Goal: Task Accomplishment & Management: Manage account settings

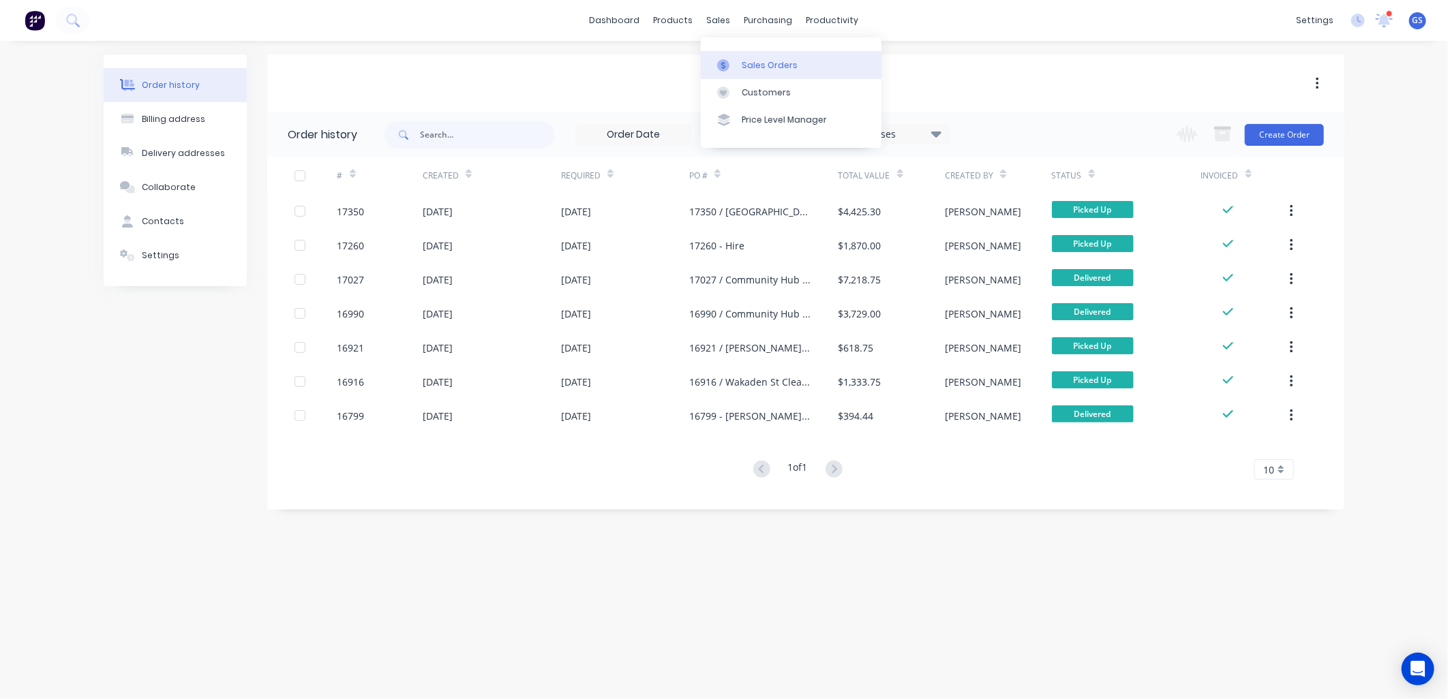
click at [770, 70] on div "Sales Orders" at bounding box center [770, 65] width 56 height 12
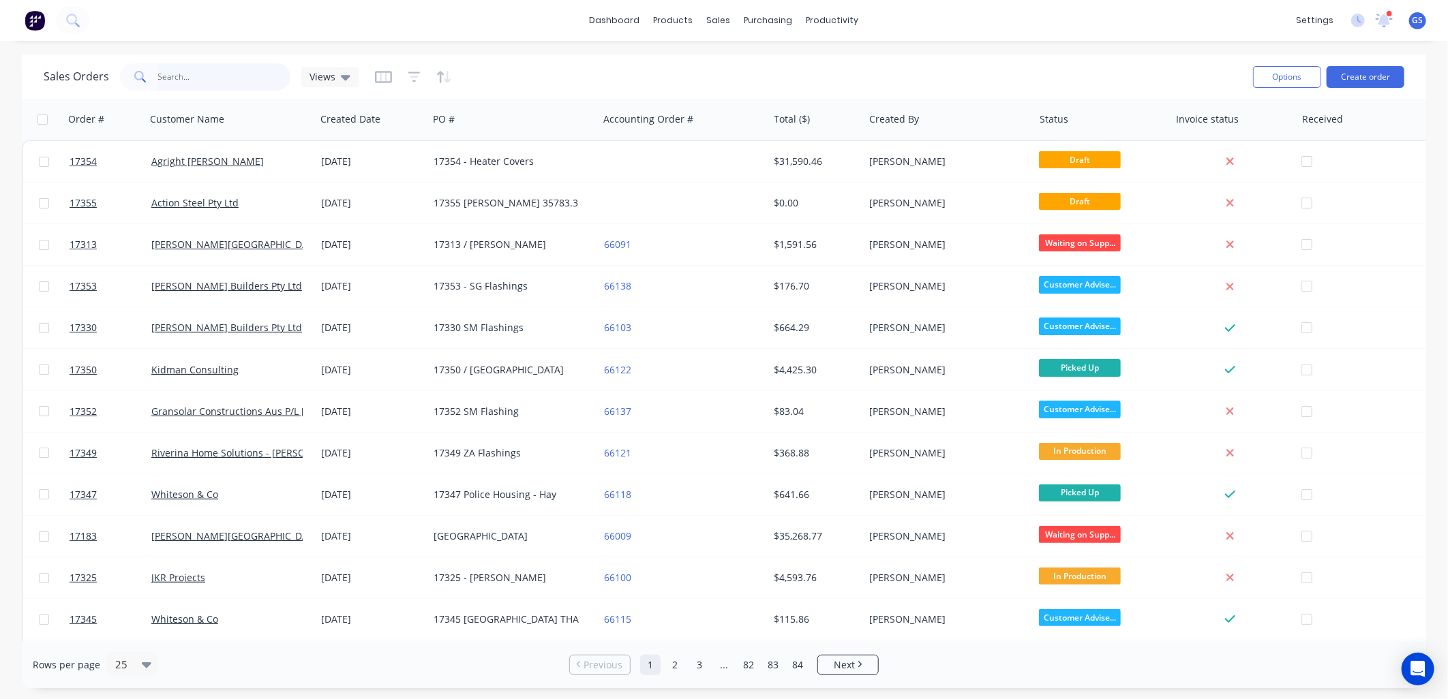
click at [226, 76] on input "text" at bounding box center [224, 76] width 133 height 27
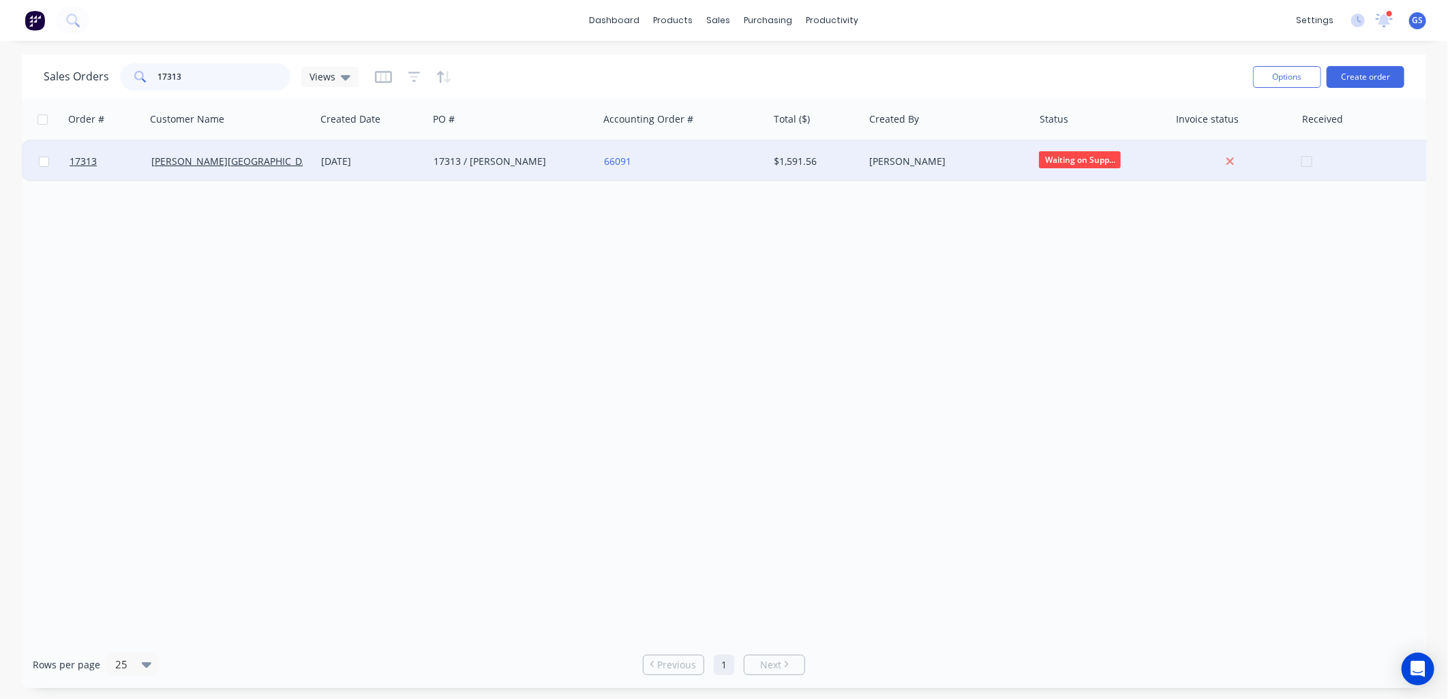
type input "17313"
click at [492, 168] on div "17313 / [PERSON_NAME]" at bounding box center [513, 161] width 170 height 41
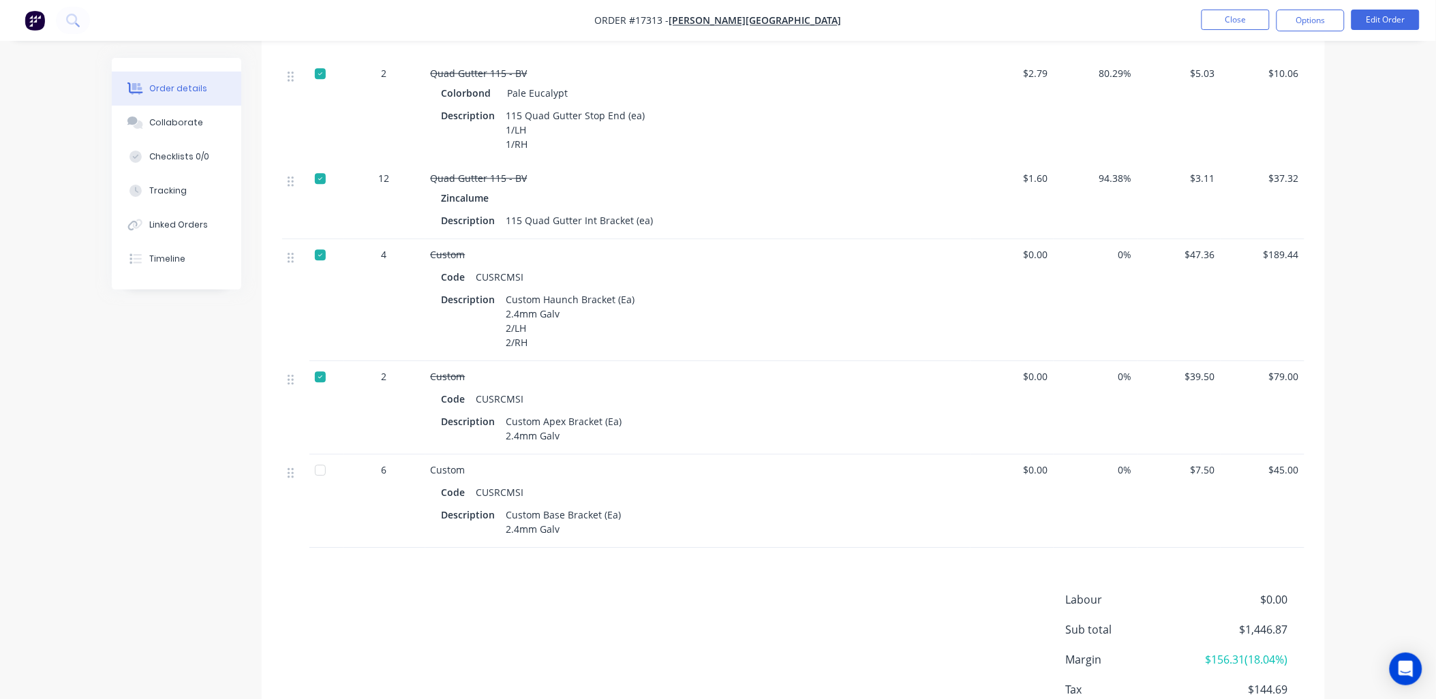
scroll to position [1198, 0]
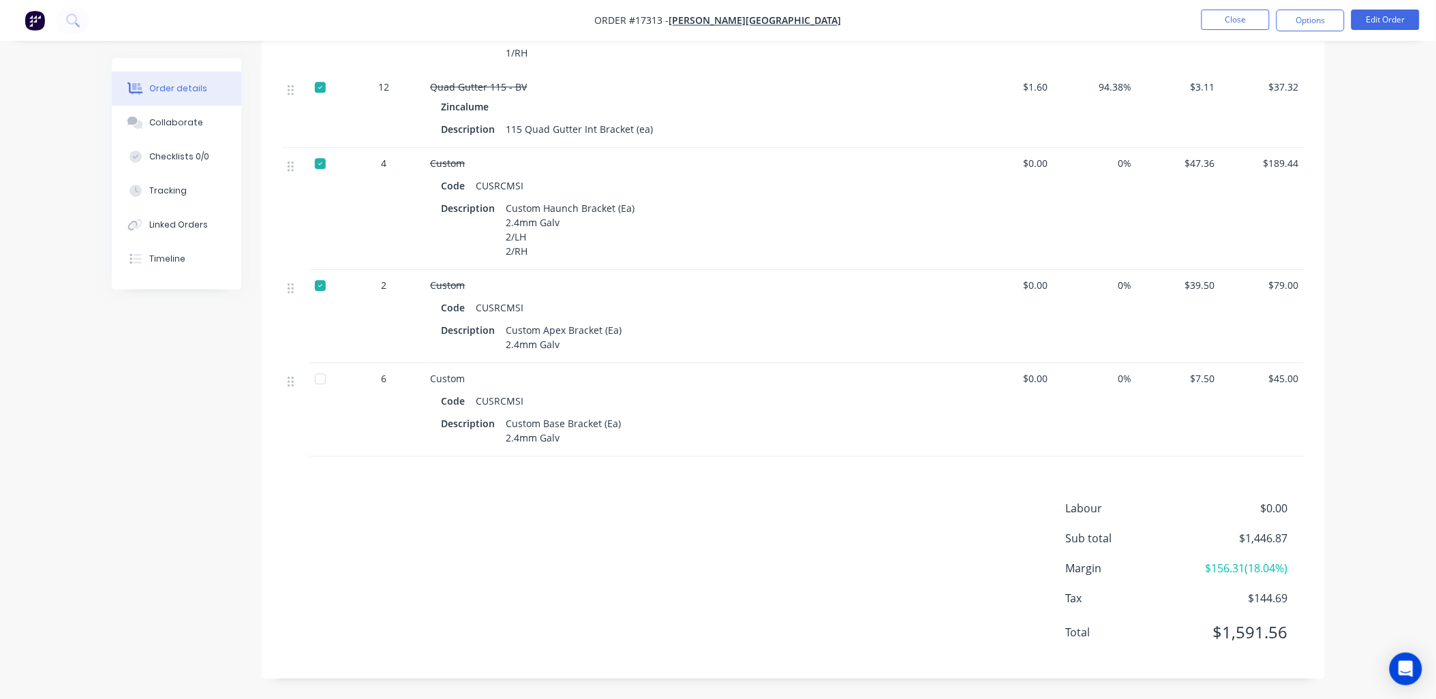
click at [318, 383] on div at bounding box center [320, 378] width 27 height 27
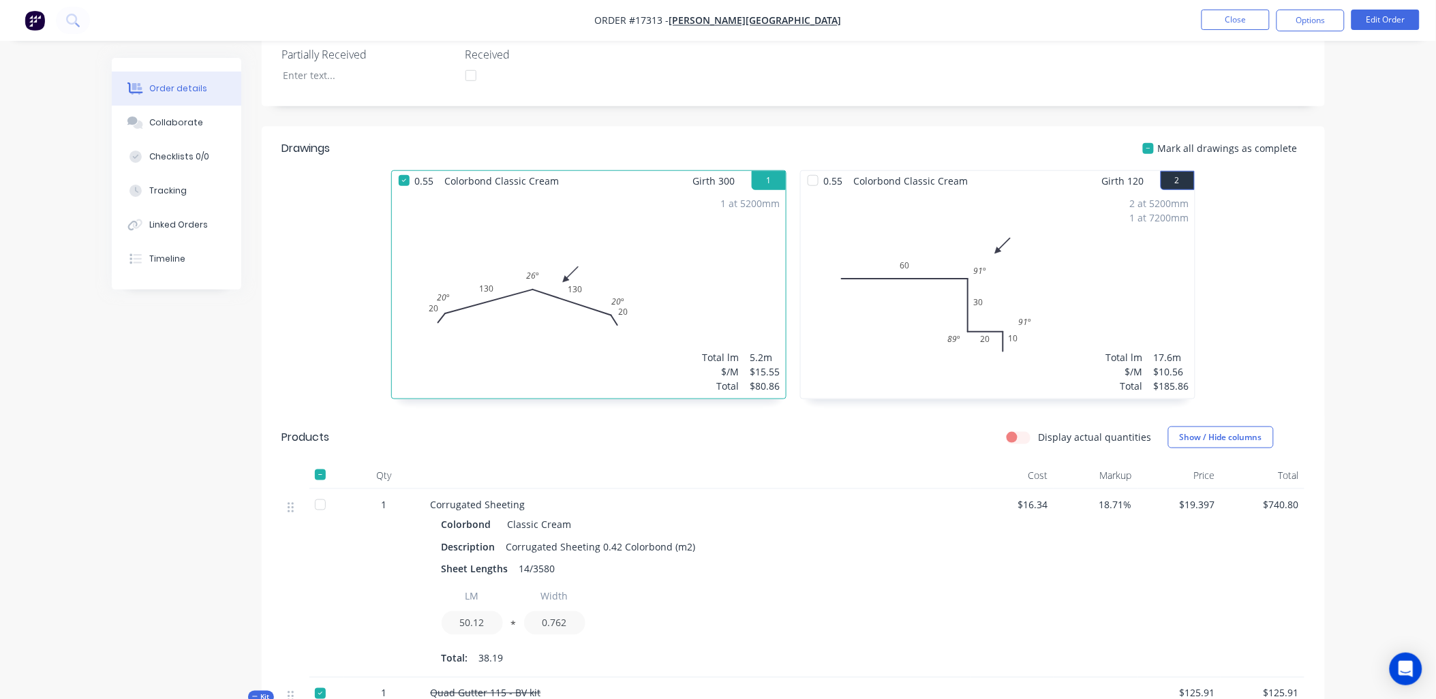
scroll to position [0, 0]
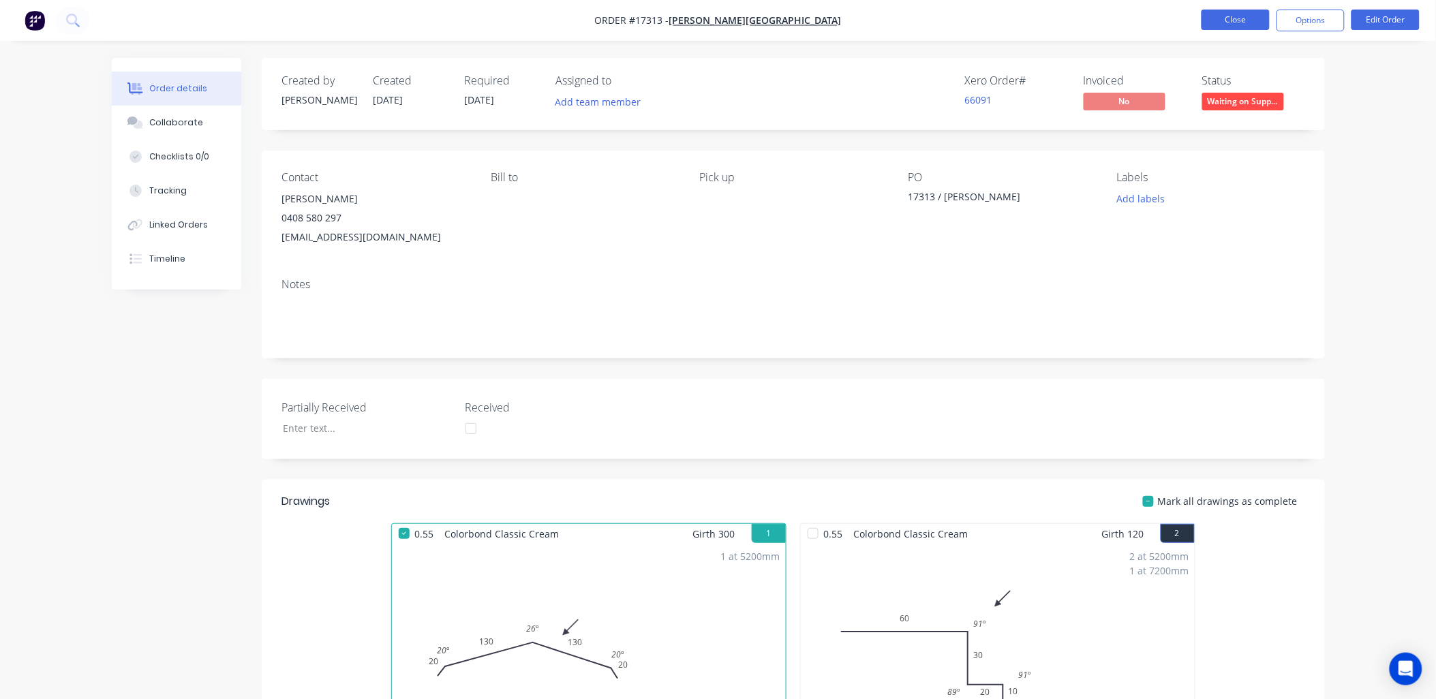
click at [1241, 16] on button "Close" at bounding box center [1236, 20] width 68 height 20
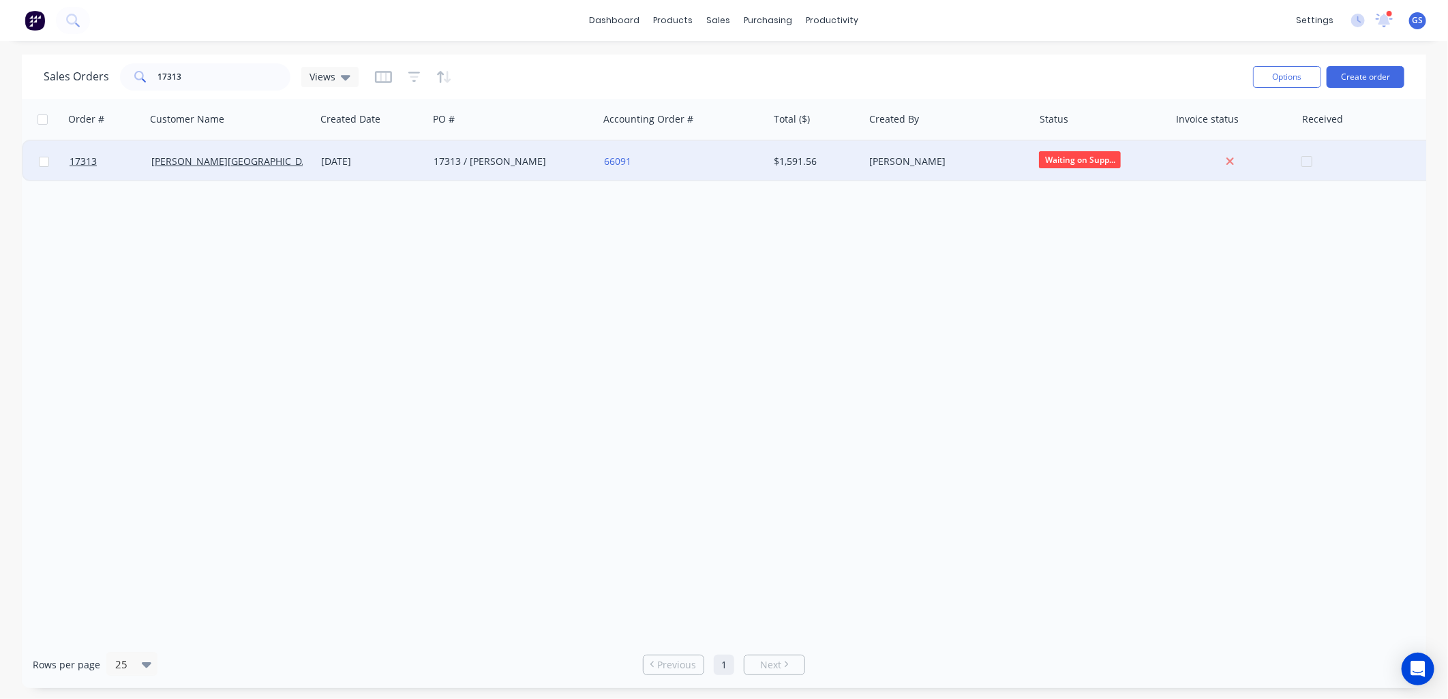
click at [376, 160] on div "[DATE]" at bounding box center [372, 162] width 102 height 14
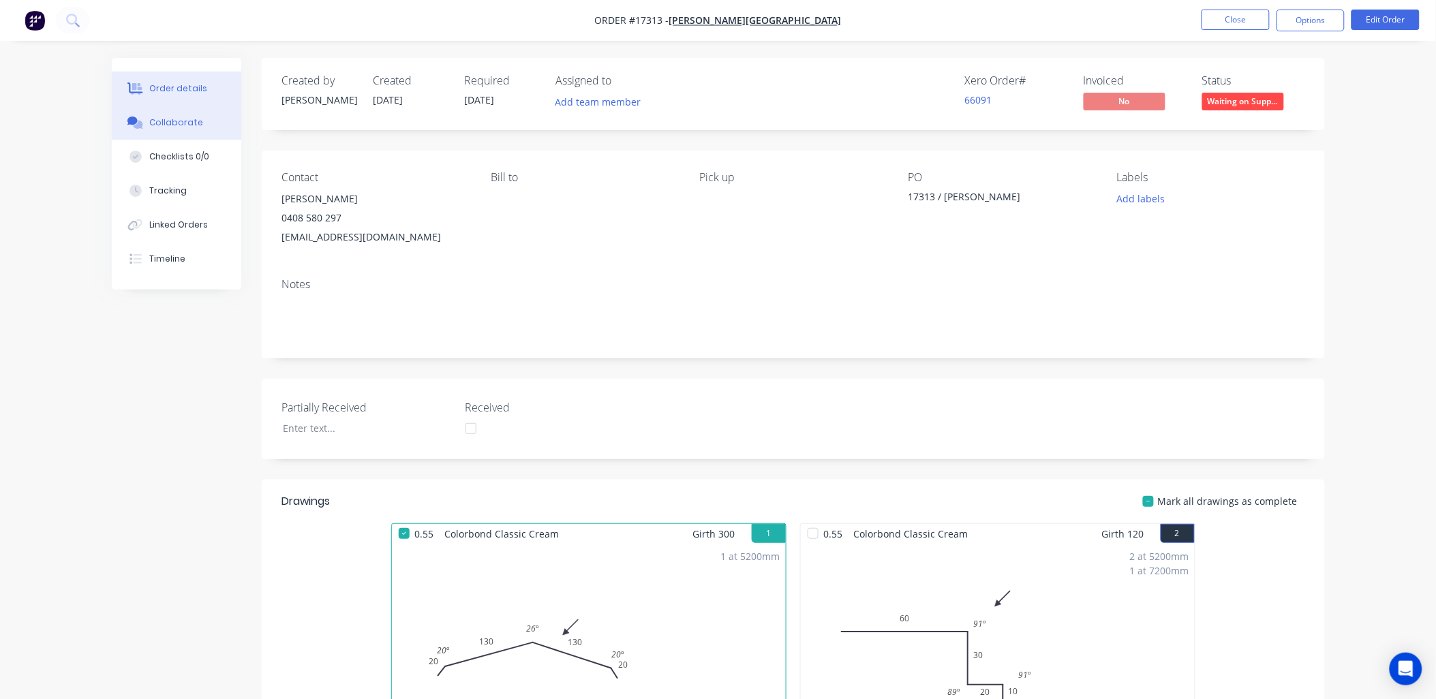
click at [184, 119] on div "Collaborate" at bounding box center [176, 123] width 54 height 12
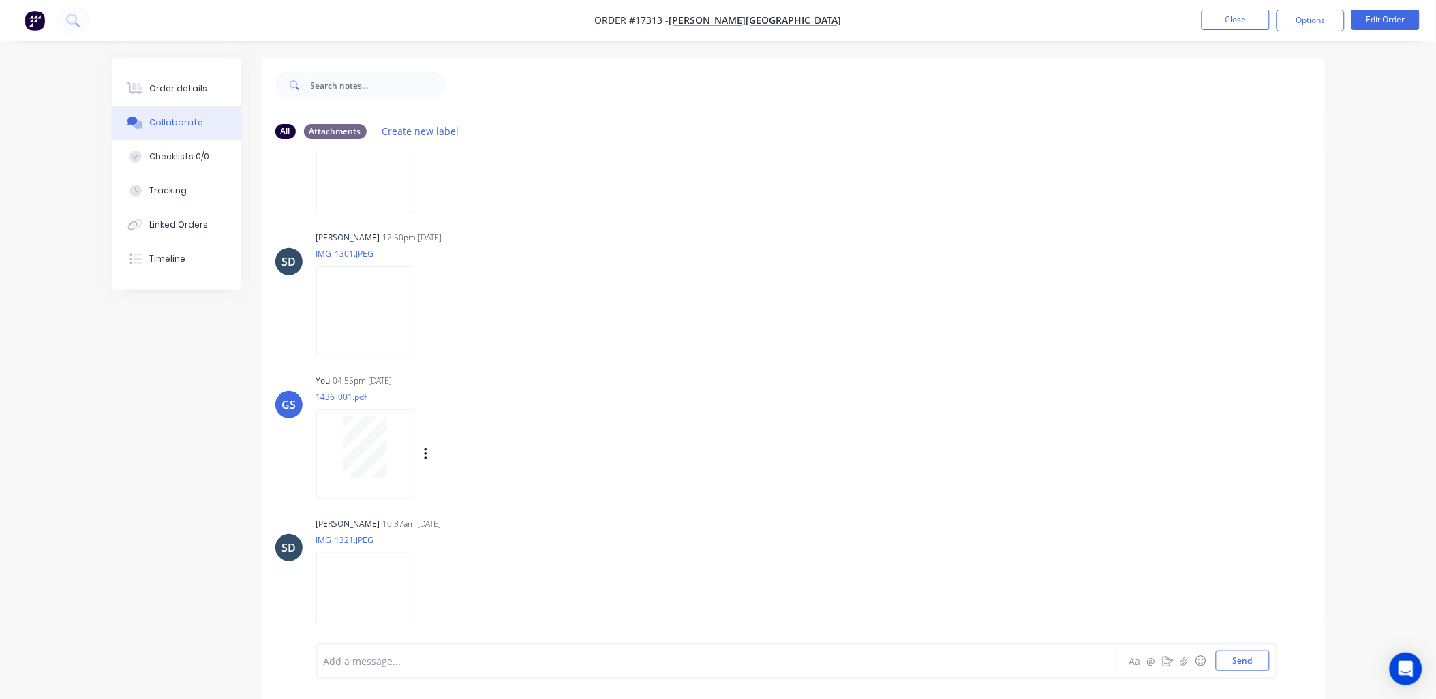
scroll to position [90, 0]
click at [190, 90] on div "Order details" at bounding box center [178, 88] width 58 height 12
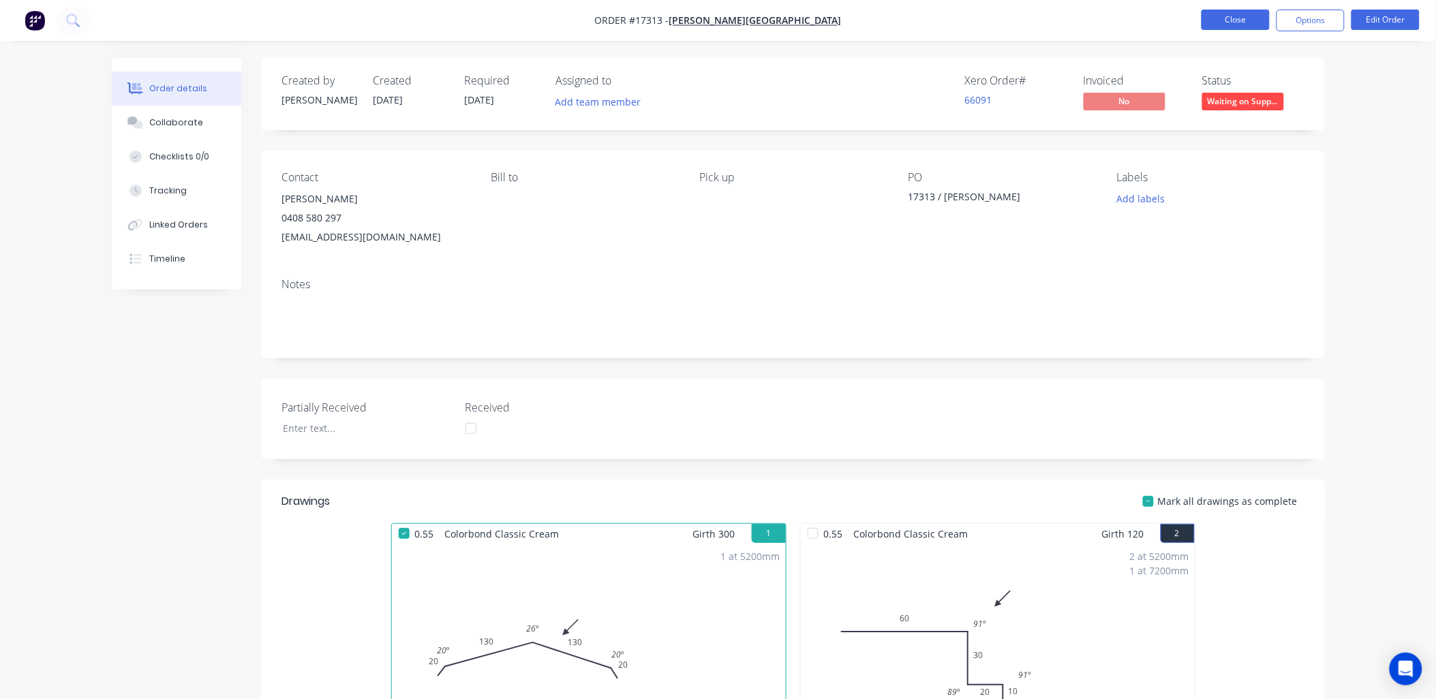
click at [1242, 20] on button "Close" at bounding box center [1236, 20] width 68 height 20
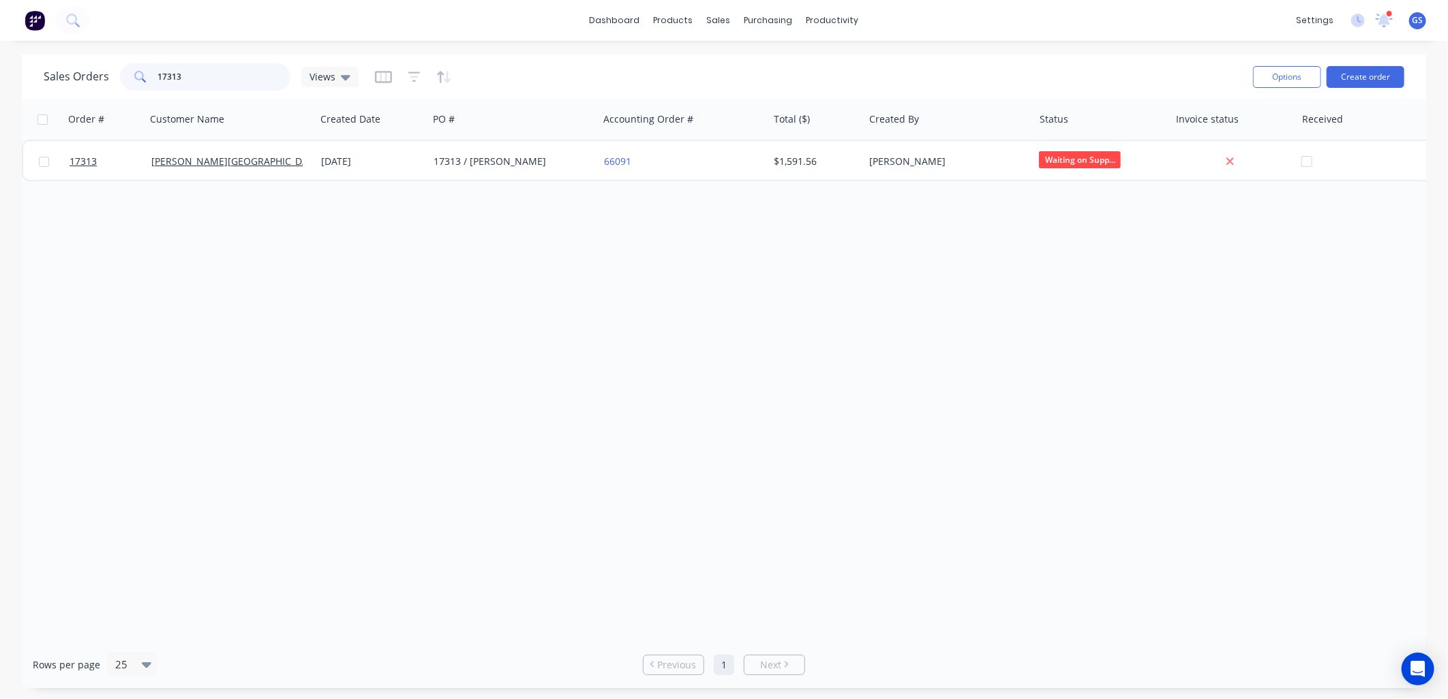
drag, startPoint x: 222, startPoint y: 68, endPoint x: 3, endPoint y: 85, distance: 219.5
click at [3, 85] on div "Sales Orders 17313 Views Options Create order Order # Customer Name Created Dat…" at bounding box center [724, 372] width 1448 height 634
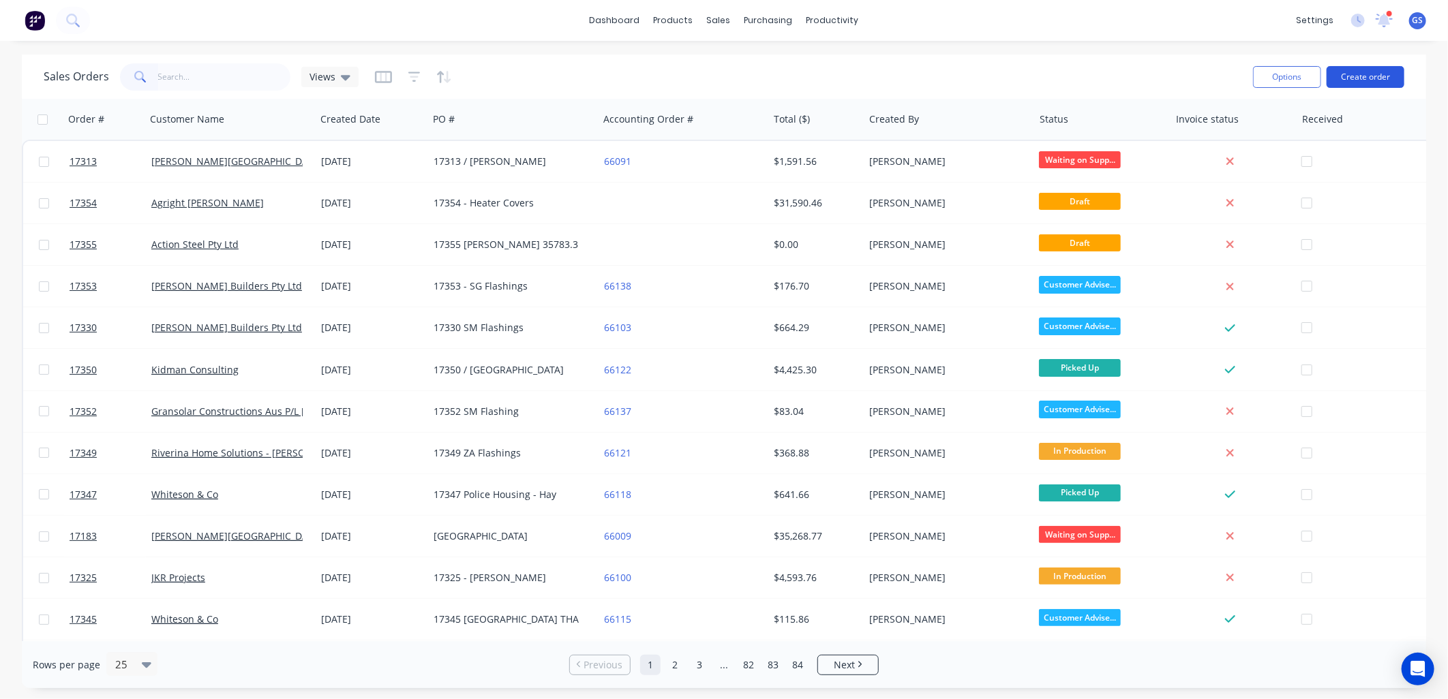
click at [1372, 76] on button "Create order" at bounding box center [1366, 77] width 78 height 22
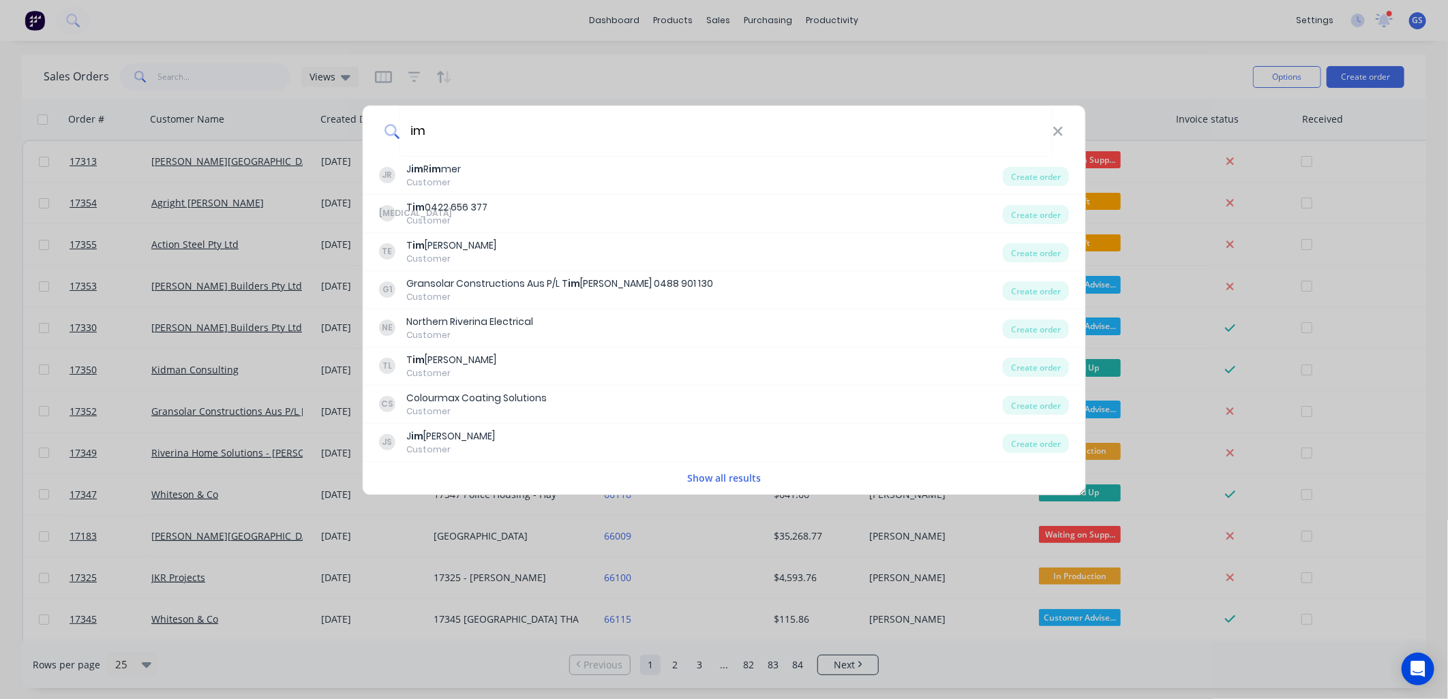
type input "i"
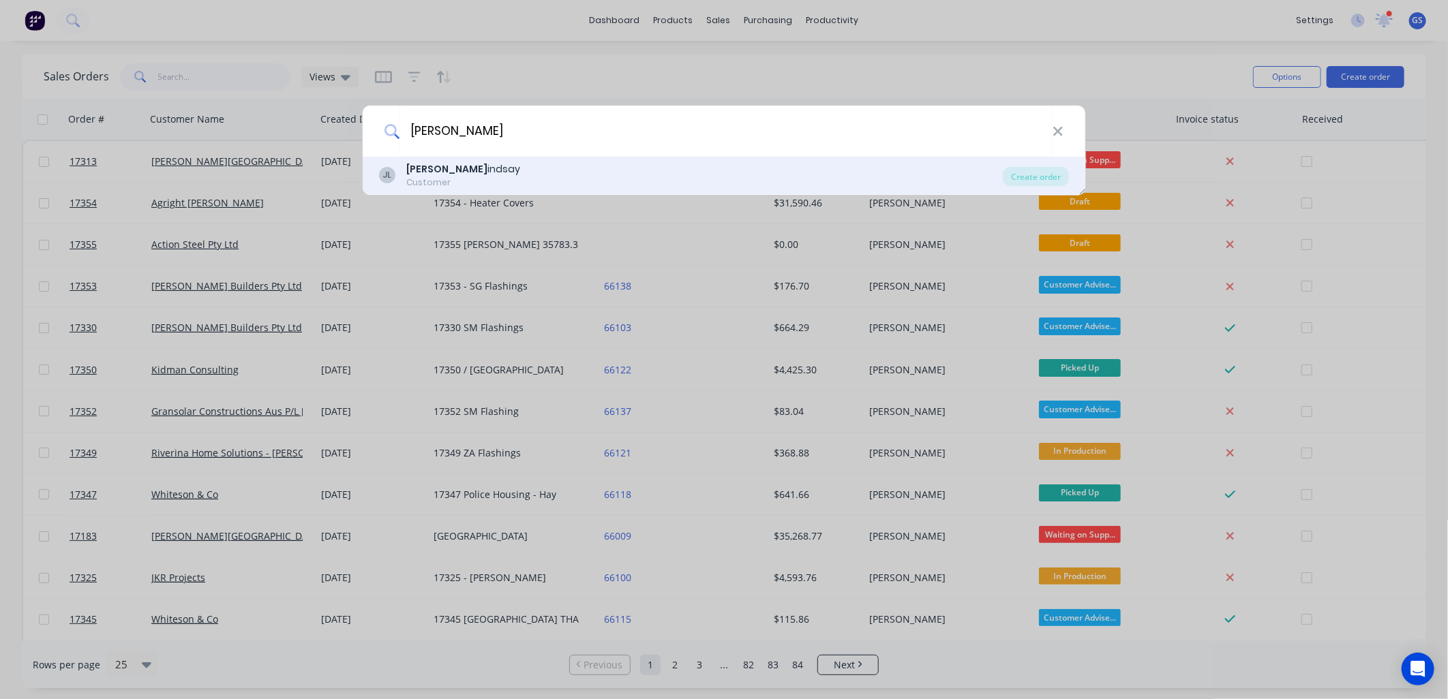
type input "[PERSON_NAME]"
click at [427, 170] on b "[PERSON_NAME]" at bounding box center [446, 169] width 81 height 14
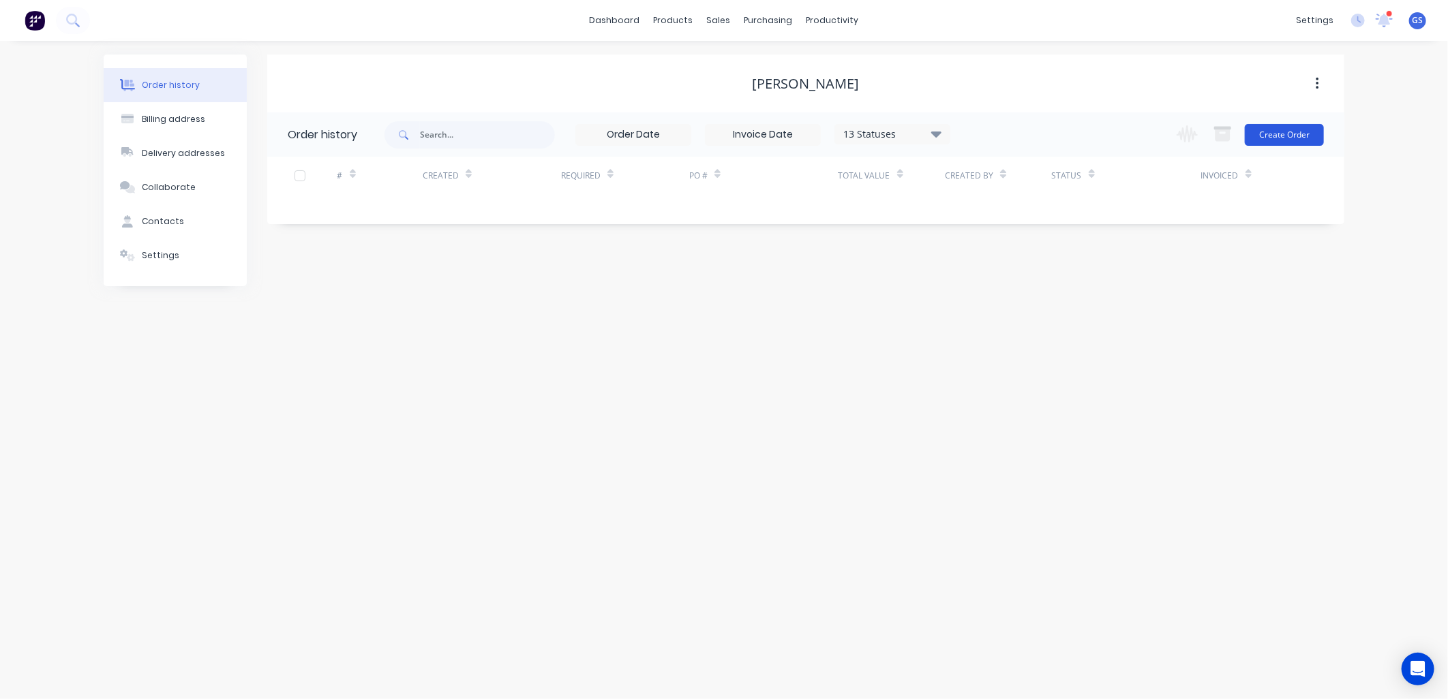
click at [1291, 127] on button "Create Order" at bounding box center [1284, 135] width 79 height 22
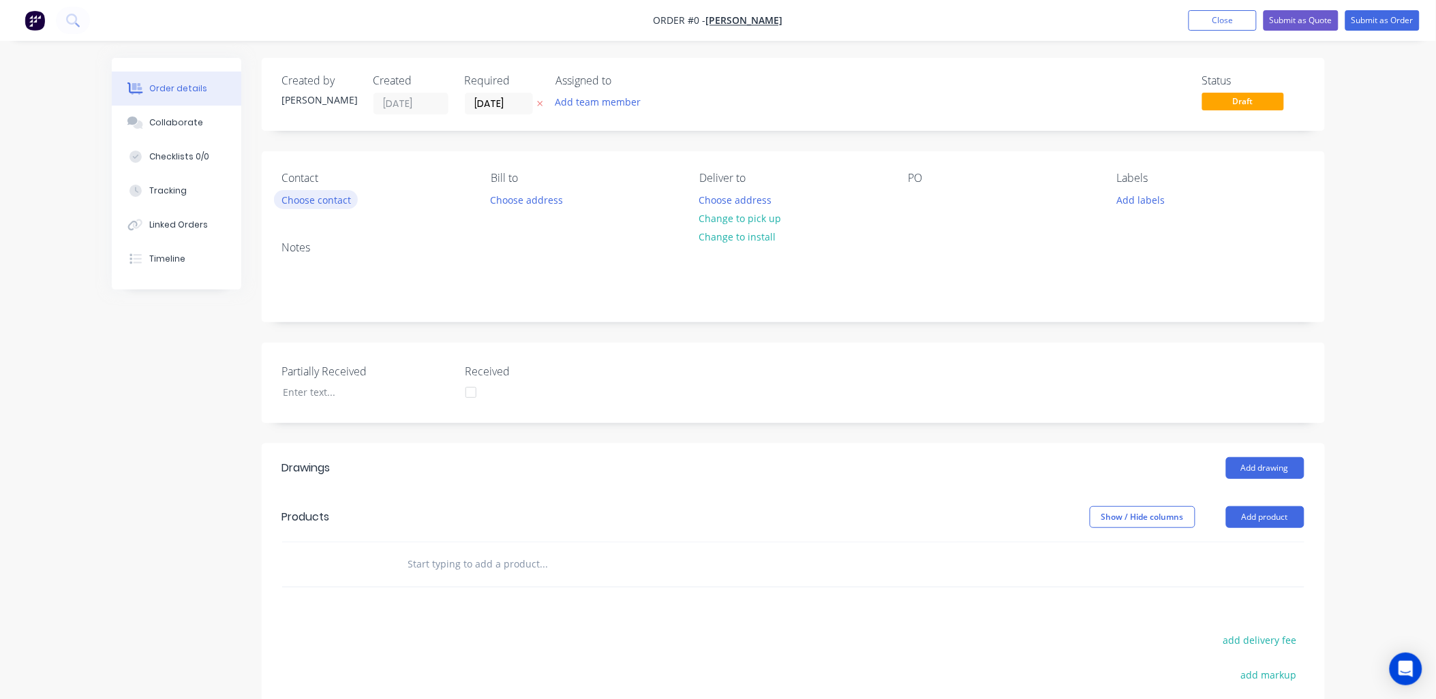
click at [332, 199] on button "Choose contact" at bounding box center [316, 199] width 84 height 18
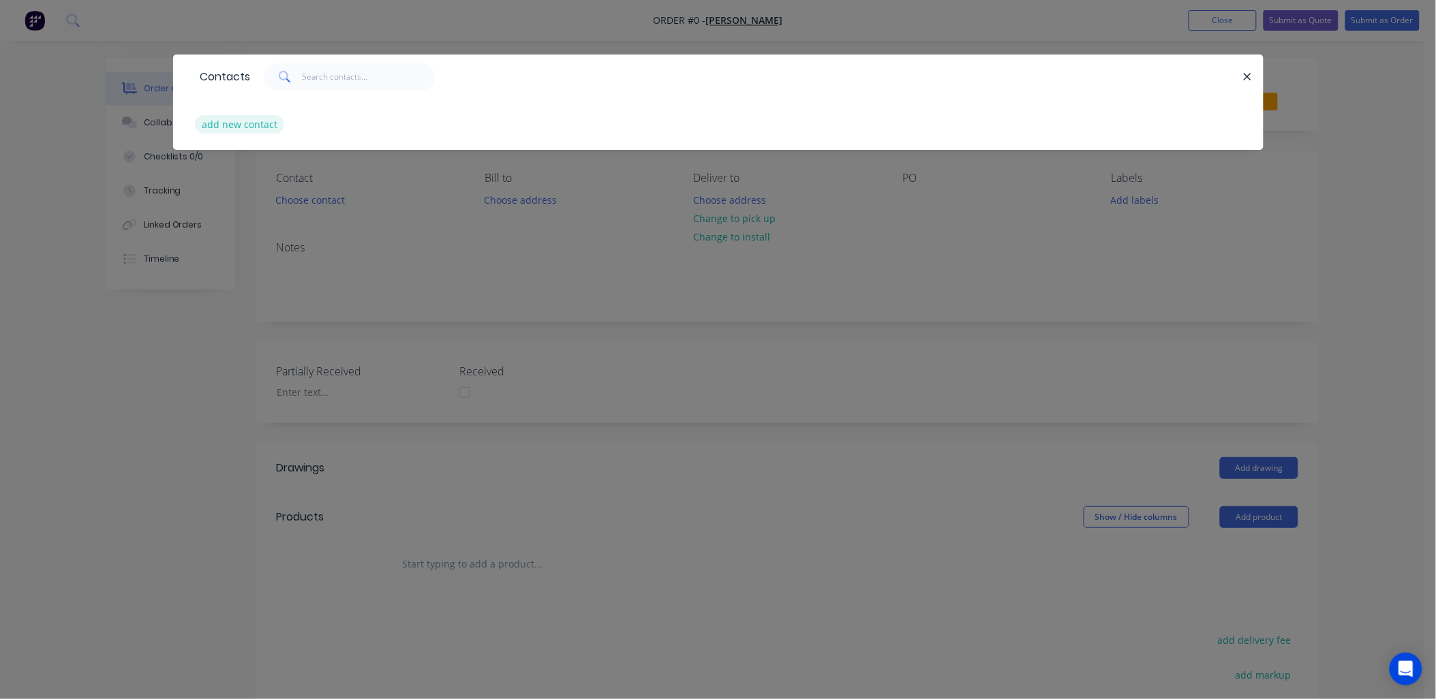
click at [268, 124] on button "add new contact" at bounding box center [240, 124] width 90 height 18
select select "AU"
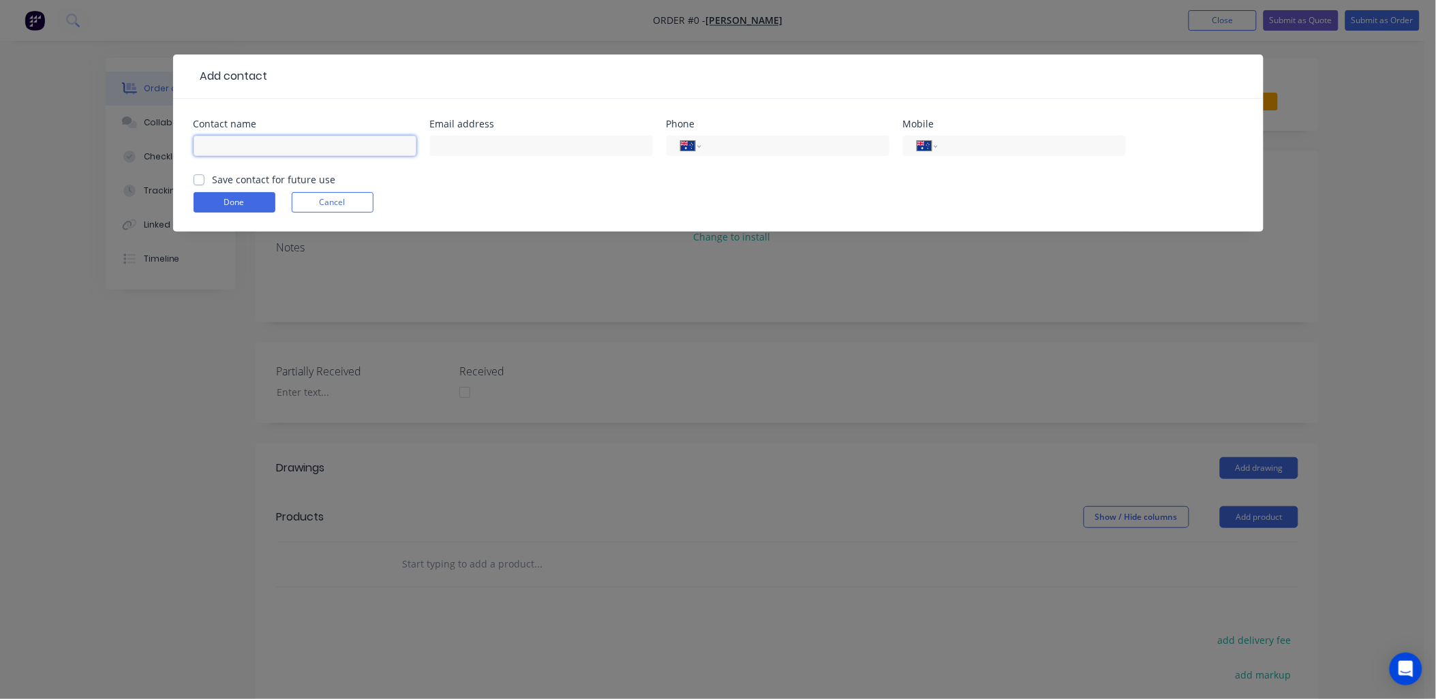
click at [320, 147] on input "text" at bounding box center [305, 146] width 223 height 20
type input "[PERSON_NAME]"
type input "[PERSON_NAME][EMAIL_ADDRESS][DOMAIN_NAME]"
click at [1010, 145] on input "tel" at bounding box center [1030, 146] width 164 height 16
type input "0418 419 940"
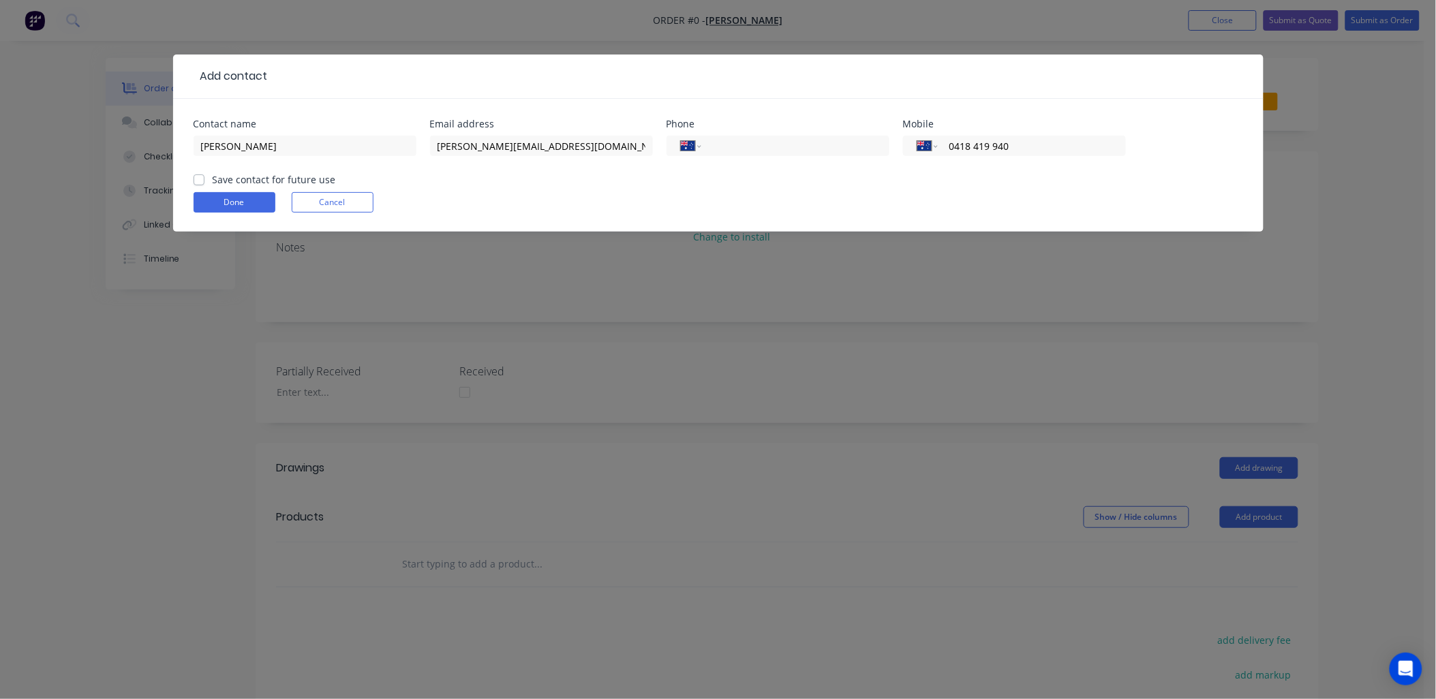
drag, startPoint x: 196, startPoint y: 175, endPoint x: 205, endPoint y: 184, distance: 12.1
click at [213, 176] on label "Save contact for future use" at bounding box center [274, 179] width 123 height 14
click at [196, 176] on input "Save contact for future use" at bounding box center [199, 178] width 11 height 13
checkbox input "true"
click at [230, 202] on button "Done" at bounding box center [235, 202] width 82 height 20
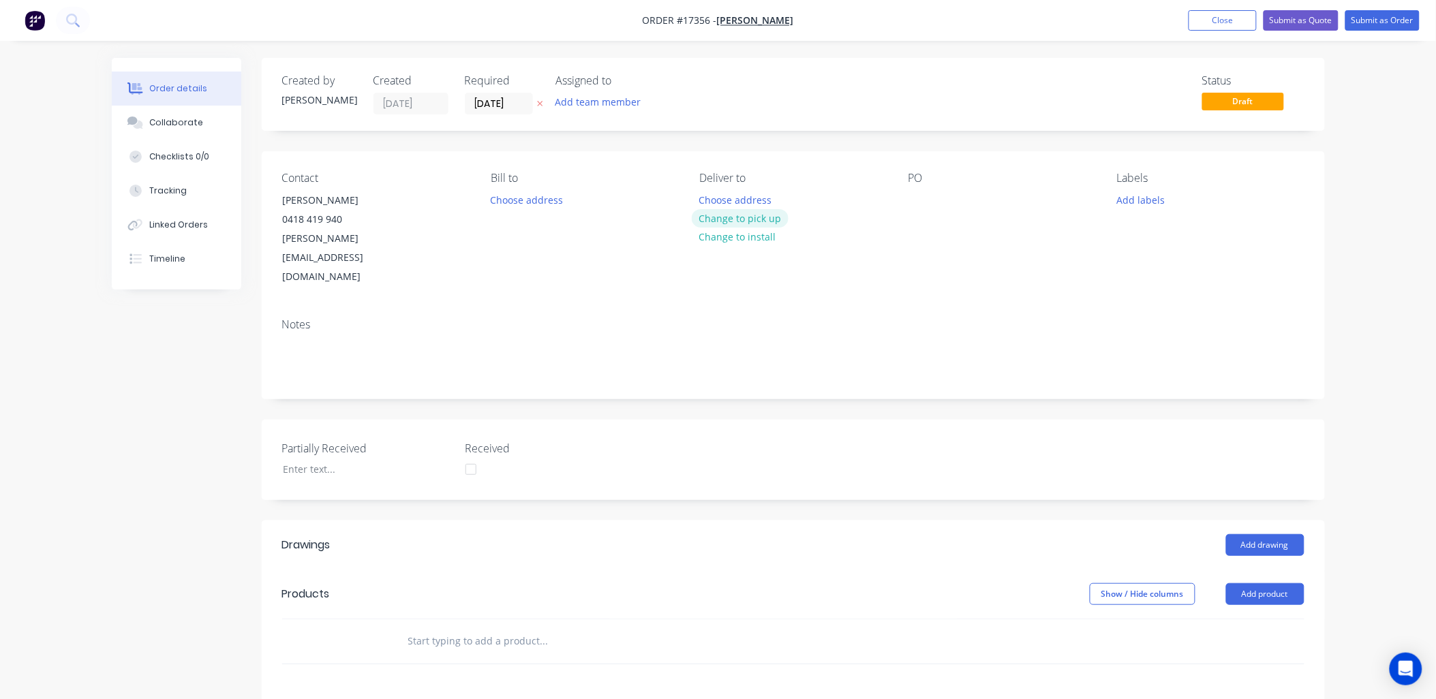
click at [765, 218] on button "Change to pick up" at bounding box center [740, 218] width 97 height 18
click at [916, 211] on div "PO" at bounding box center [1002, 229] width 187 height 115
click at [913, 200] on div at bounding box center [920, 200] width 22 height 20
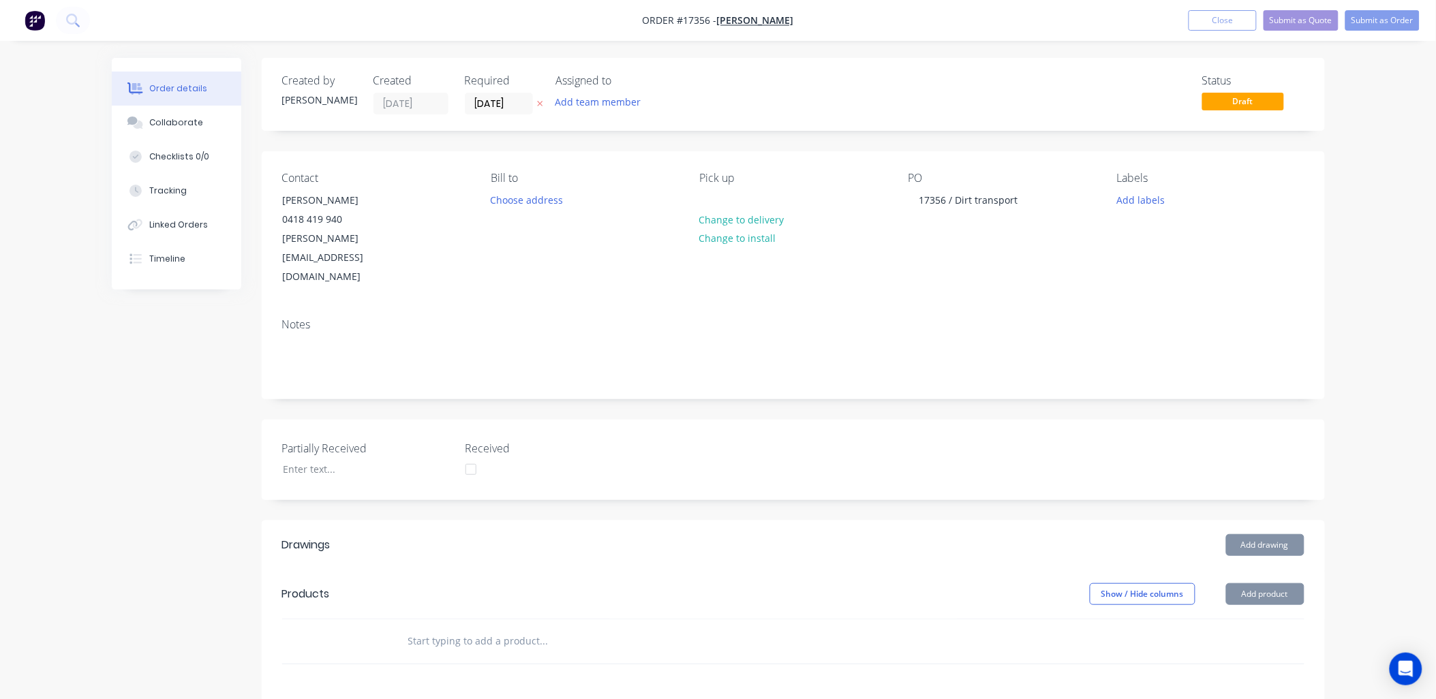
click at [493, 628] on input "text" at bounding box center [544, 641] width 273 height 27
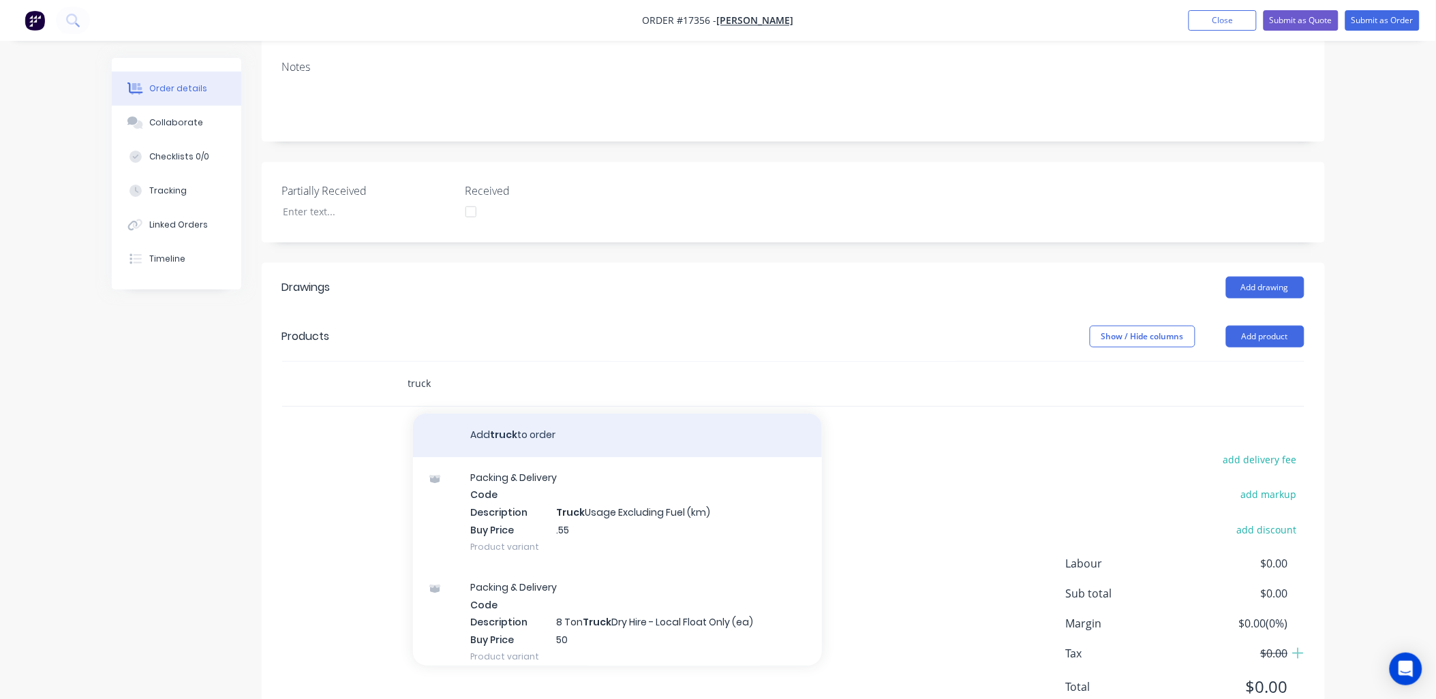
scroll to position [275, 0]
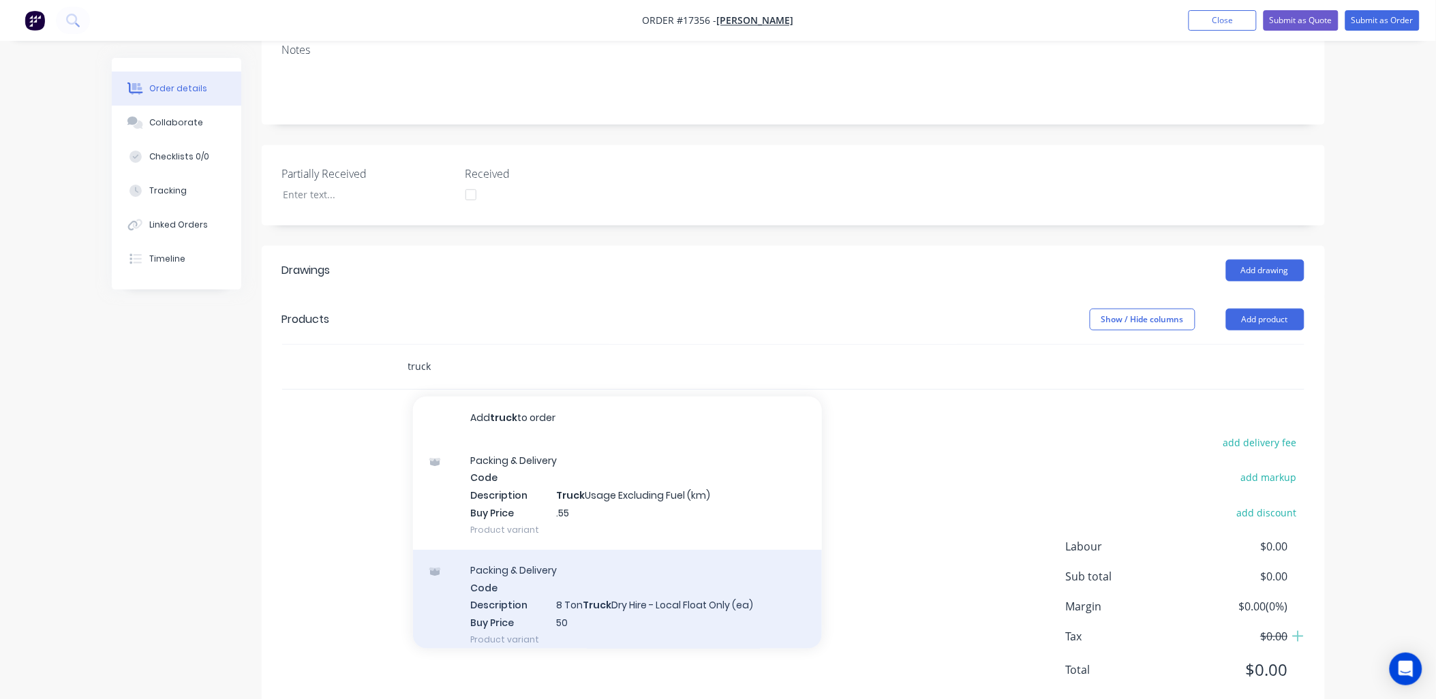
type input "truck"
click at [644, 580] on div "Packing & Delivery Code Description 8 Ton Truck Dry Hire - Local Float Only (ea…" at bounding box center [617, 605] width 409 height 110
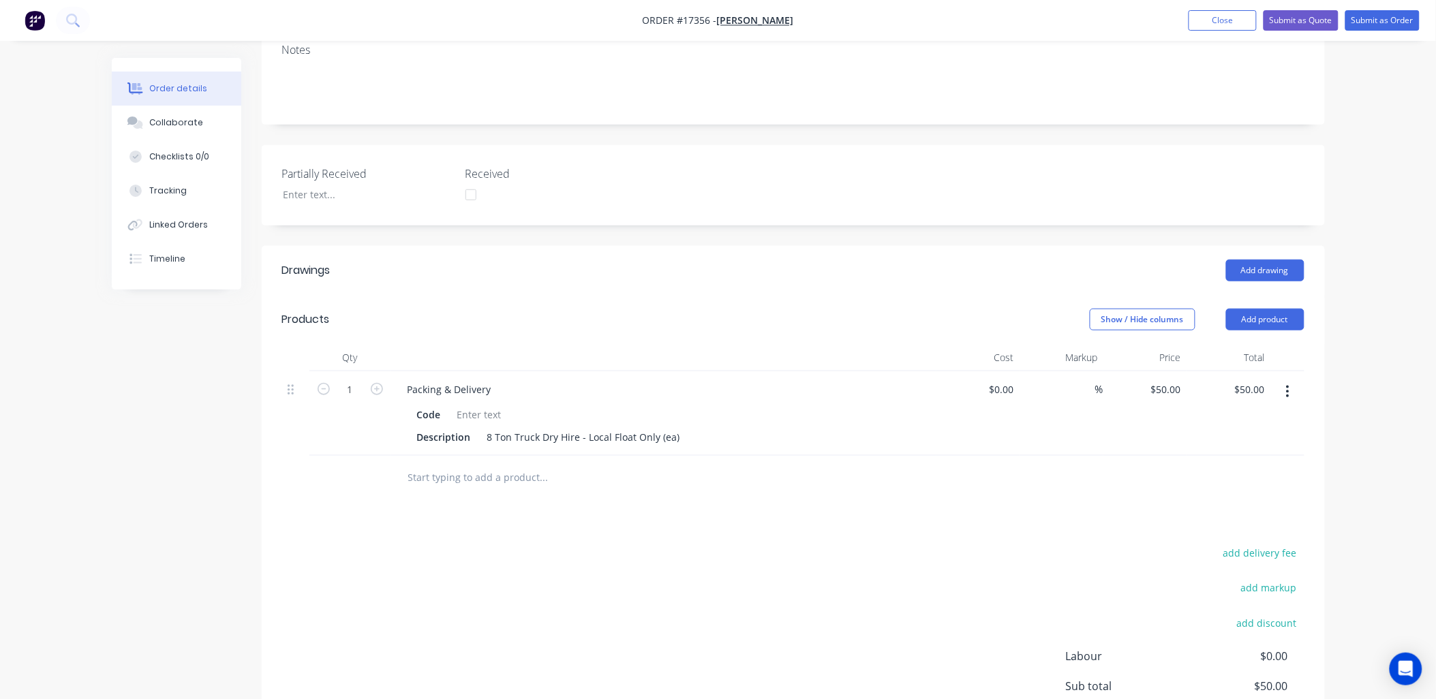
click at [520, 464] on input "text" at bounding box center [544, 477] width 273 height 27
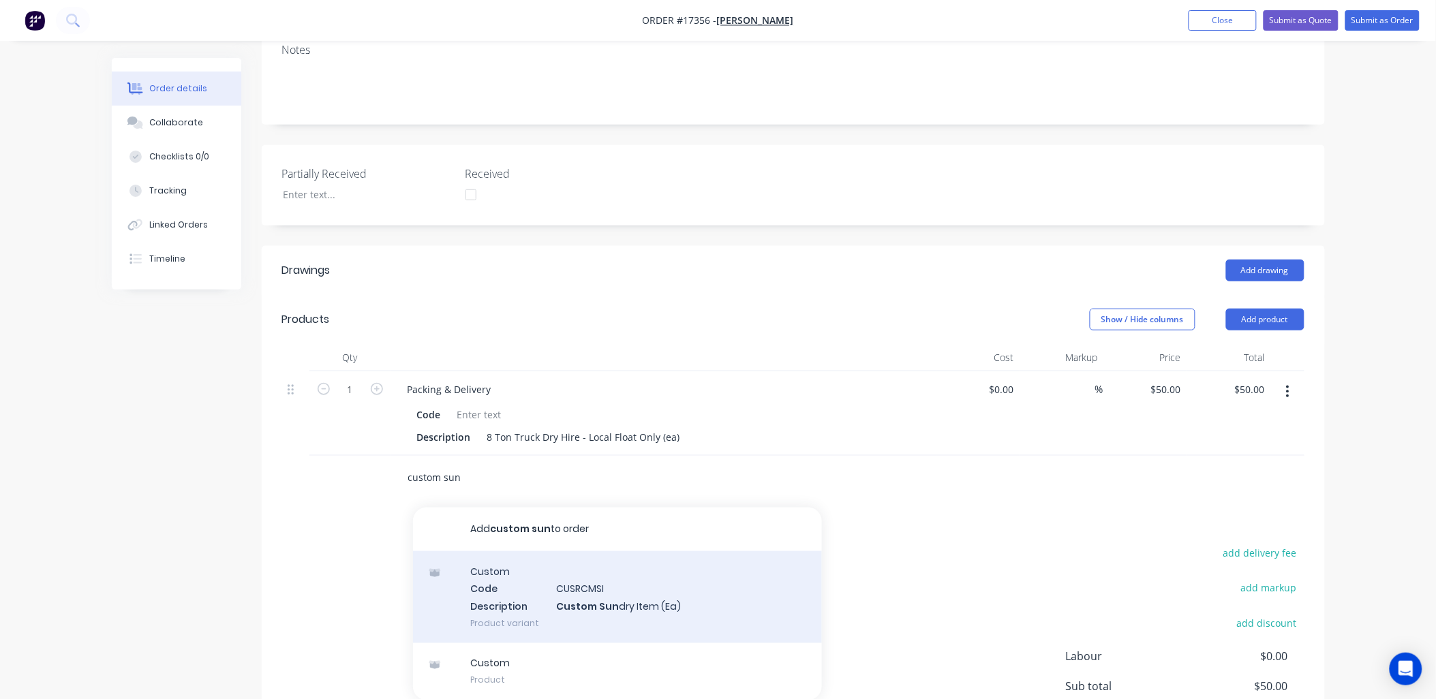
type input "custom sun"
click at [607, 566] on div "Custom Code CUSRCMSI Description Custom Sun dry Item (Ea) Product variant" at bounding box center [617, 597] width 409 height 92
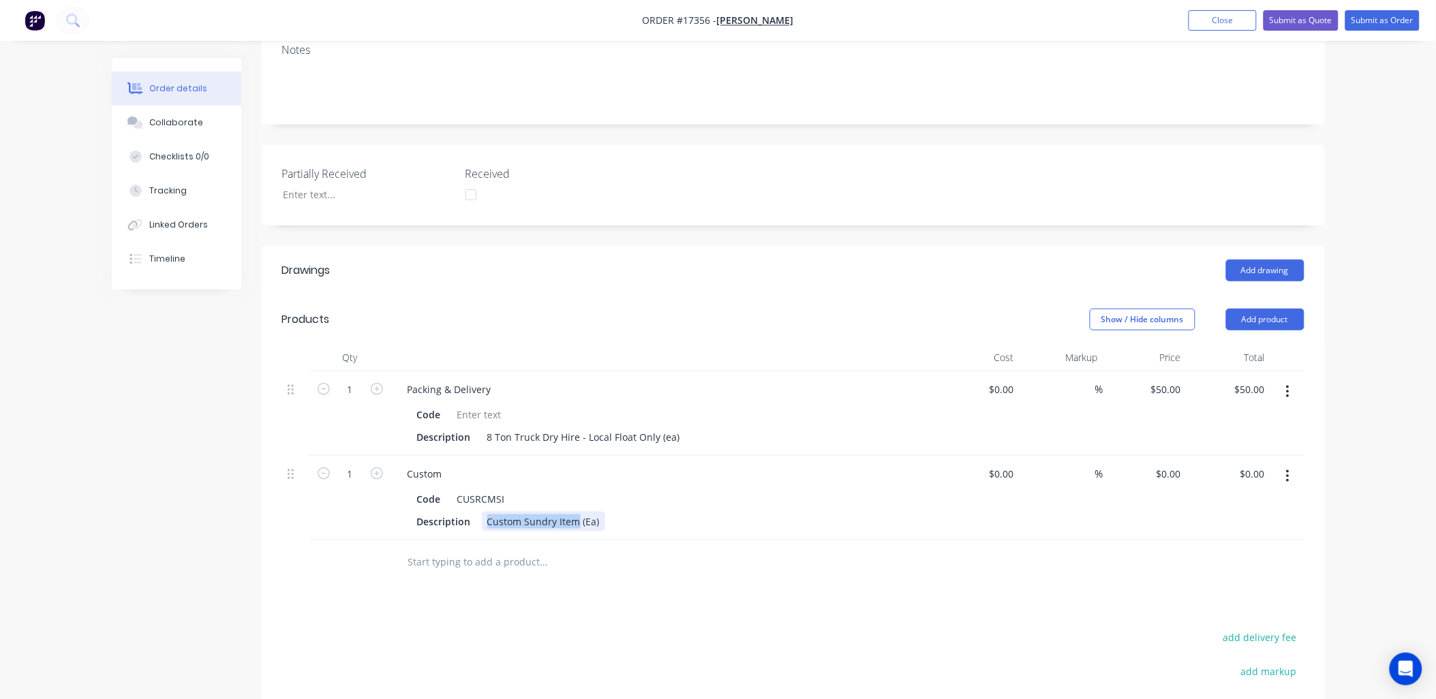
drag, startPoint x: 577, startPoint y: 484, endPoint x: 486, endPoint y: 480, distance: 91.4
click at [486, 512] on div "Custom Sundry Item (Ea)" at bounding box center [543, 522] width 123 height 20
type input "$0.00"
type input "$92.00"
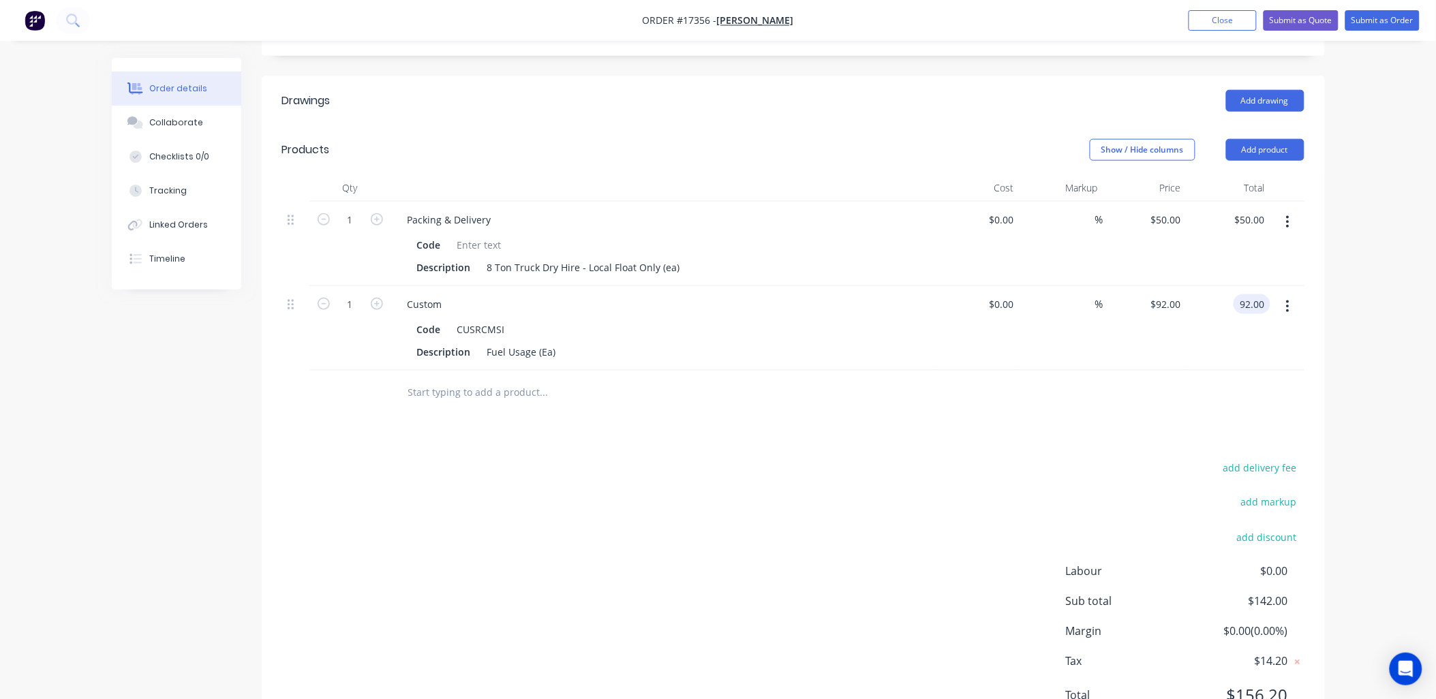
scroll to position [469, 0]
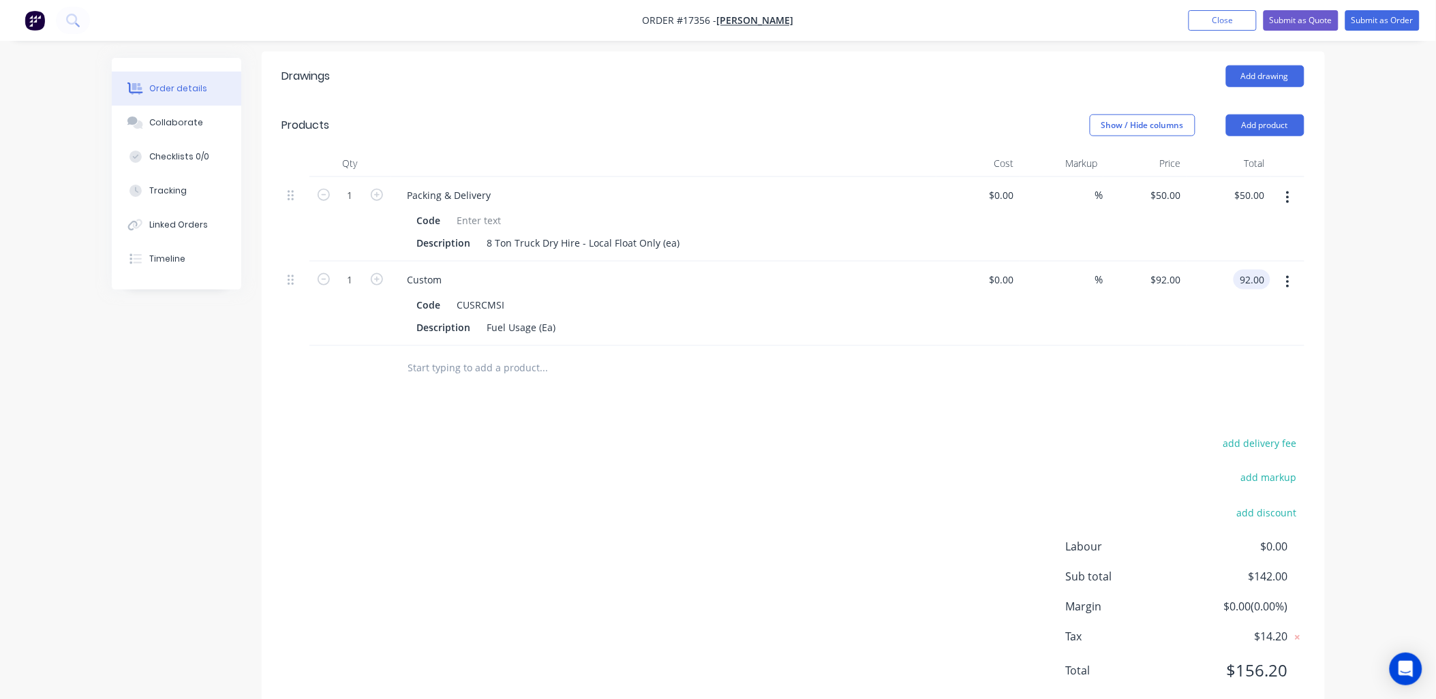
type input "$92.00"
click at [918, 434] on div "add delivery fee add markup add discount Labour $0.00 Sub total $142.00 Margin …" at bounding box center [793, 565] width 1023 height 263
drag, startPoint x: 653, startPoint y: 205, endPoint x: 584, endPoint y: 213, distance: 69.3
click at [584, 233] on div "8 Ton Truck Dry Hire - Local Float Only (ea)" at bounding box center [584, 243] width 204 height 20
click at [585, 233] on div "8 Ton Truck Dry Hire (ea)" at bounding box center [543, 243] width 123 height 20
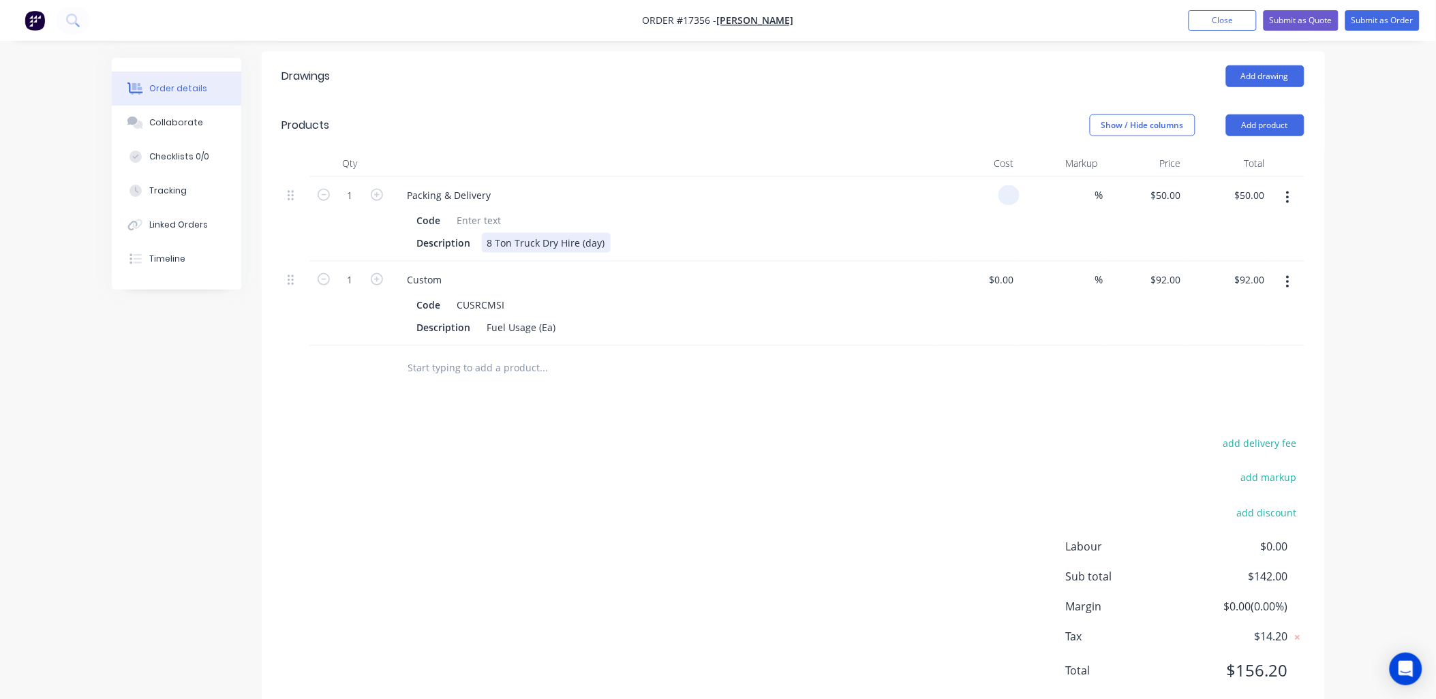
type input "$0.00"
type input "$250.00"
type input "250.00"
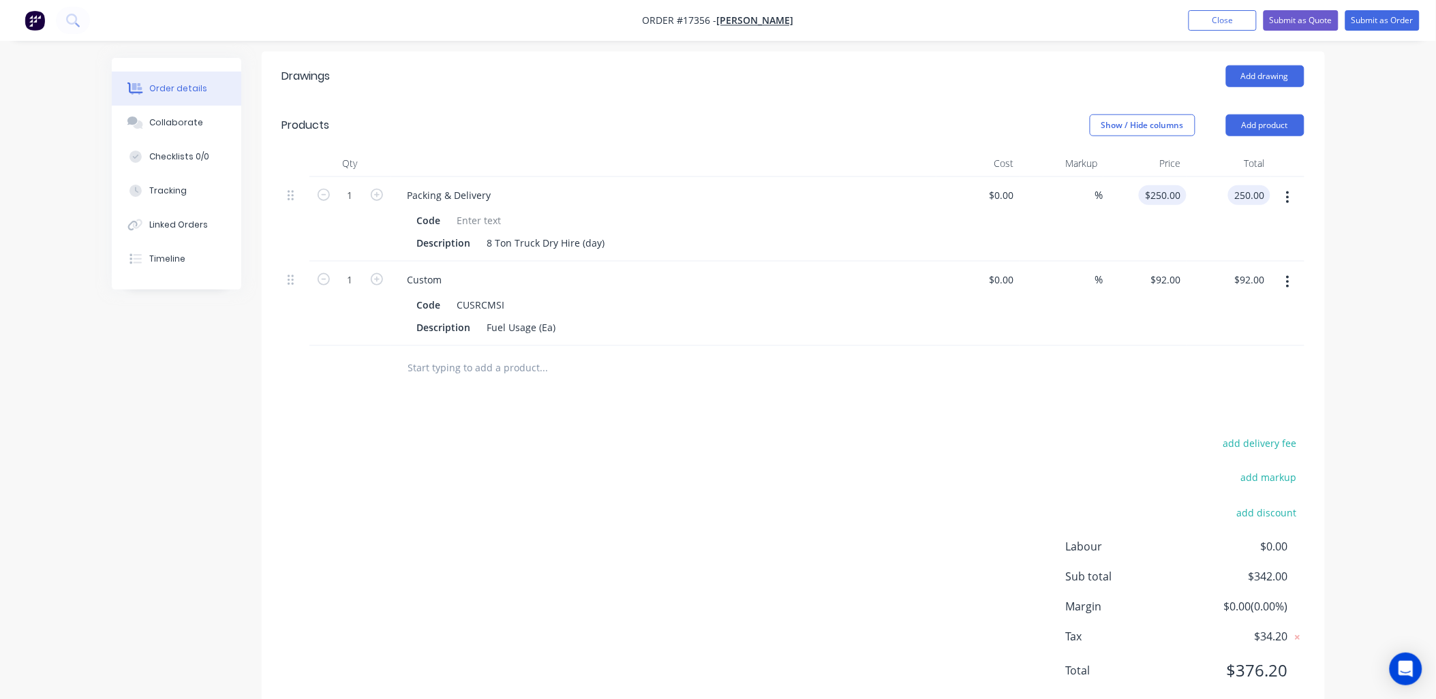
type input "250"
type input "$250.00"
click at [1170, 185] on input "250" at bounding box center [1175, 195] width 23 height 20
type input "$200.00"
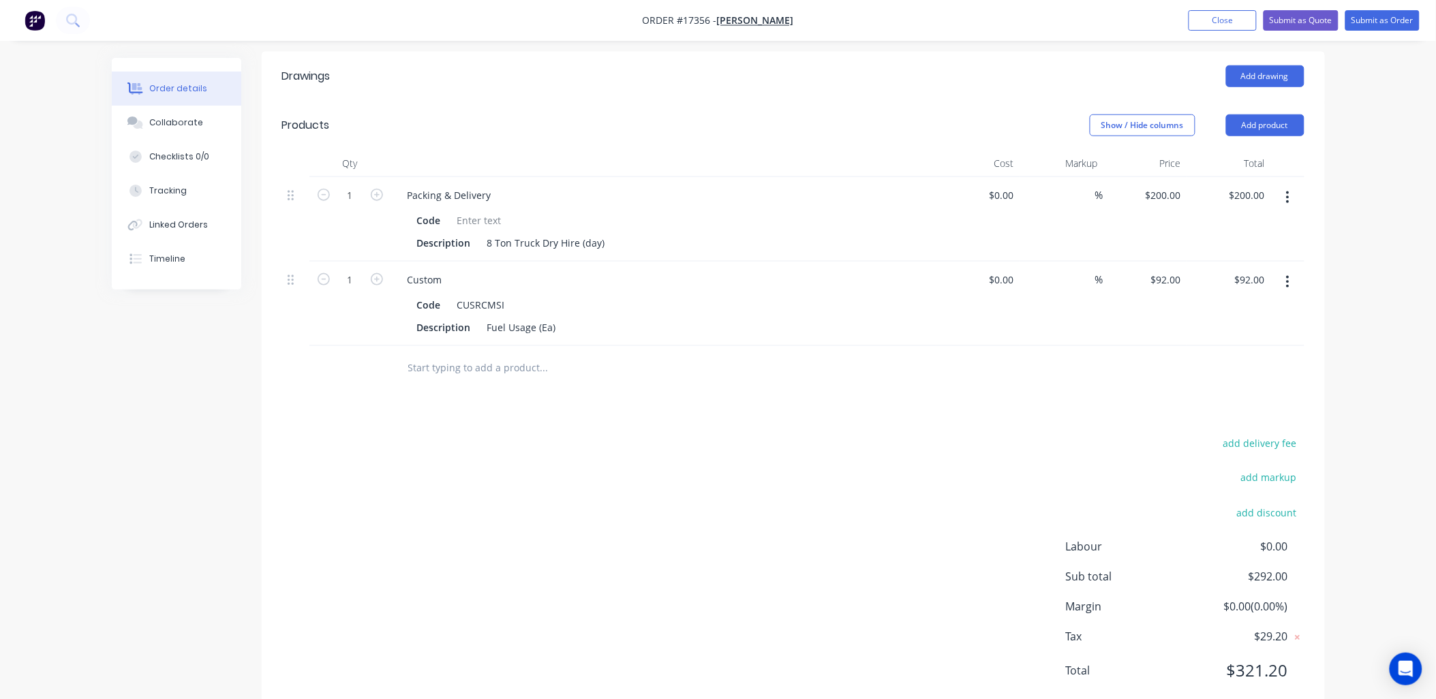
click at [1379, 239] on div "Order details Collaborate Checklists 0/0 Tracking Linked Orders Timeline Order …" at bounding box center [718, 134] width 1436 height 1207
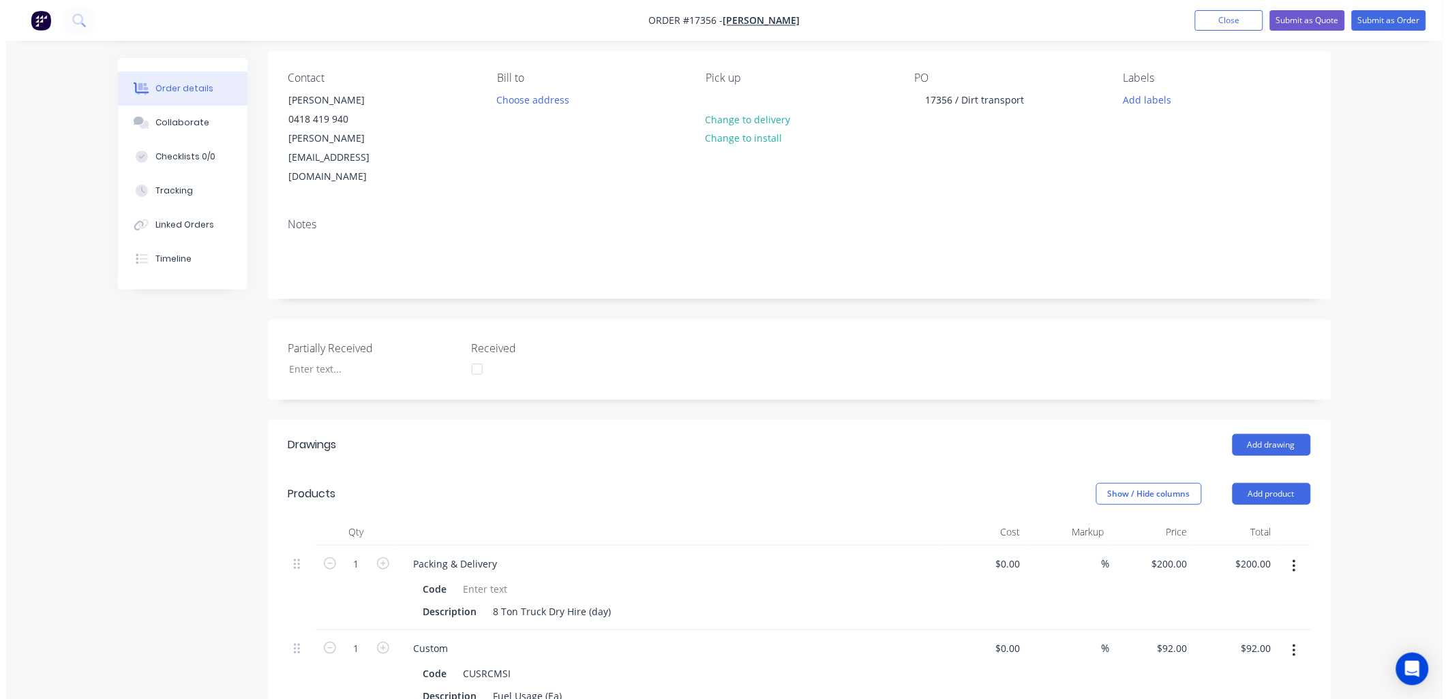
scroll to position [0, 0]
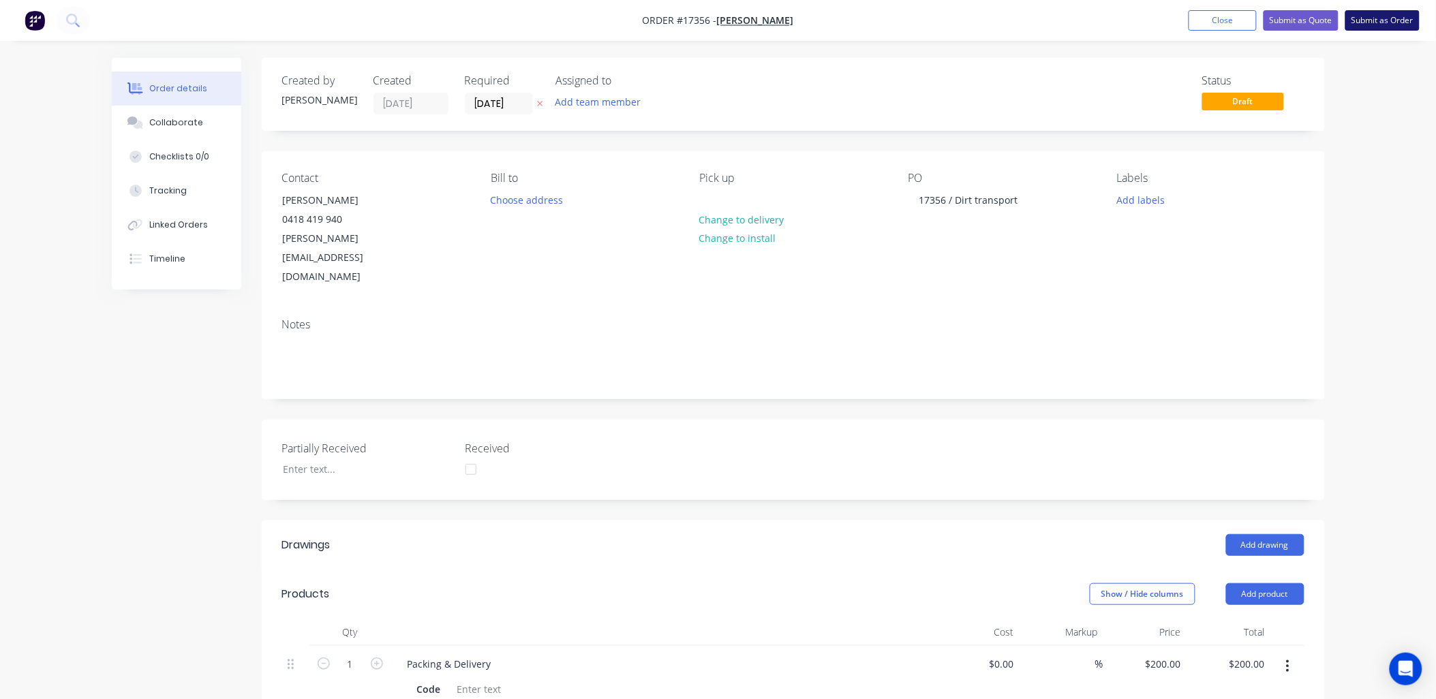
click at [1384, 19] on button "Submit as Order" at bounding box center [1383, 20] width 74 height 20
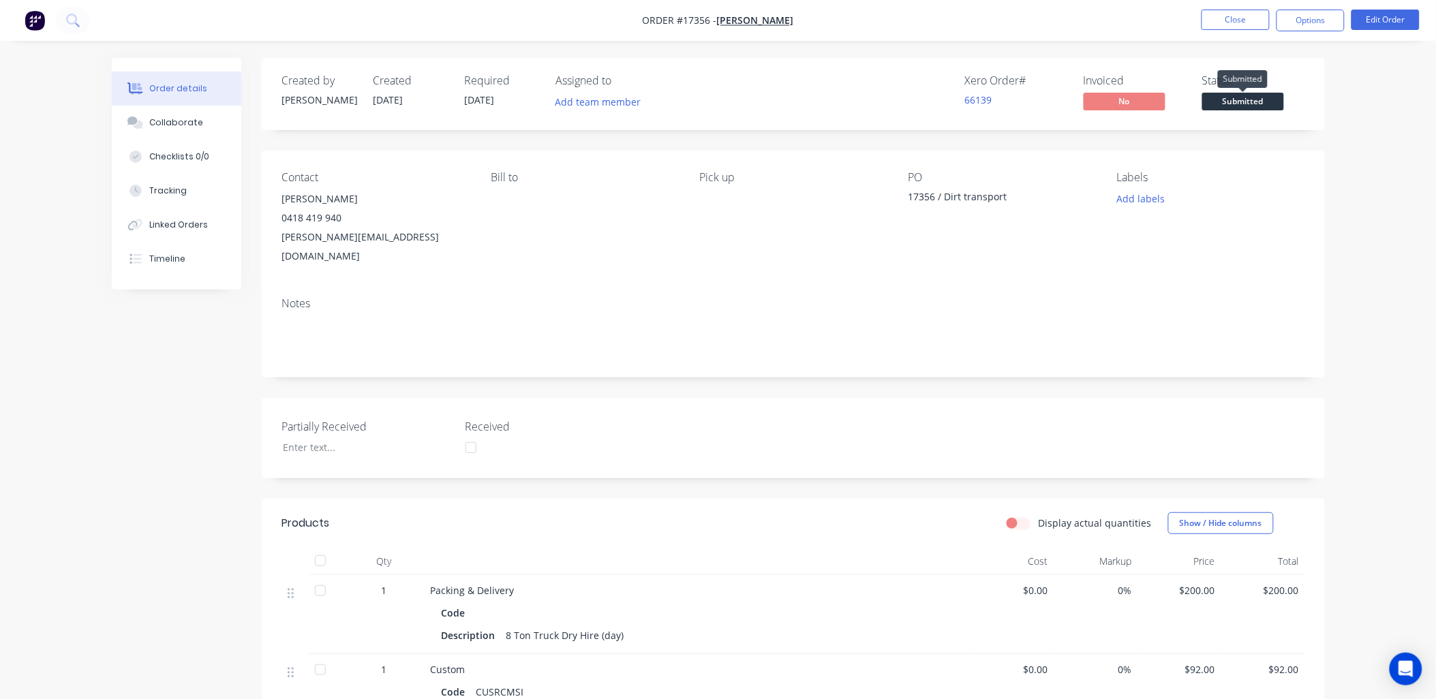
click at [1256, 100] on span "Submitted" at bounding box center [1243, 101] width 82 height 17
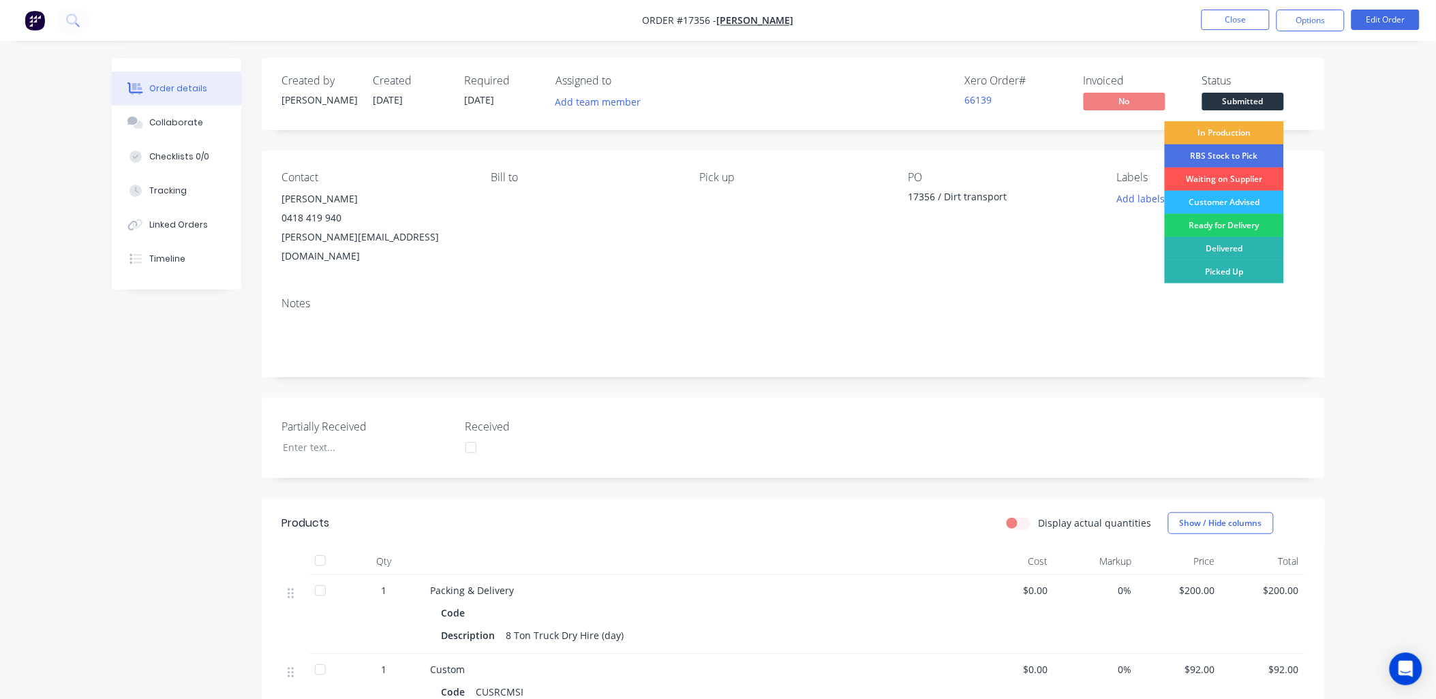
click at [1228, 263] on div "Picked Up" at bounding box center [1224, 271] width 119 height 23
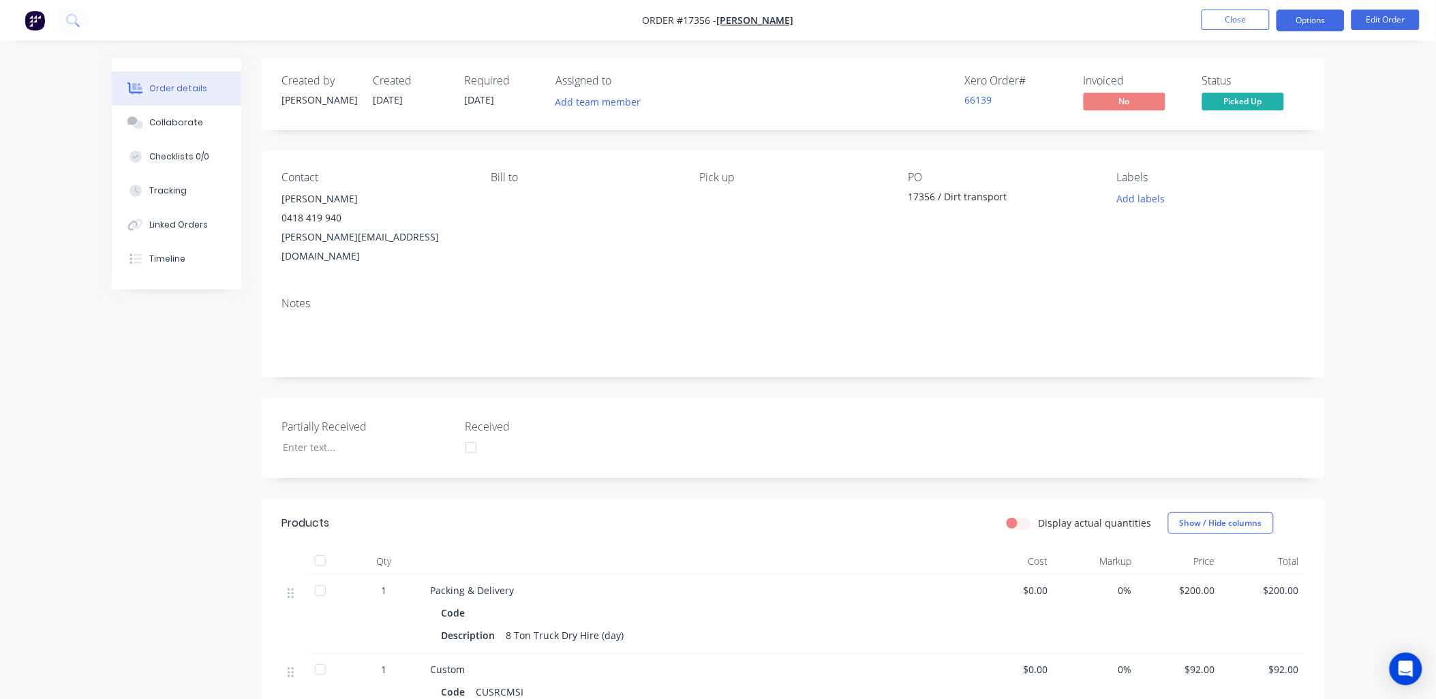
click at [1298, 14] on button "Options" at bounding box center [1311, 21] width 68 height 22
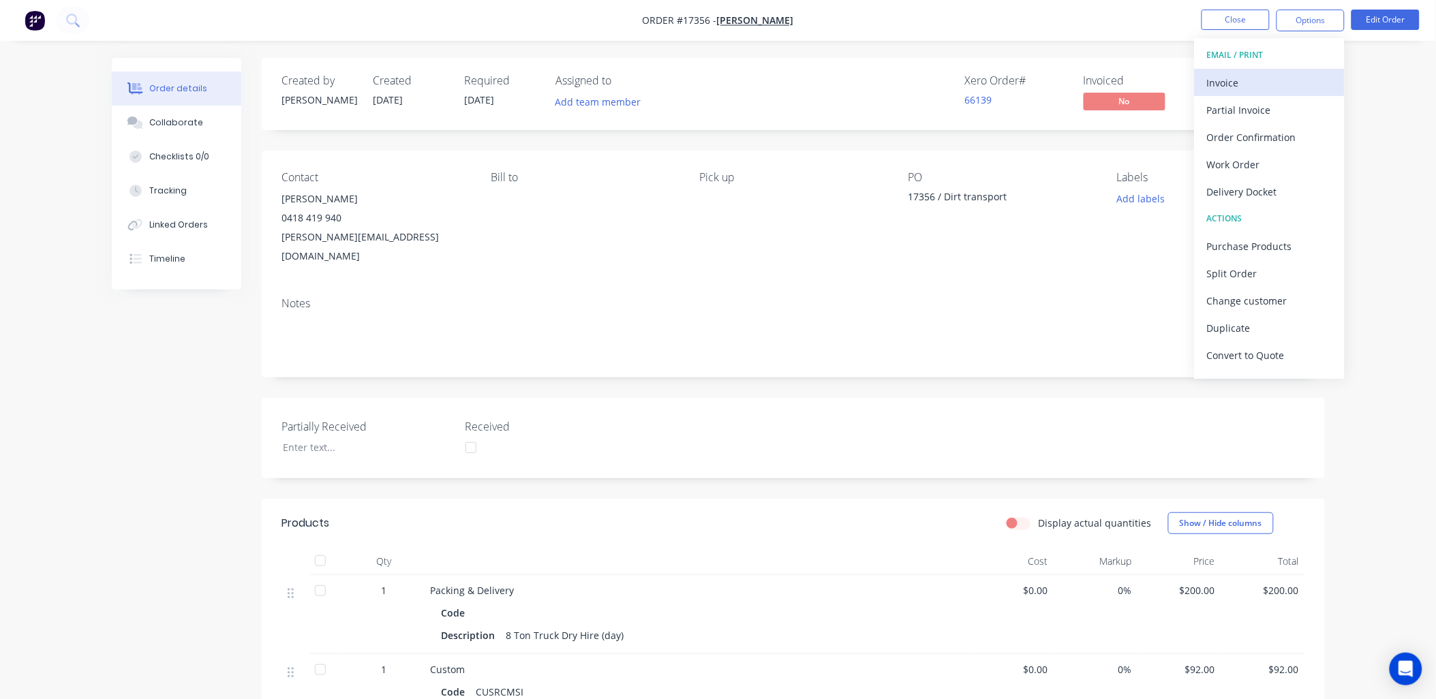
click at [1225, 71] on button "Invoice" at bounding box center [1270, 82] width 150 height 27
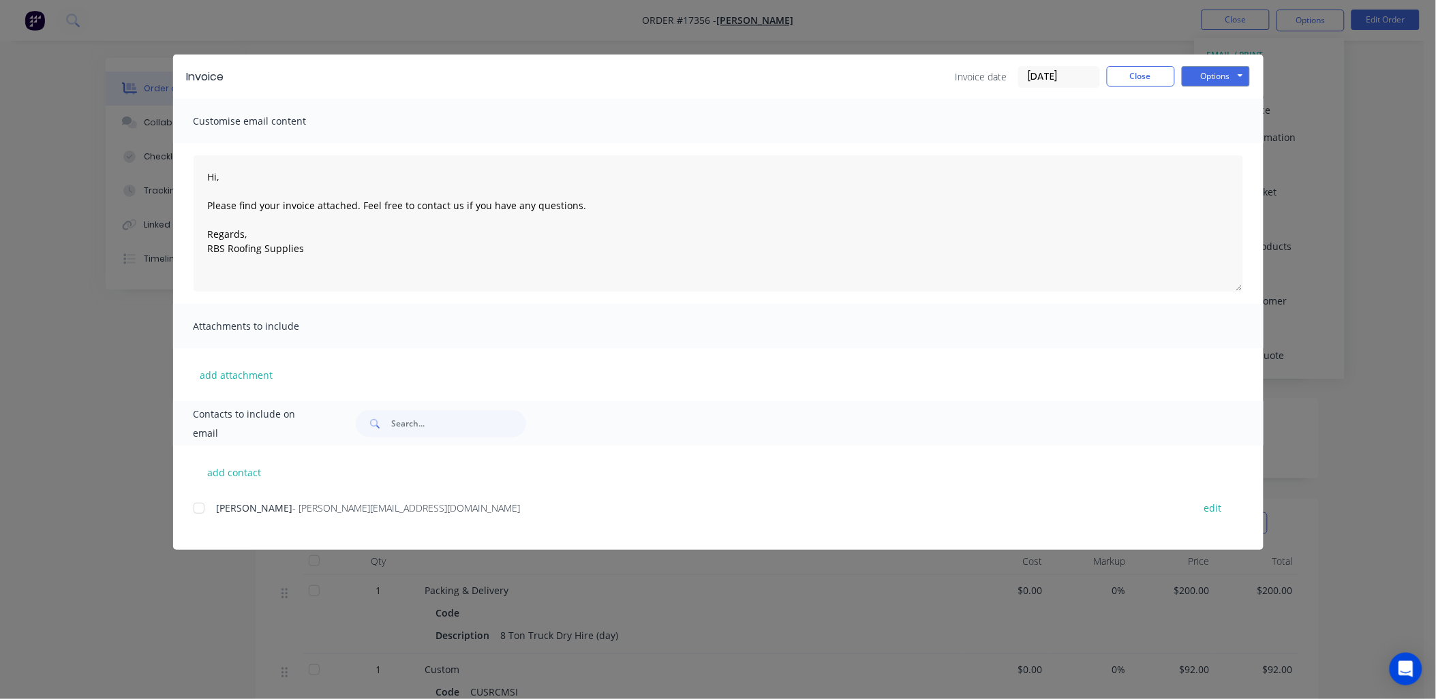
click at [195, 510] on div at bounding box center [198, 508] width 27 height 27
click at [1242, 72] on button "Options" at bounding box center [1216, 76] width 68 height 20
click at [1224, 144] on button "Email" at bounding box center [1225, 145] width 87 height 22
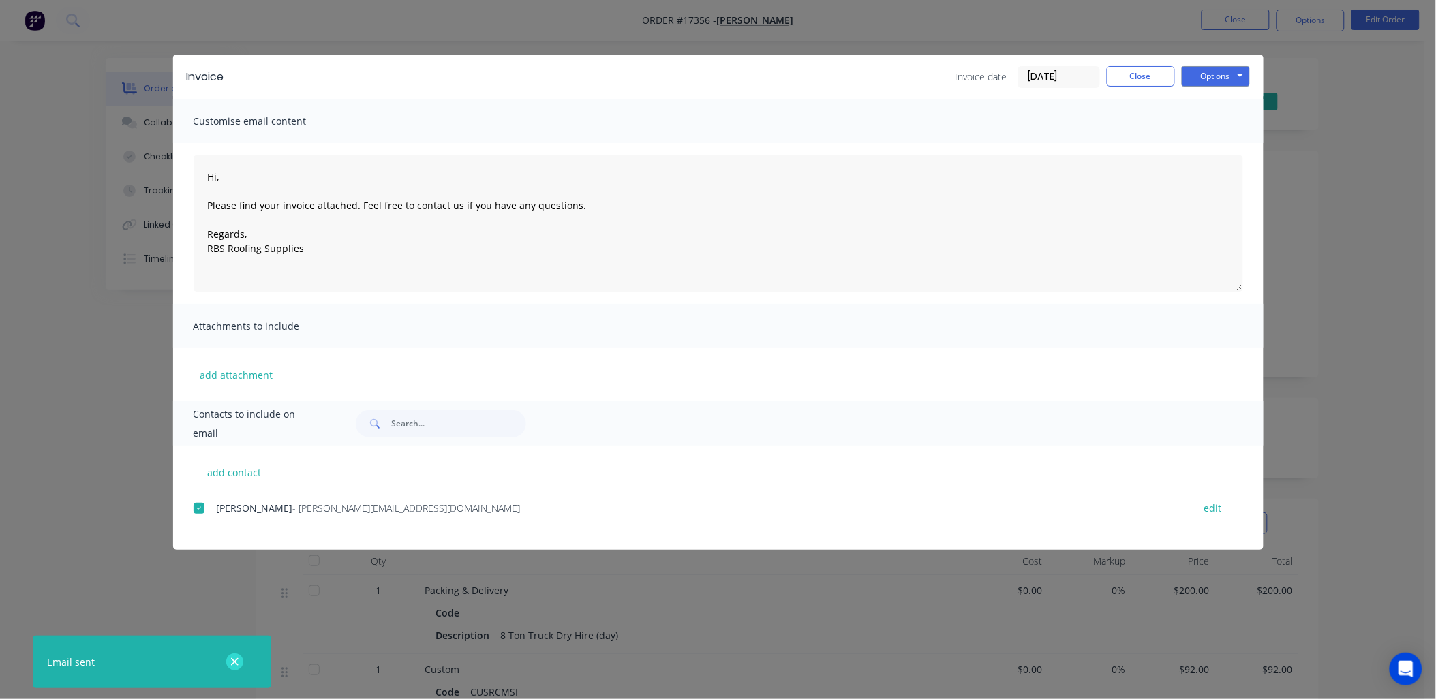
click at [233, 664] on icon "button" at bounding box center [234, 661] width 7 height 7
type textarea "Hi, Please find your invoice attached. Feel free to contact us if you have any …"
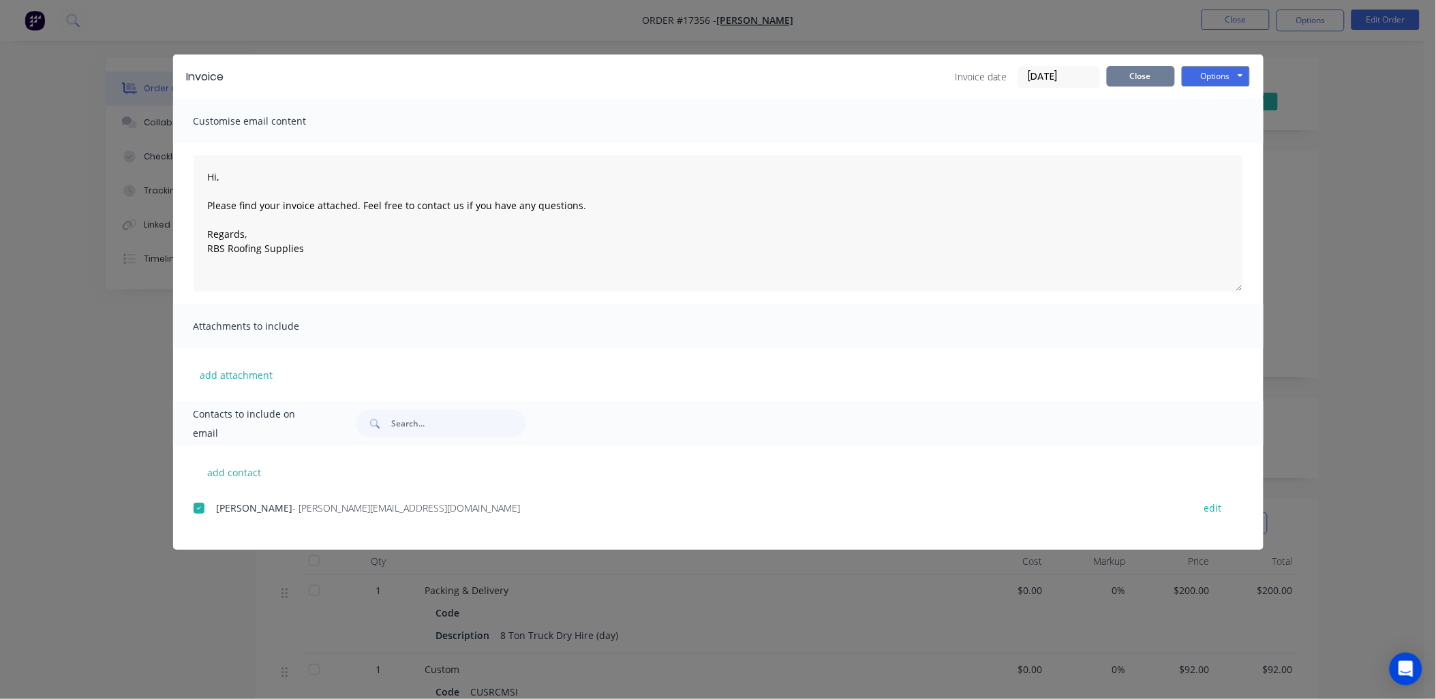
click at [1138, 71] on button "Close" at bounding box center [1141, 76] width 68 height 20
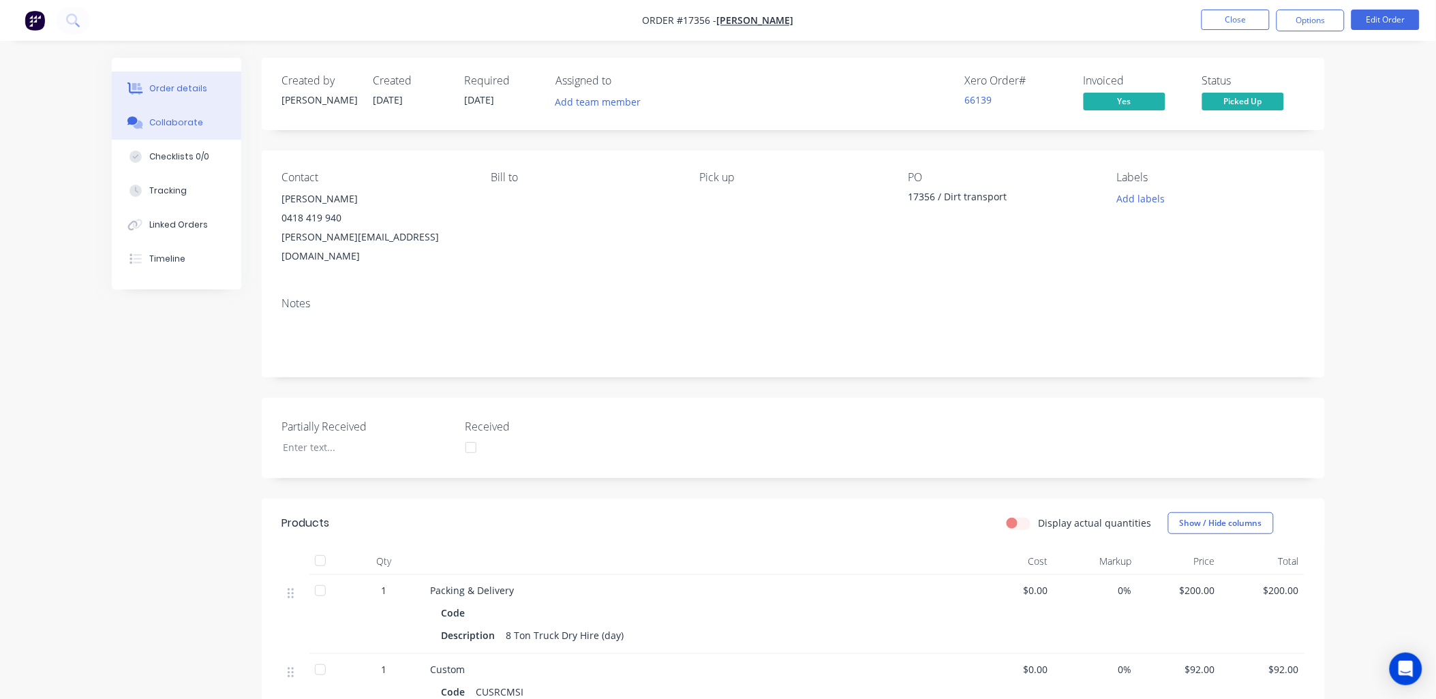
click at [188, 119] on div "Collaborate" at bounding box center [176, 123] width 54 height 12
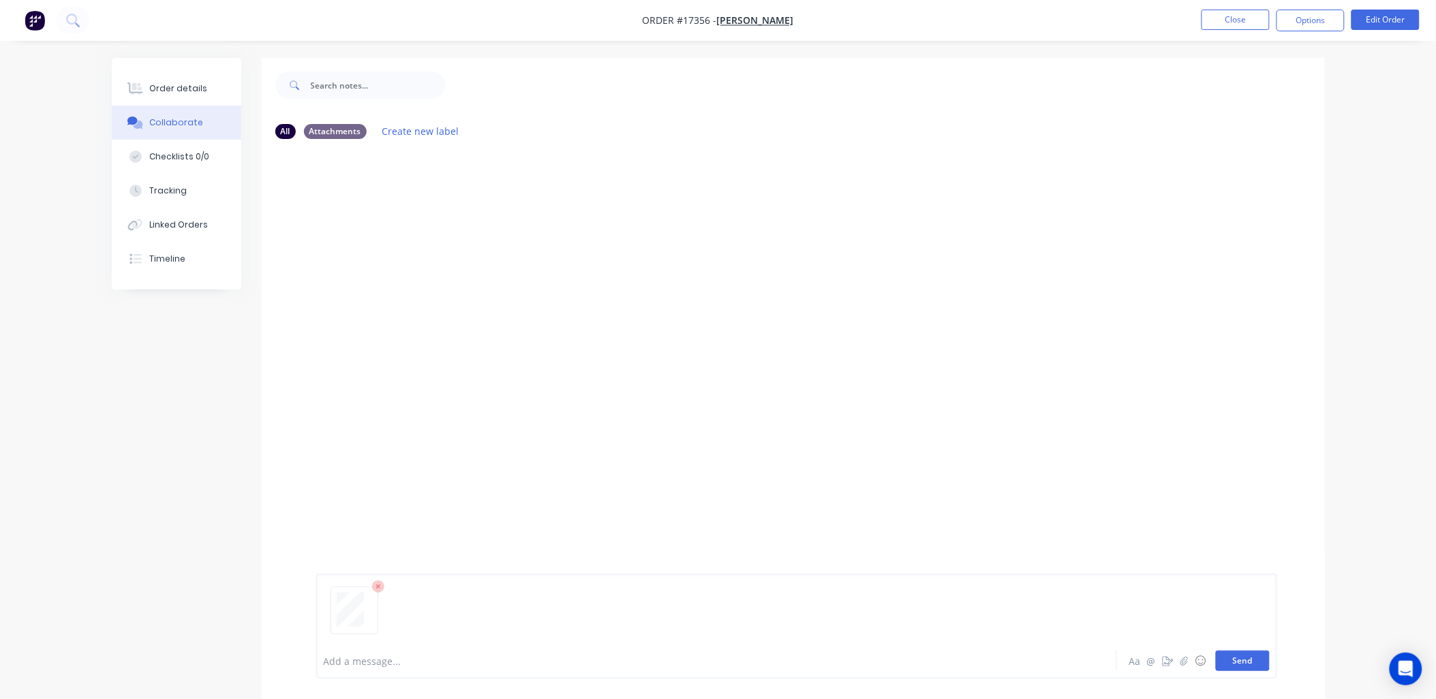
click at [1243, 652] on button "Send" at bounding box center [1243, 661] width 54 height 20
click at [170, 83] on div "Order details" at bounding box center [178, 88] width 58 height 12
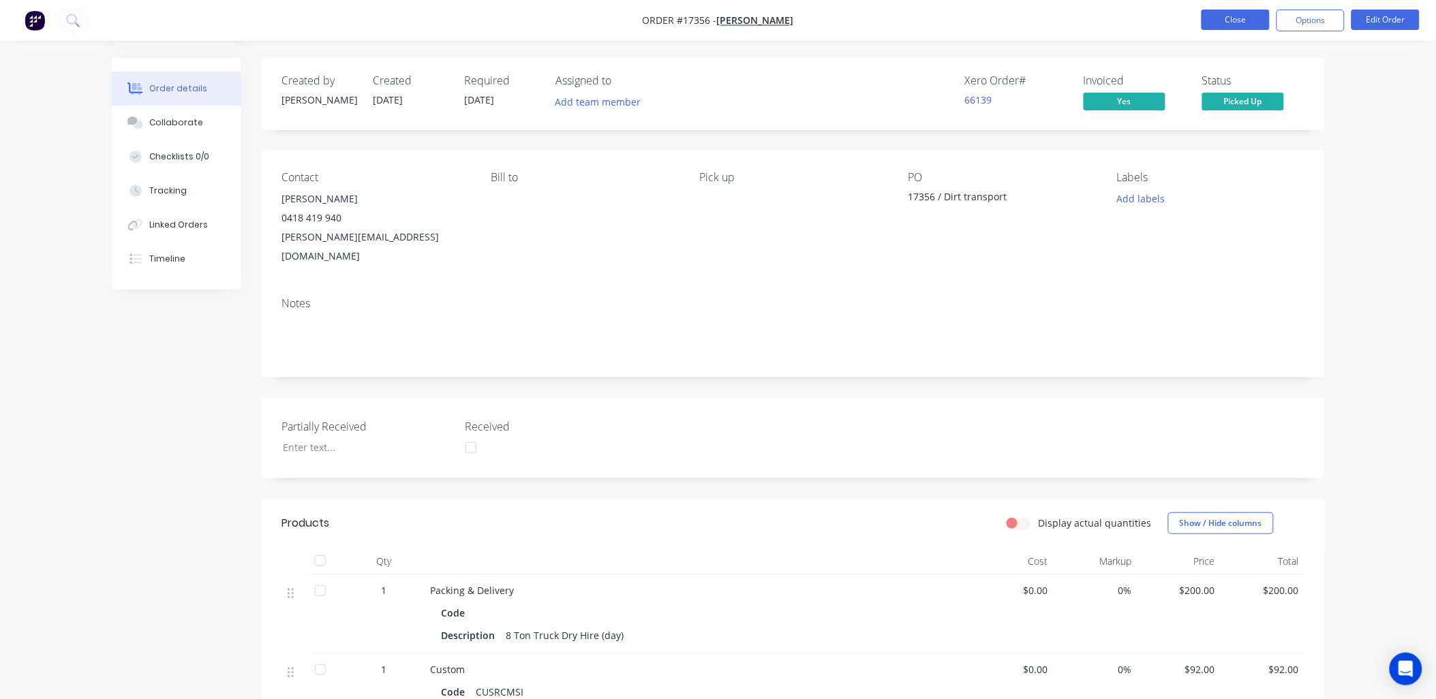
click at [1246, 10] on button "Close" at bounding box center [1236, 20] width 68 height 20
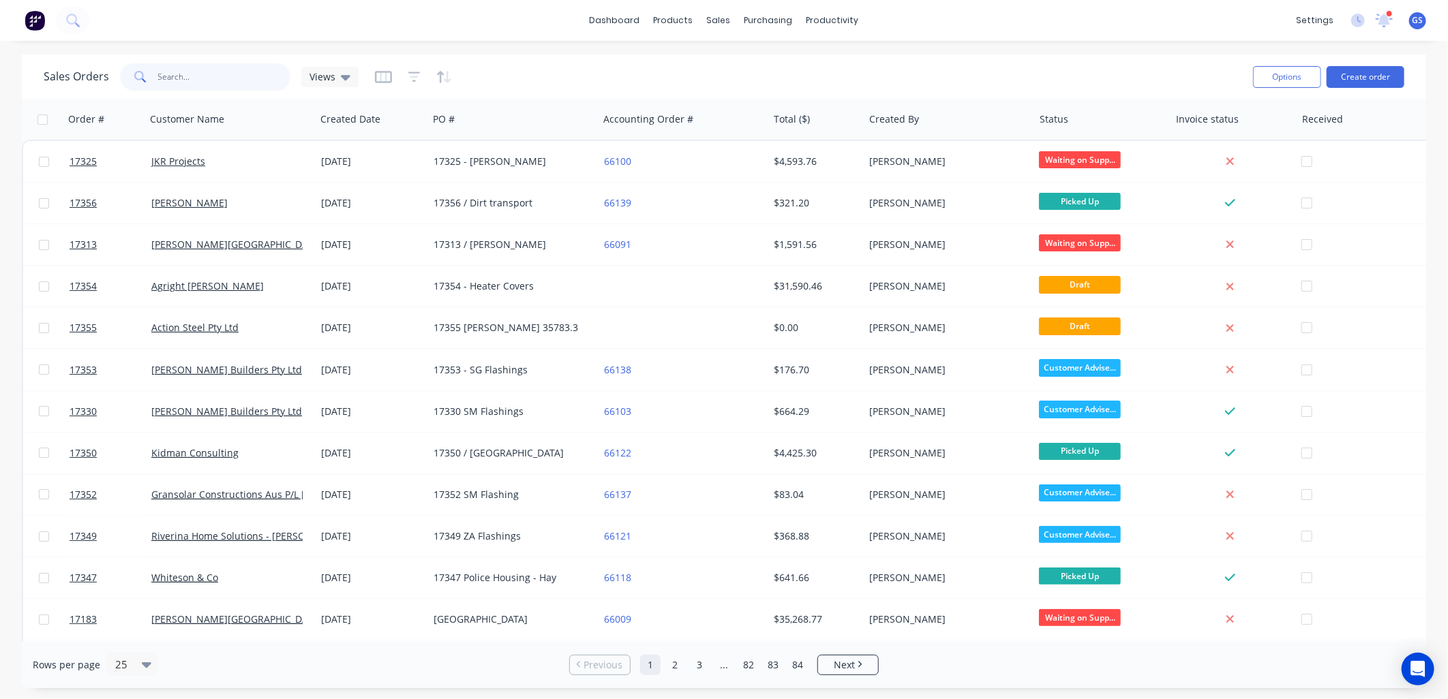
click at [239, 78] on input "text" at bounding box center [224, 76] width 133 height 27
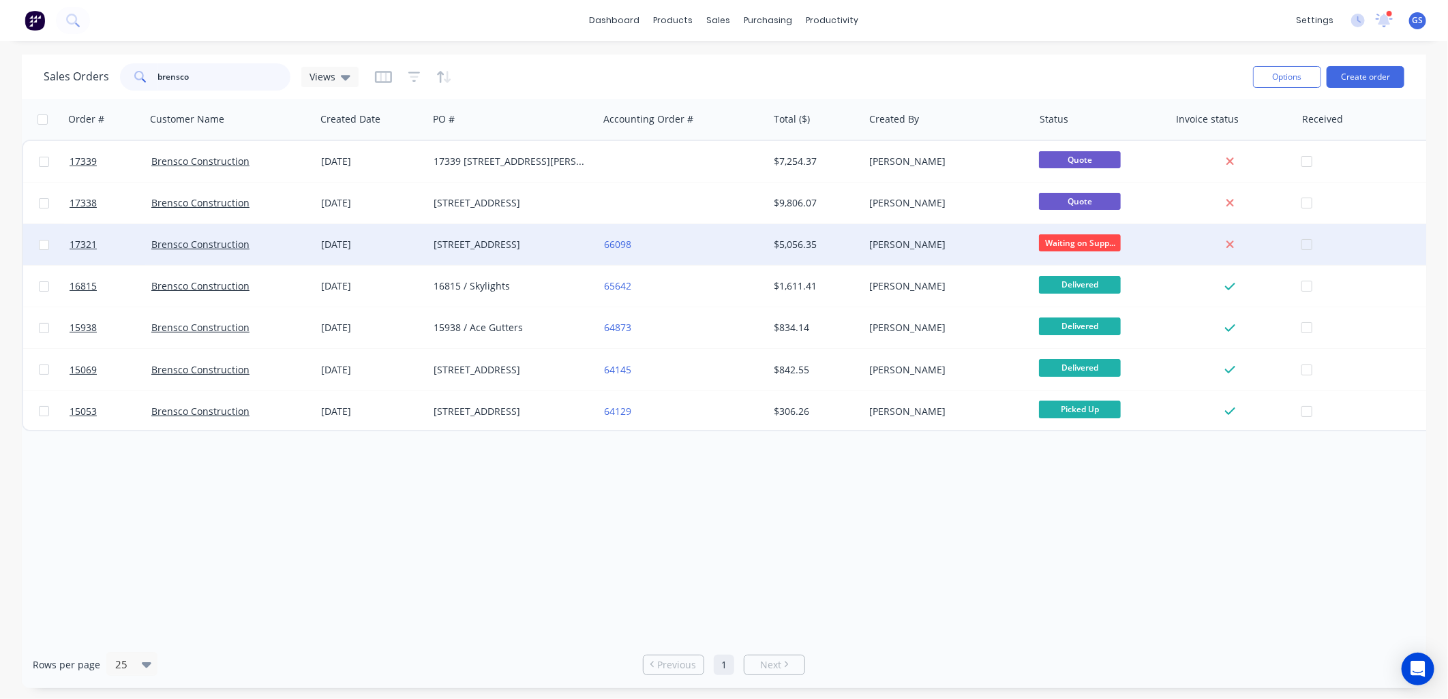
type input "brensco"
click at [511, 247] on div "[STREET_ADDRESS]" at bounding box center [509, 245] width 151 height 14
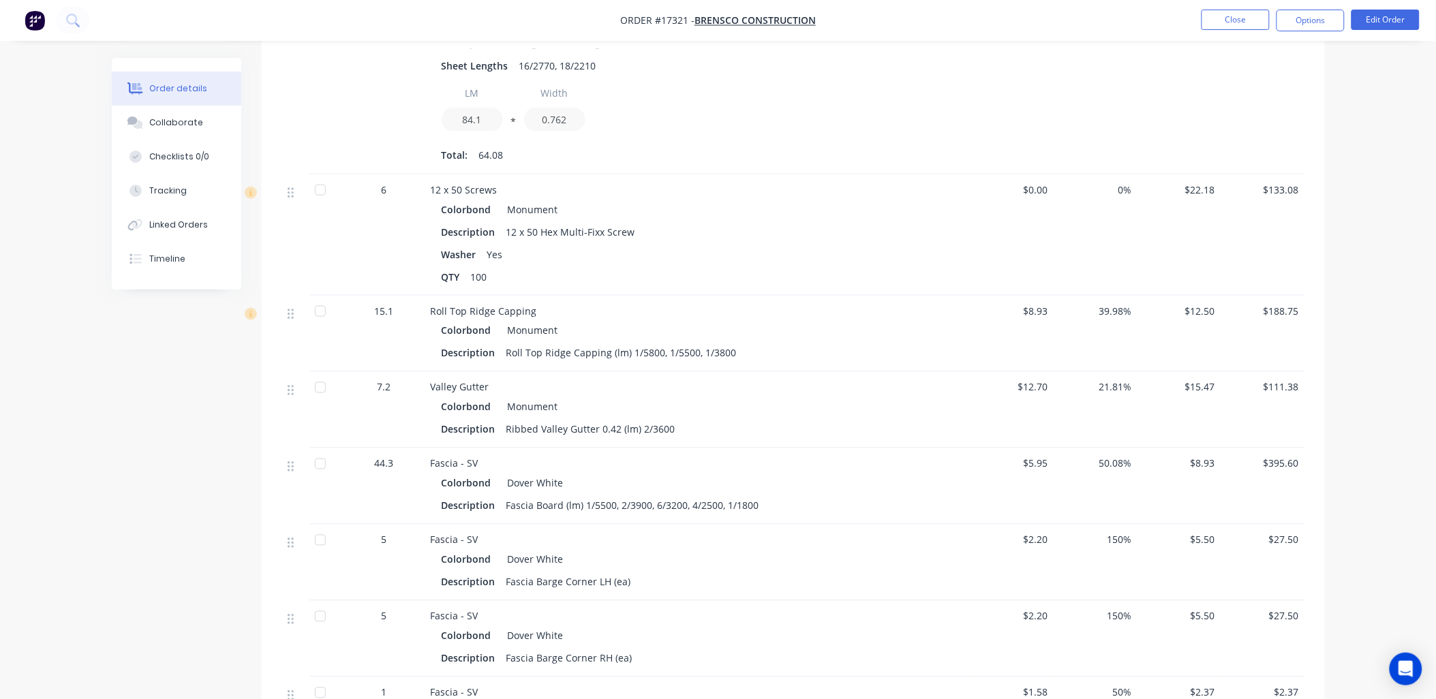
scroll to position [605, 0]
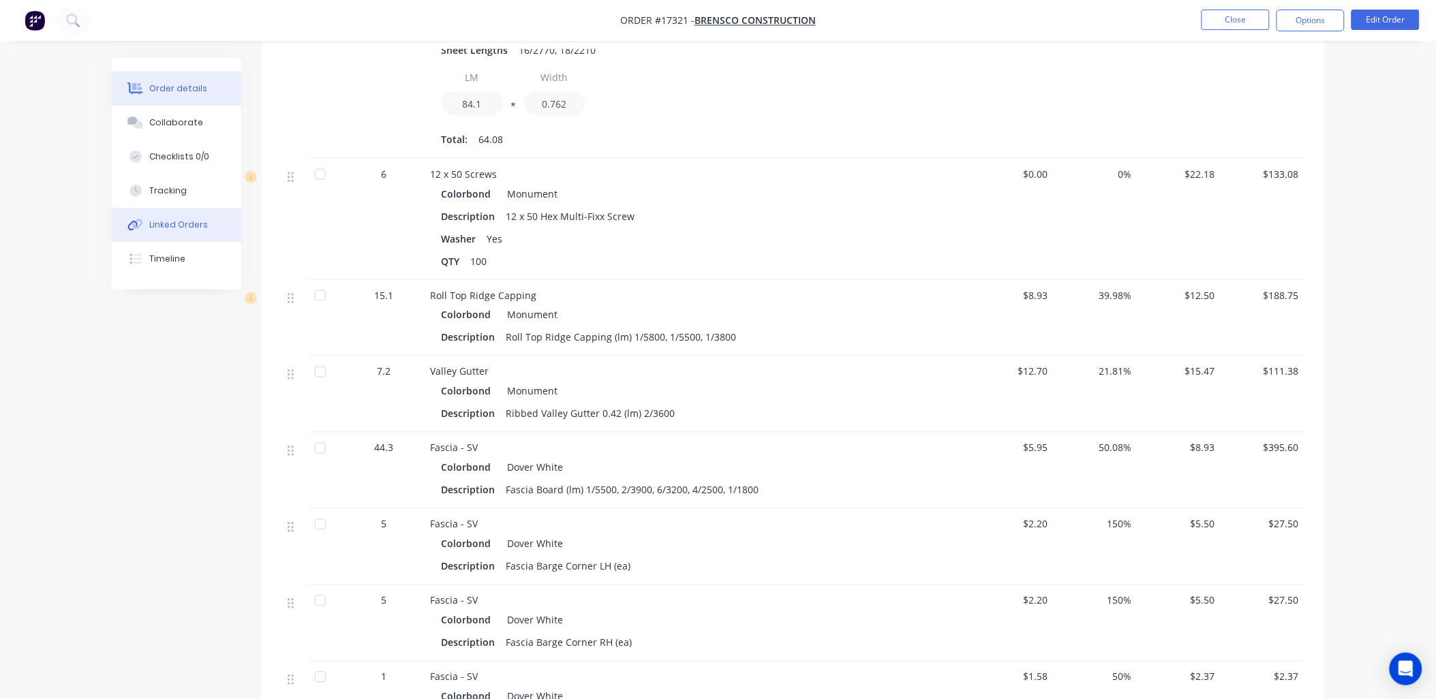
click at [196, 219] on div "Linked Orders" at bounding box center [178, 225] width 59 height 12
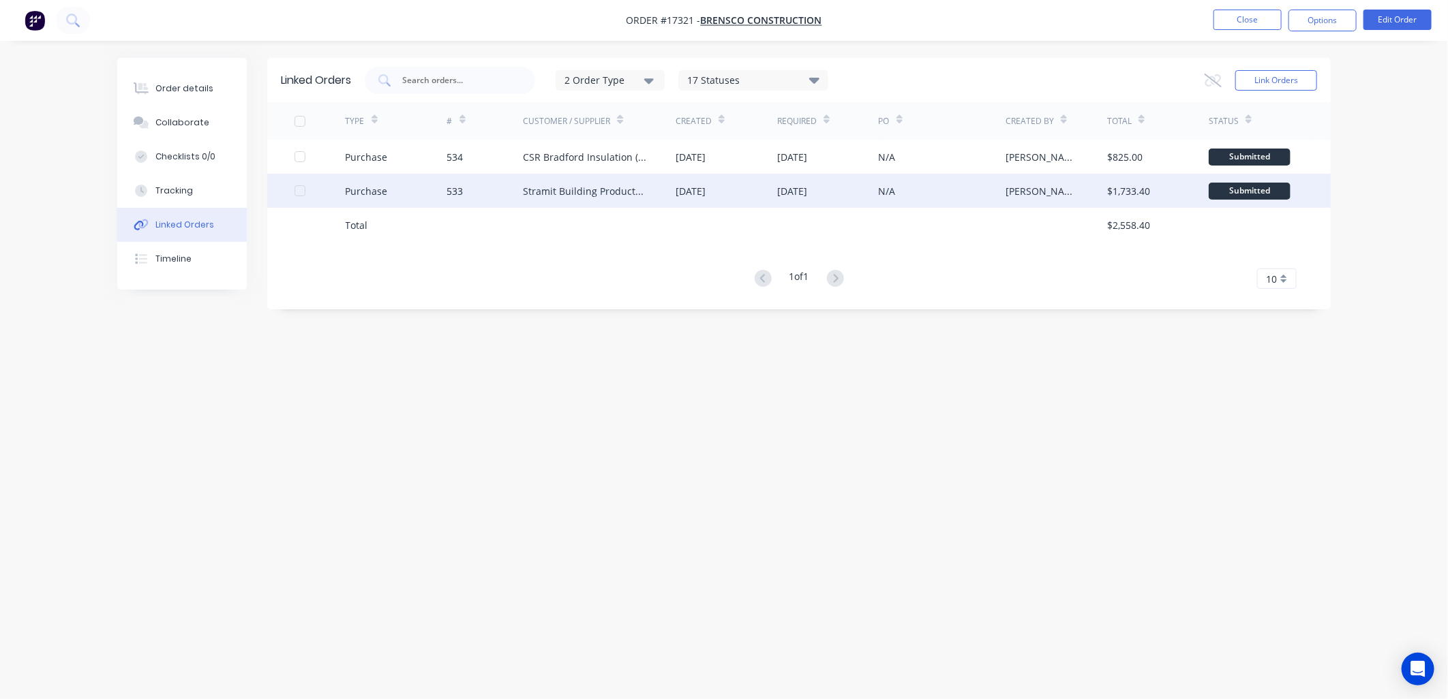
click at [550, 185] on div "Stramit Building Products ([GEOGRAPHIC_DATA])" at bounding box center [585, 191] width 125 height 14
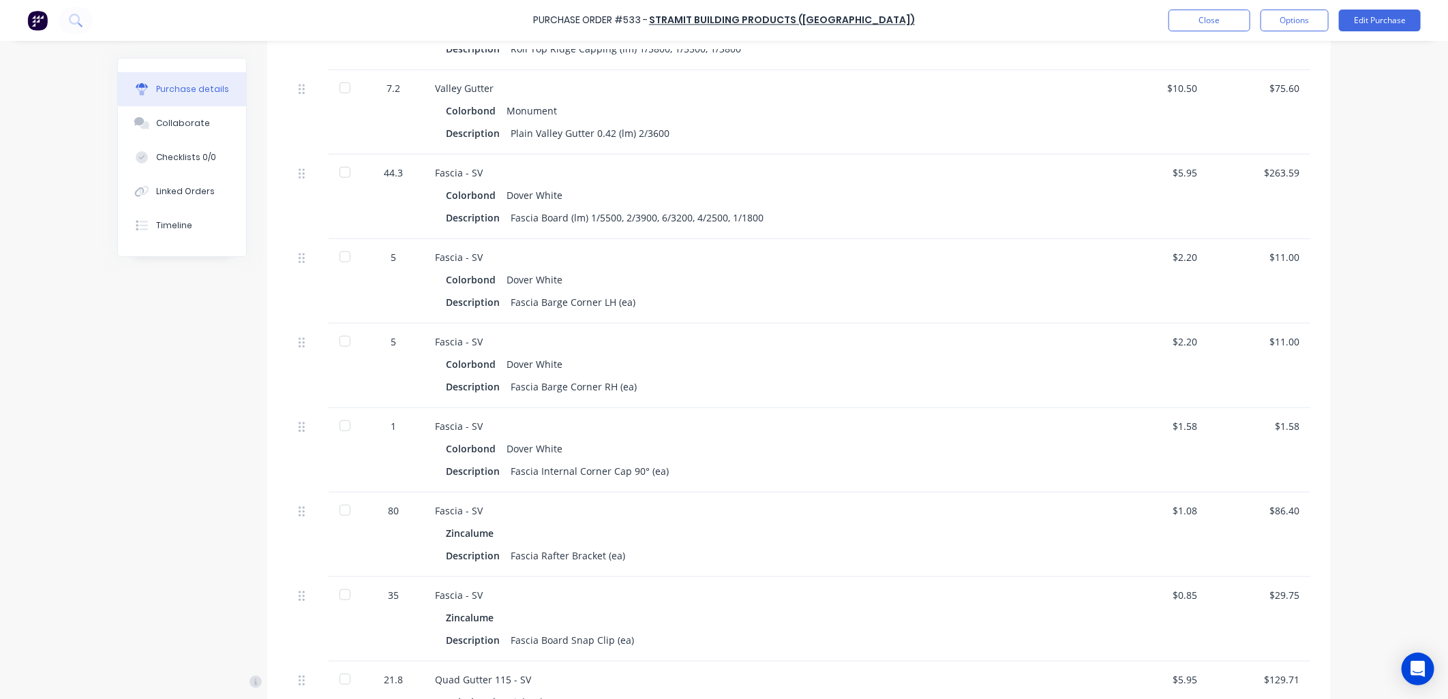
scroll to position [682, 0]
drag, startPoint x: 754, startPoint y: 202, endPoint x: 582, endPoint y: 198, distance: 171.8
click at [582, 206] on div "Fascia Board (lm) 1/5500, 2/3900, 6/3200, 4/2500, 1/1800" at bounding box center [637, 216] width 253 height 20
click at [798, 191] on div "Colorbond Dover White Description Fascia Board (lm) 1/5500, 2/3900, 6/3200, 4/2…" at bounding box center [765, 204] width 660 height 42
click at [808, 213] on div "Fascia - SV Colorbond Dover White Description Fascia Board (lm) 1/5500, 2/3900,…" at bounding box center [765, 195] width 682 height 85
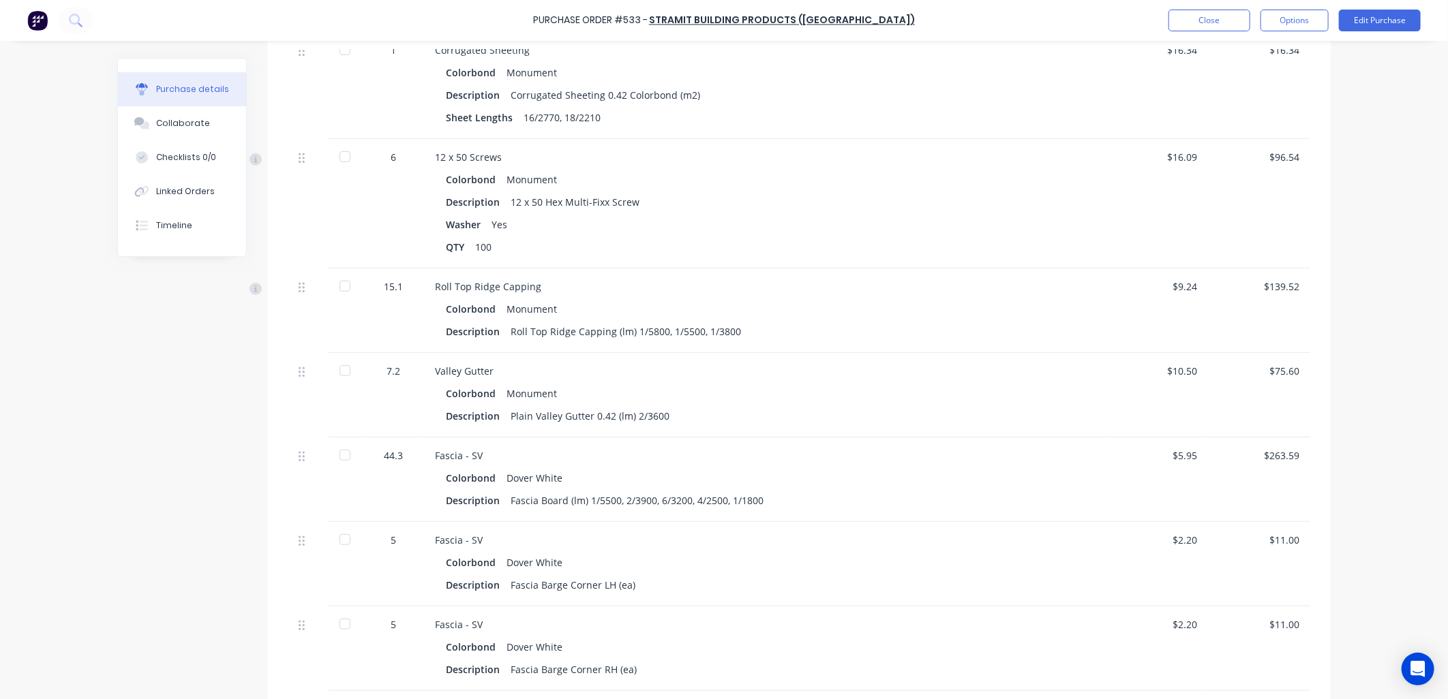
scroll to position [378, 0]
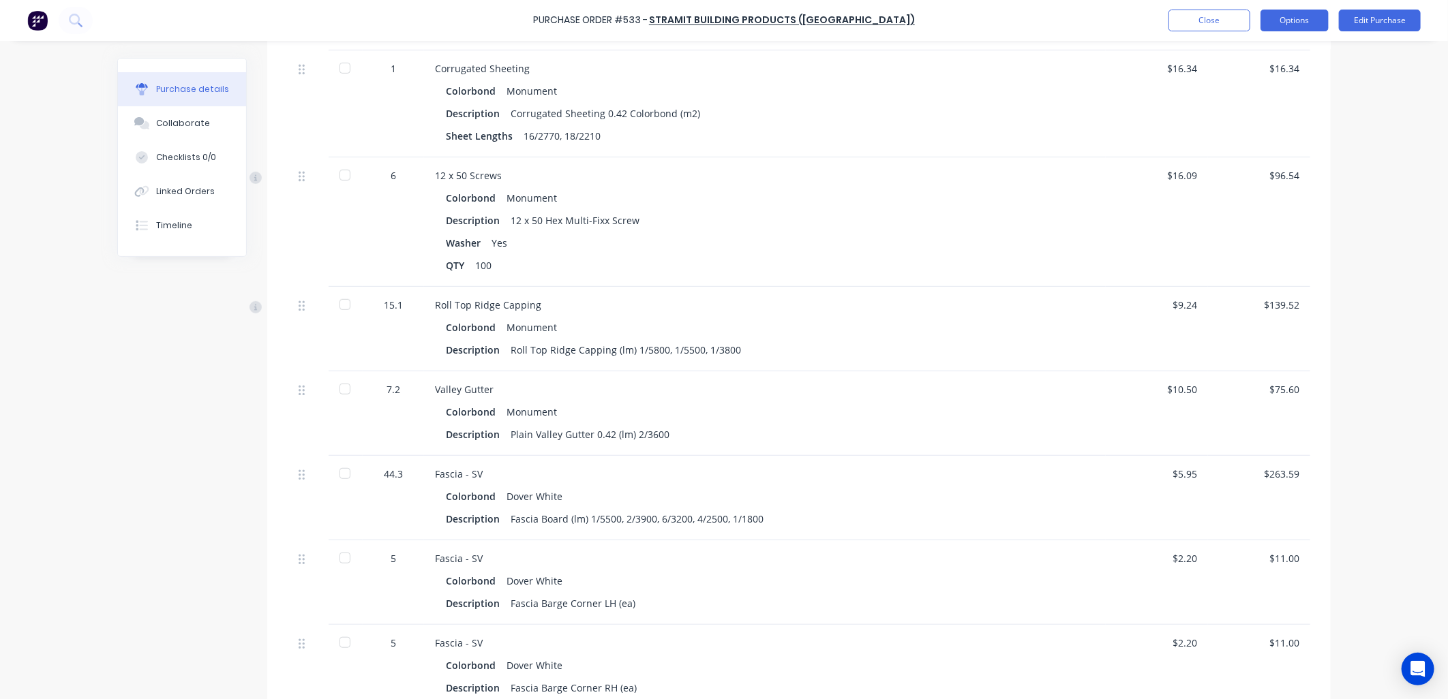
click at [1309, 21] on button "Options" at bounding box center [1294, 21] width 68 height 22
click at [1380, 93] on div "Purchase Order #533 - Stramit Building Products ([GEOGRAPHIC_DATA]) Close Optio…" at bounding box center [724, 349] width 1448 height 699
click at [1389, 17] on button "Edit Purchase" at bounding box center [1380, 21] width 82 height 22
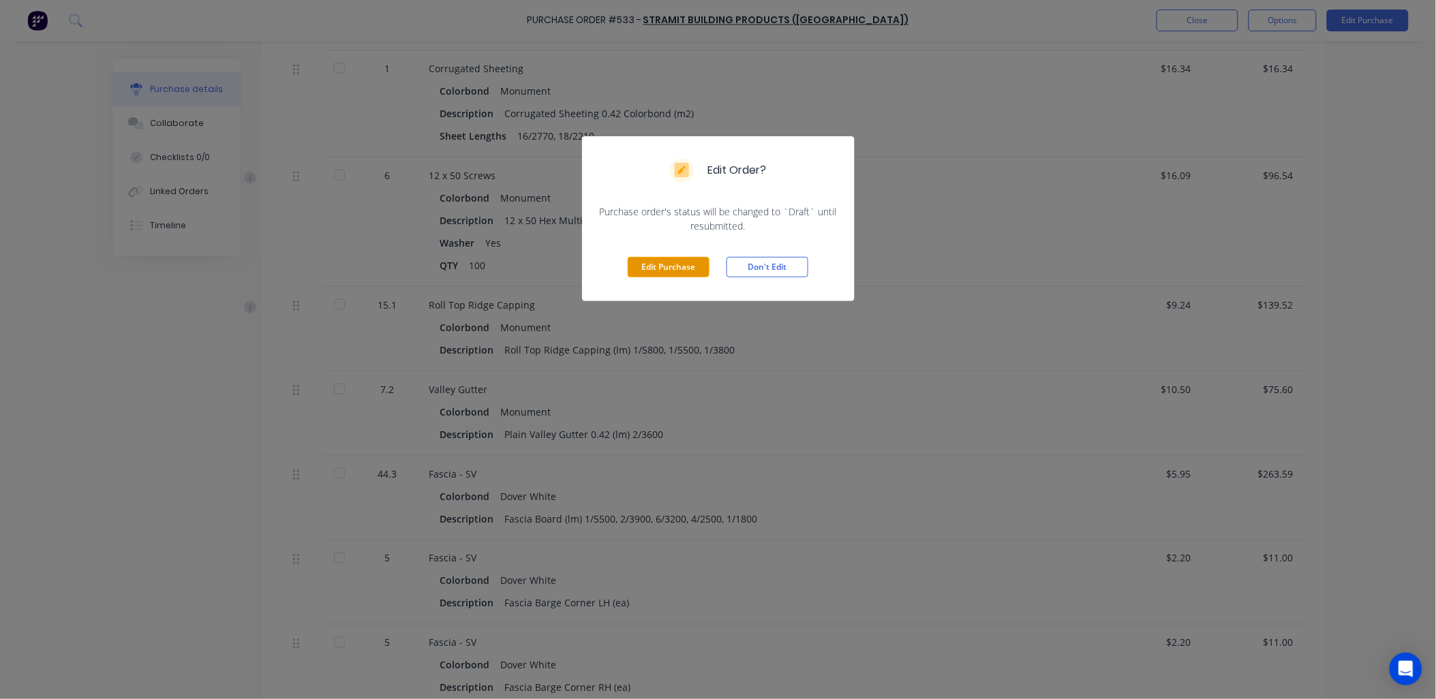
click at [648, 270] on button "Edit Purchase" at bounding box center [669, 267] width 82 height 20
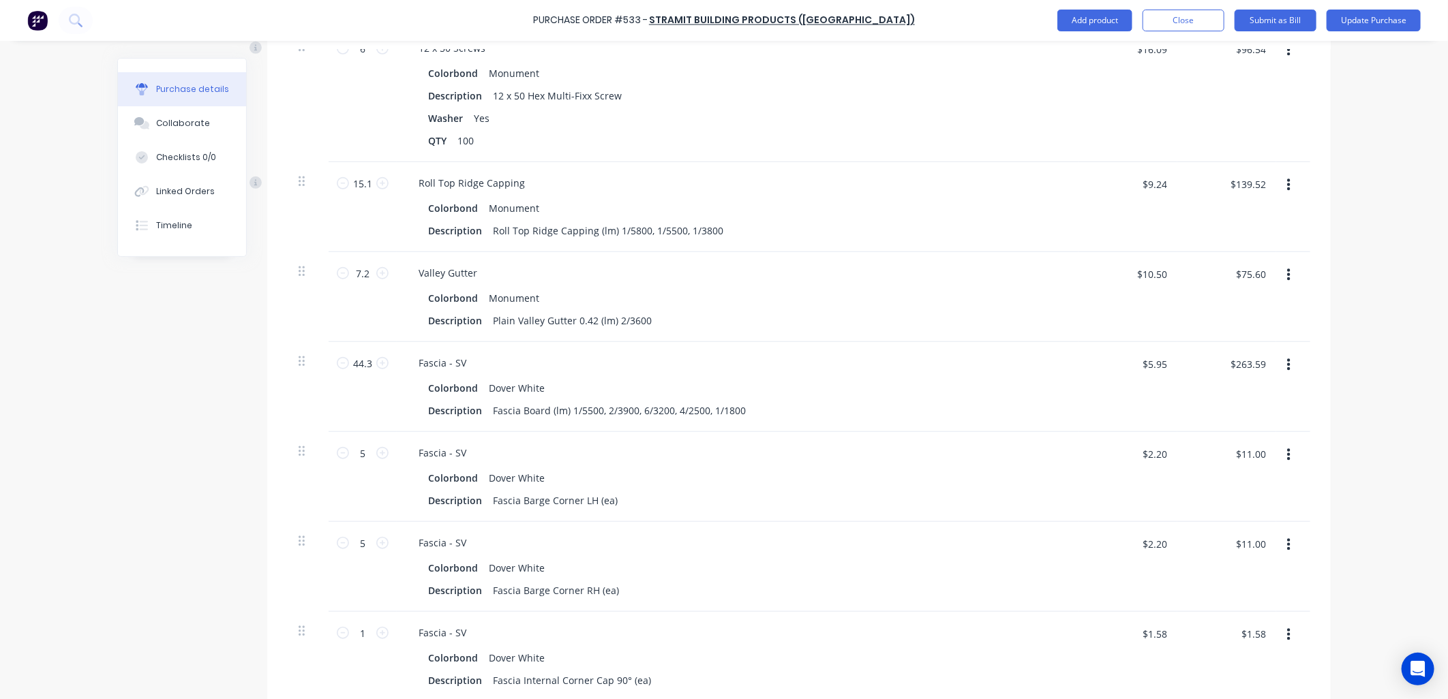
scroll to position [627, 0]
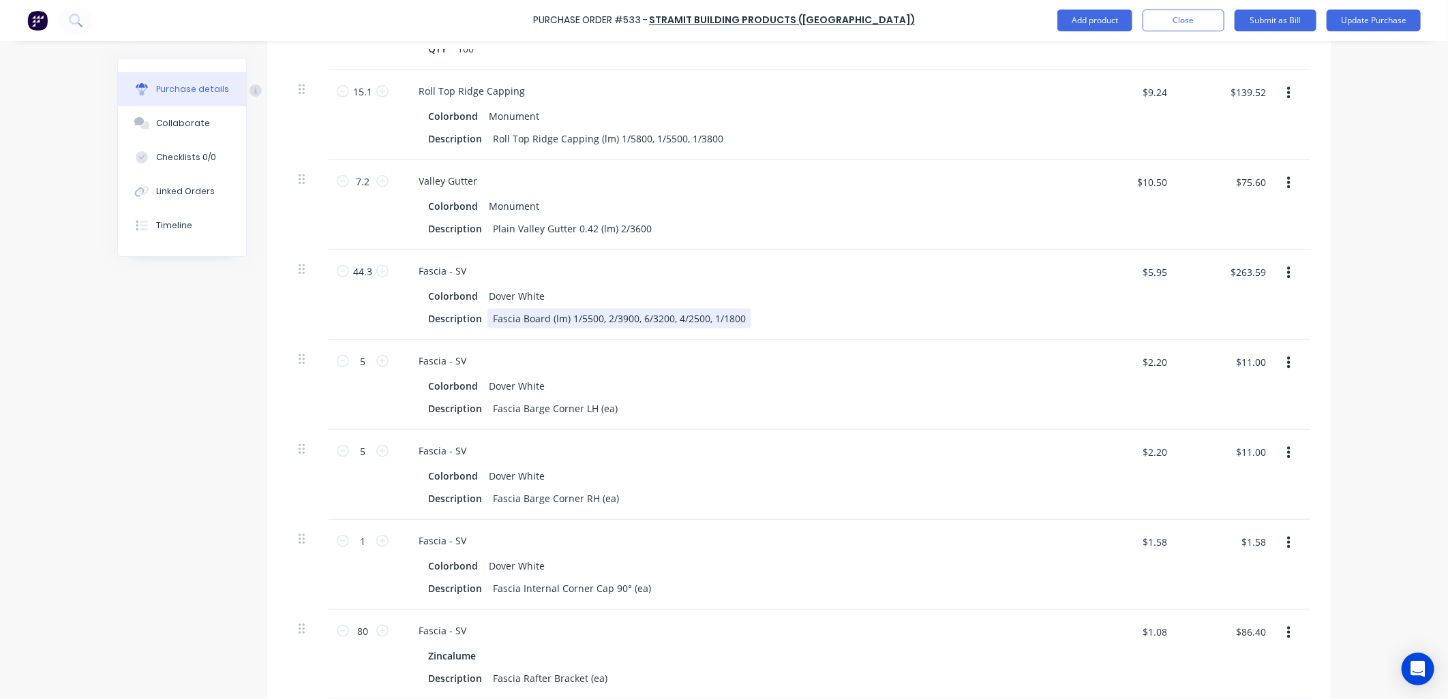
type textarea "x"
click at [599, 309] on div "Fascia Board (lm) 1/5500, 2/3900, 6/3200, 4/2500, 1/1800" at bounding box center [619, 319] width 264 height 20
click at [352, 261] on input "44.3" at bounding box center [362, 271] width 27 height 20
type textarea "x"
type input "4"
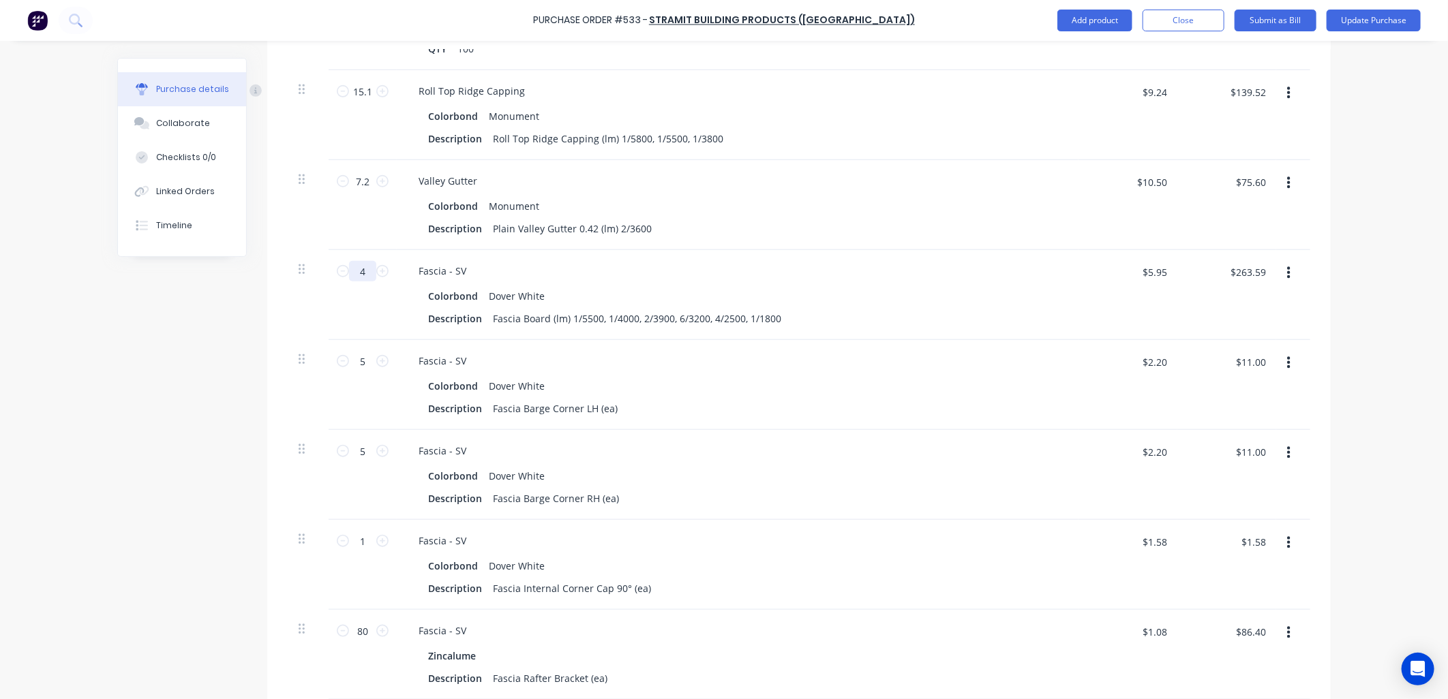
type textarea "x"
type input "$23.80"
type textarea "x"
type input "48"
type textarea "x"
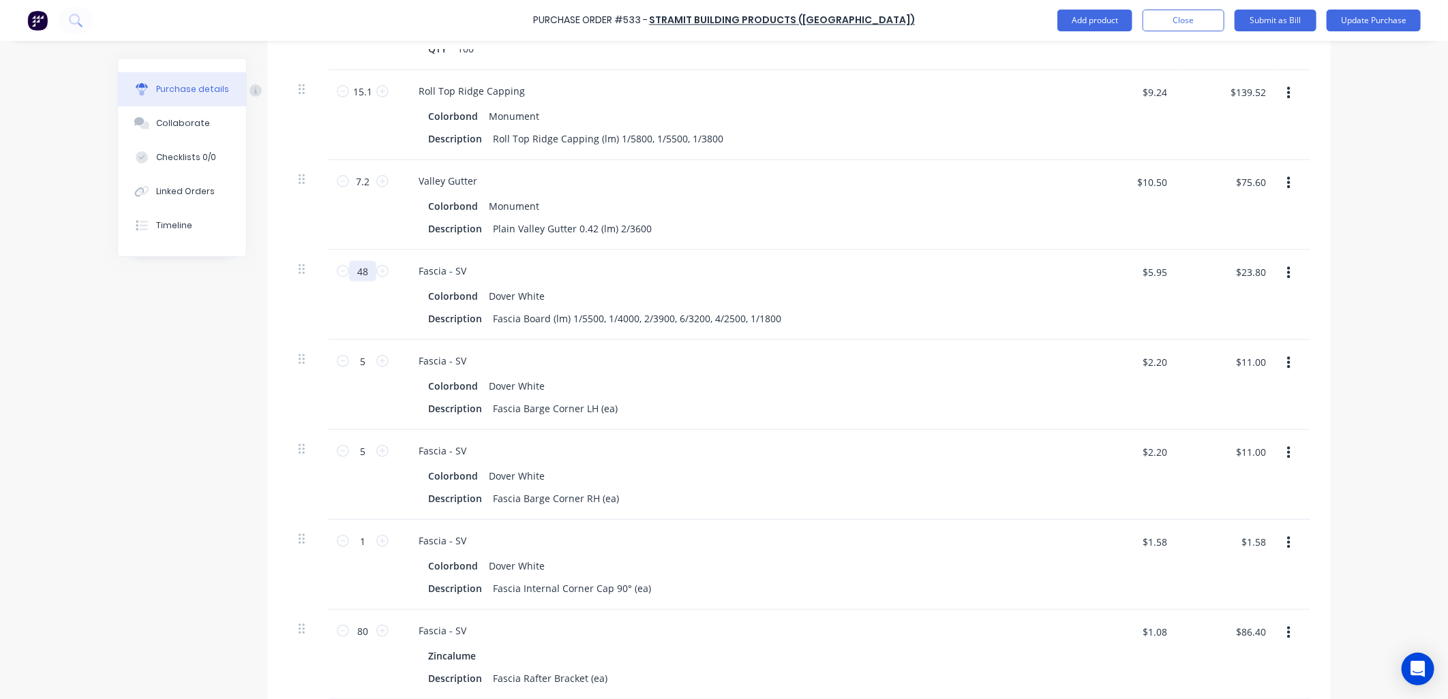
type input "$285.60"
type textarea "x"
type input "48."
type textarea "x"
type input "48.3"
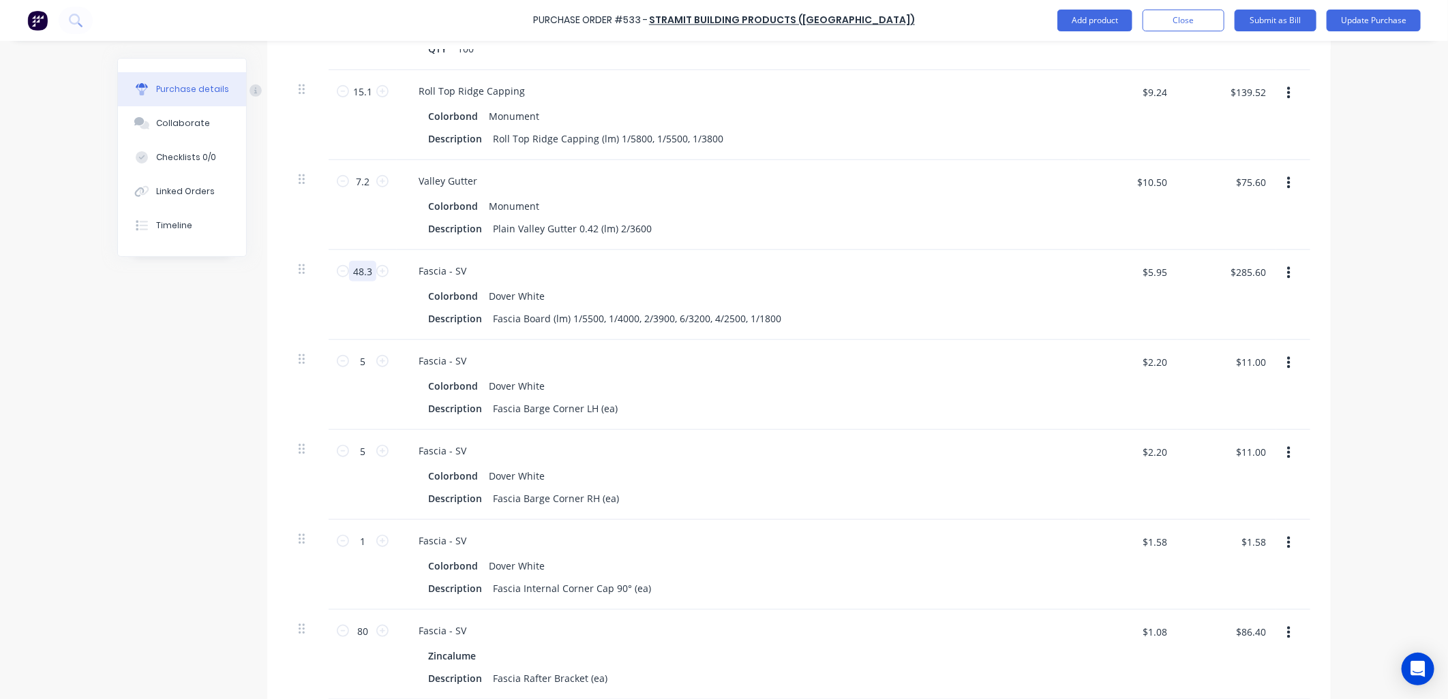
type textarea "x"
type input "$287.39"
type input "48.3"
click at [1373, 321] on div "Purchase Order #533 - Stramit Building Products ([GEOGRAPHIC_DATA]) Add product…" at bounding box center [724, 349] width 1448 height 699
click at [973, 399] on div "Description Fascia Barge Corner LH (ea)" at bounding box center [735, 409] width 624 height 20
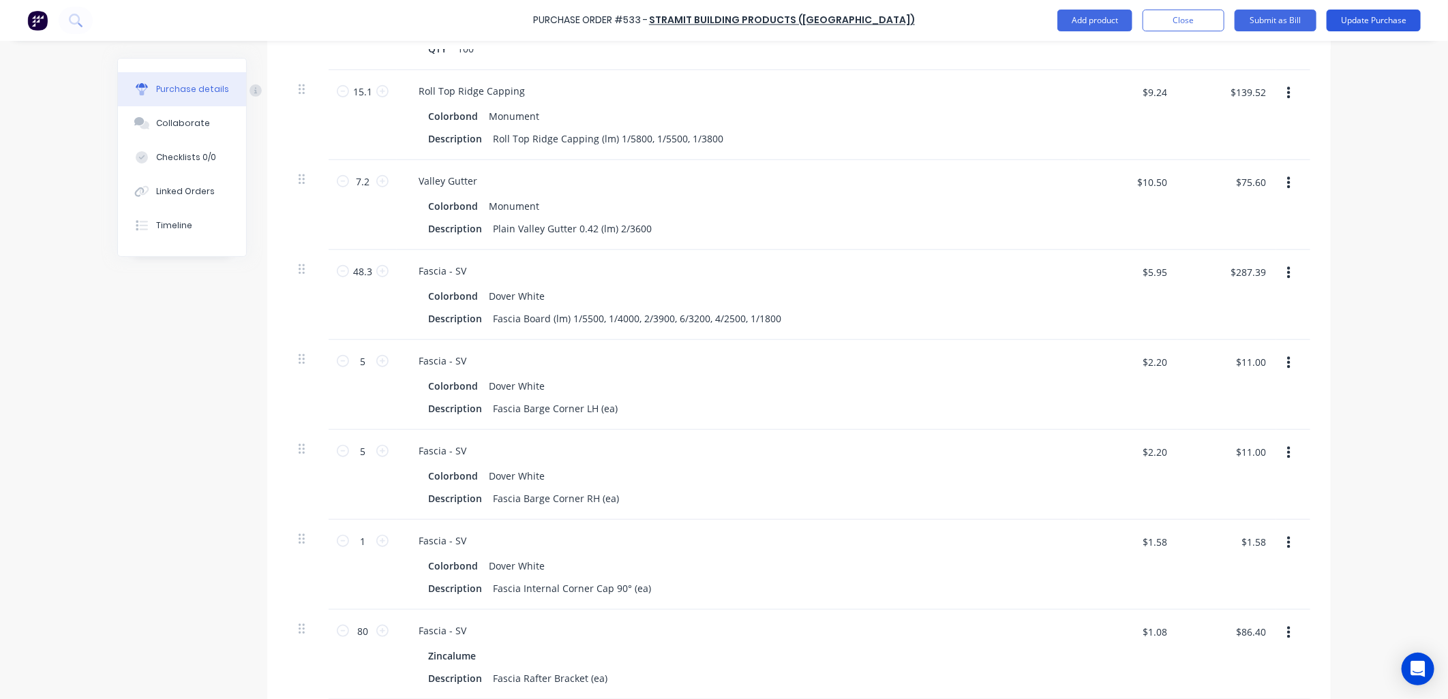
click at [1372, 12] on button "Update Purchase" at bounding box center [1374, 21] width 94 height 22
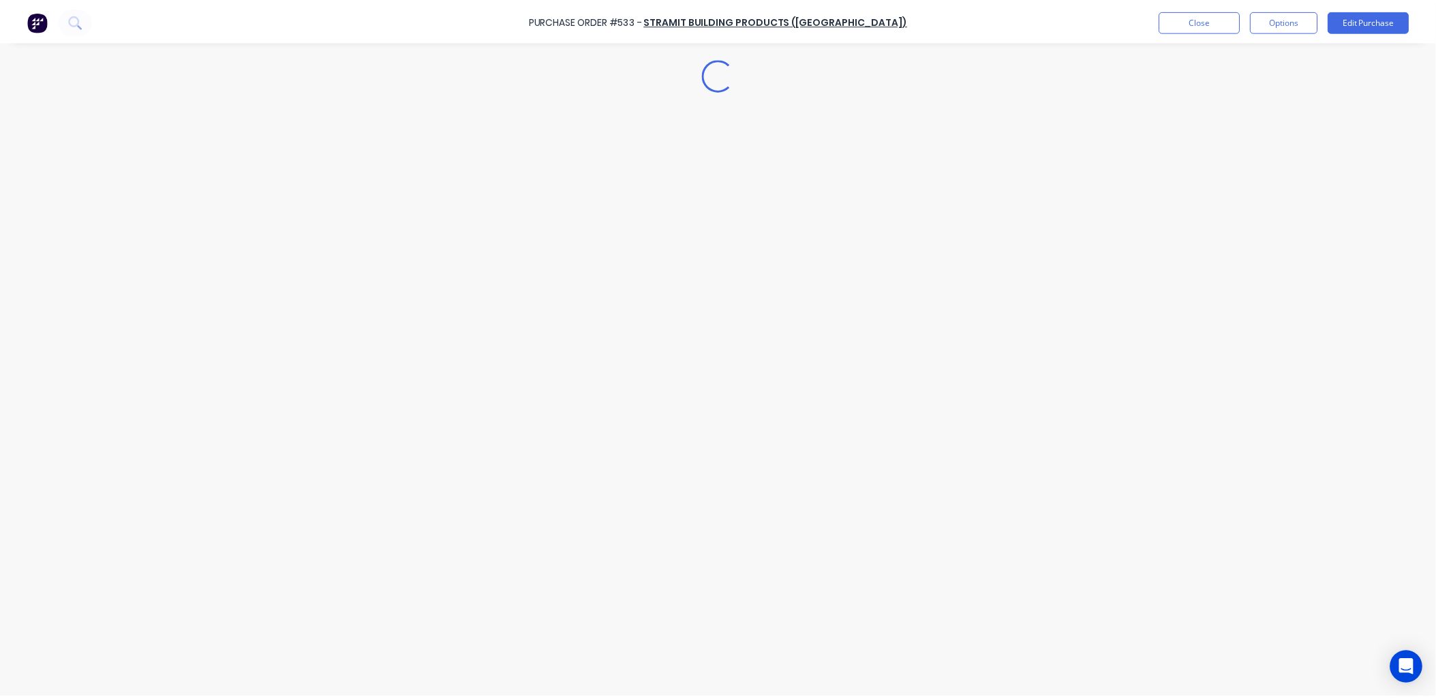
scroll to position [0, 0]
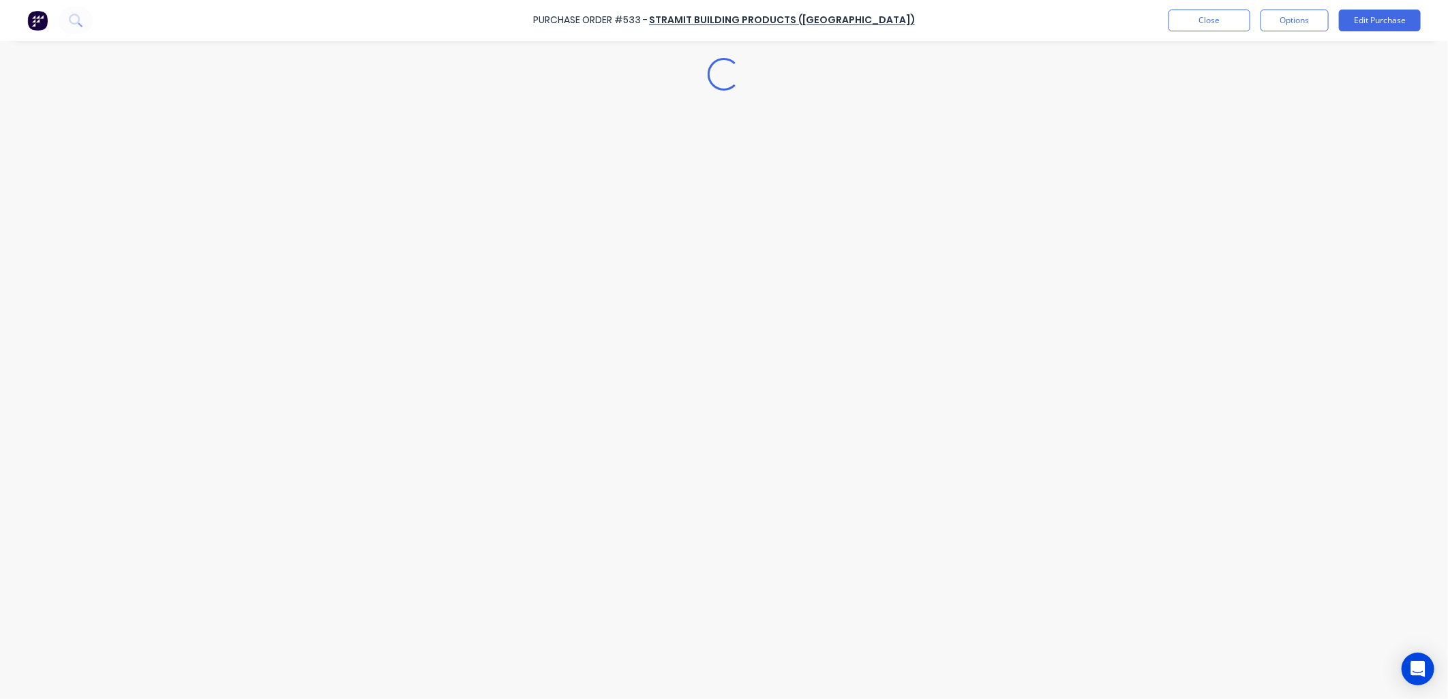
type textarea "x"
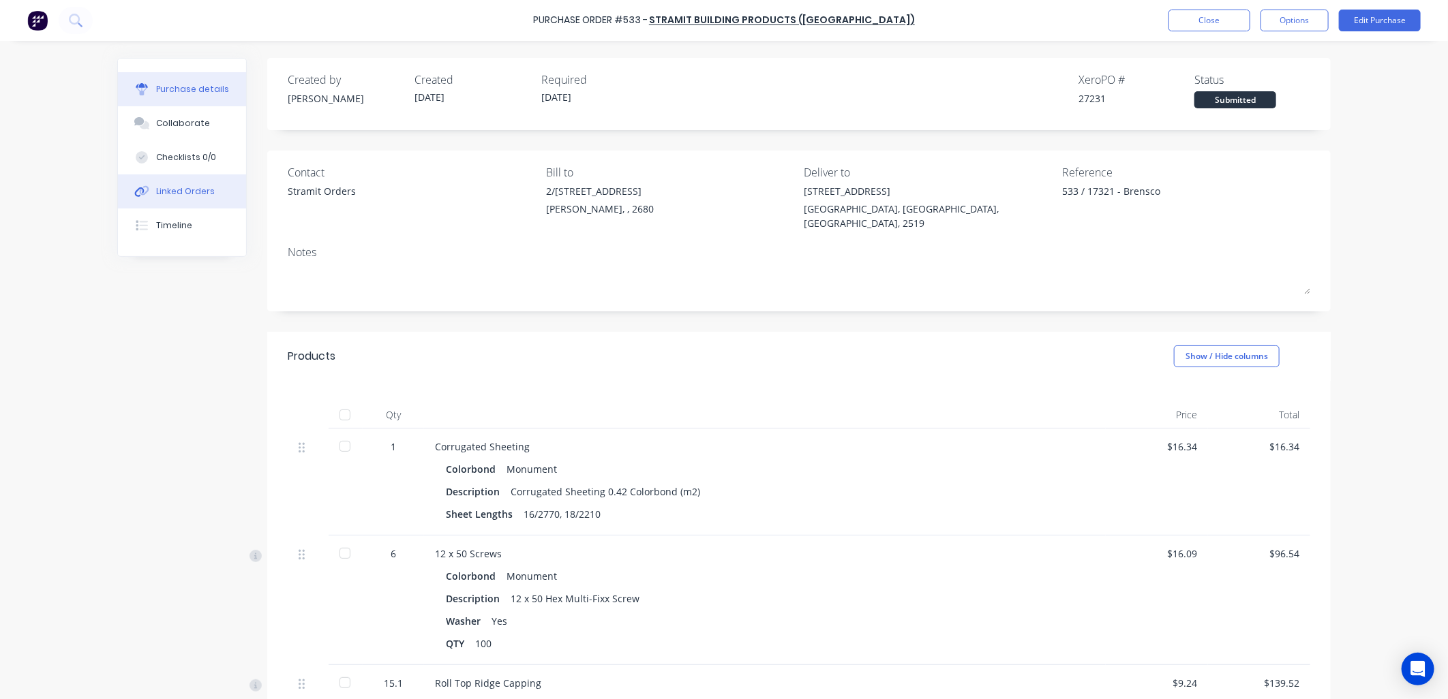
click at [184, 195] on div "Linked Orders" at bounding box center [185, 191] width 59 height 12
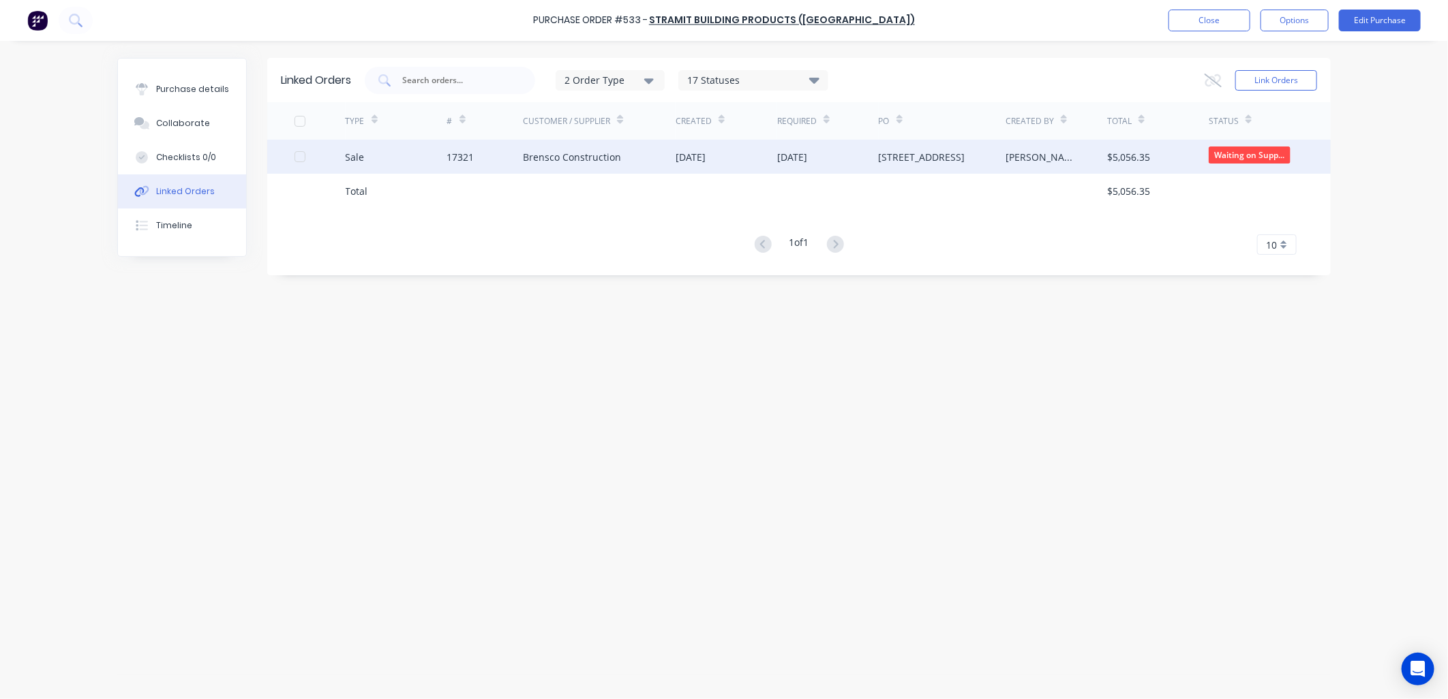
click at [612, 160] on div "Brensco Construction" at bounding box center [572, 157] width 98 height 14
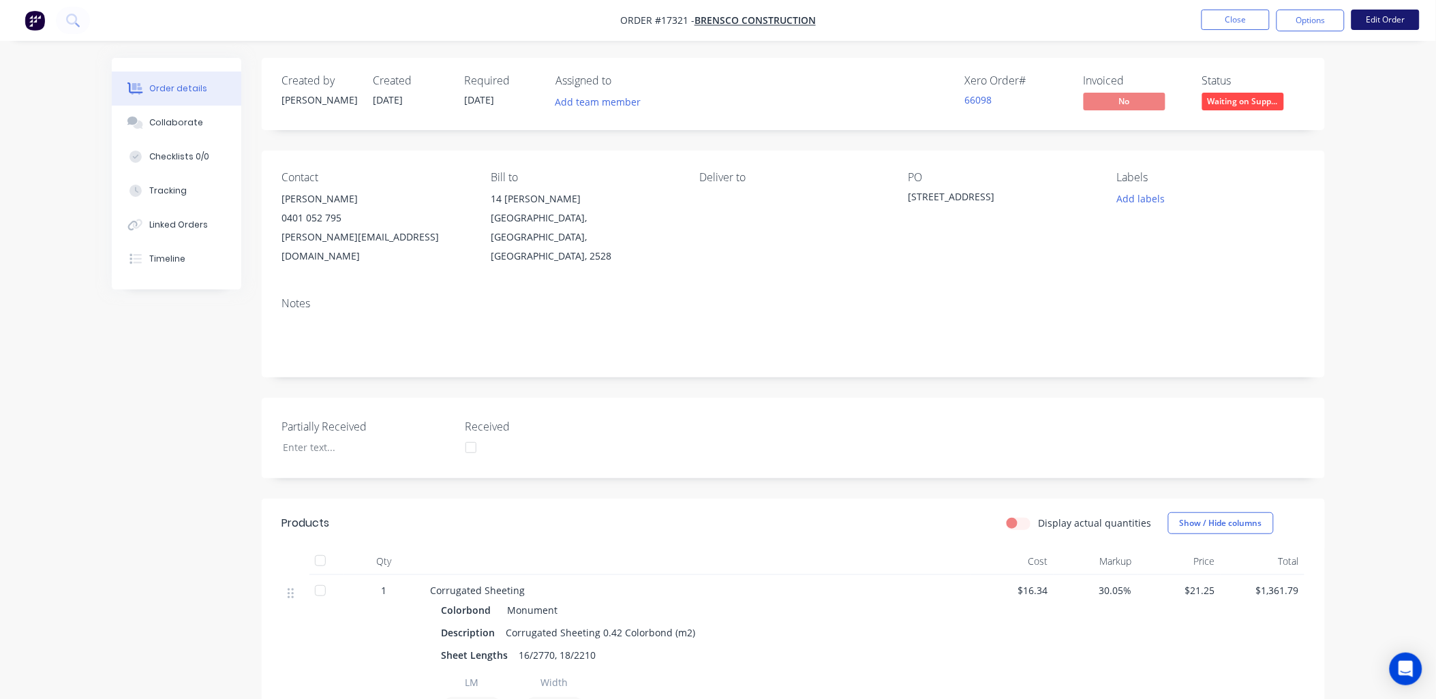
click at [1387, 15] on button "Edit Order" at bounding box center [1386, 20] width 68 height 20
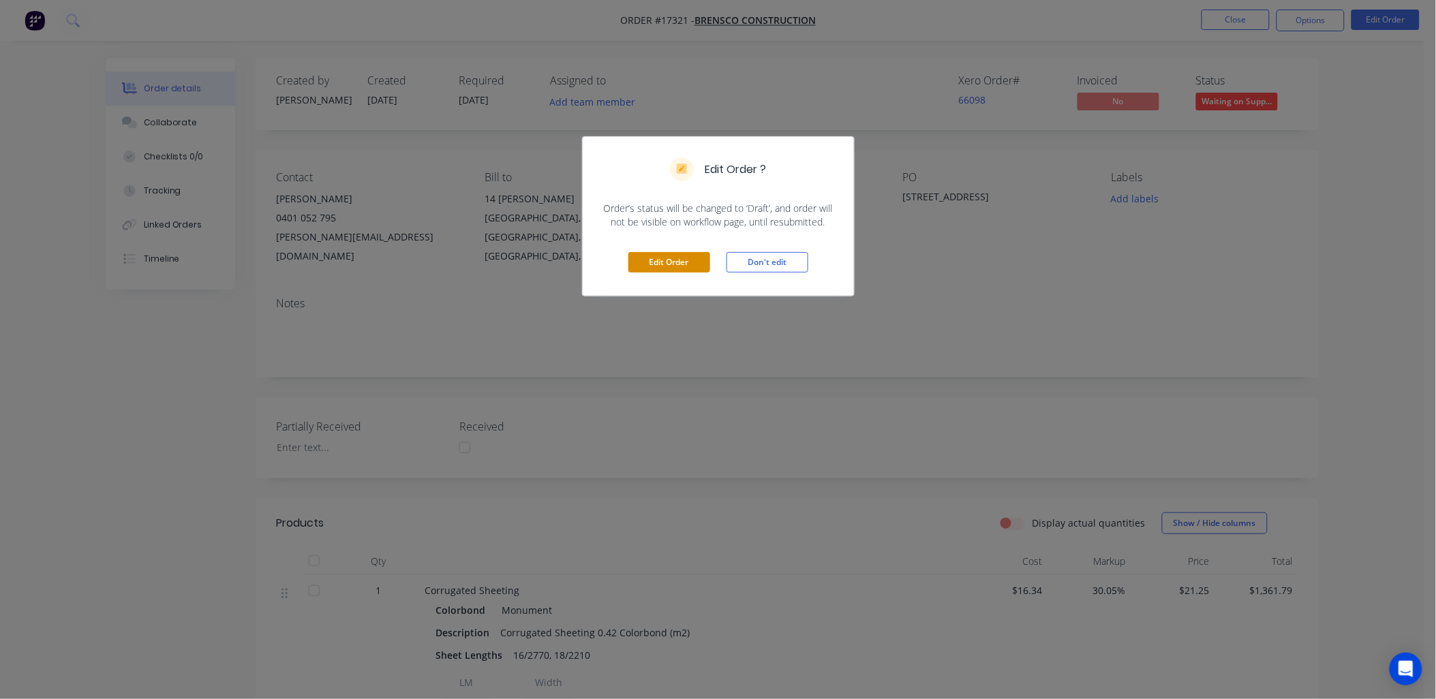
click at [670, 260] on button "Edit Order" at bounding box center [670, 262] width 82 height 20
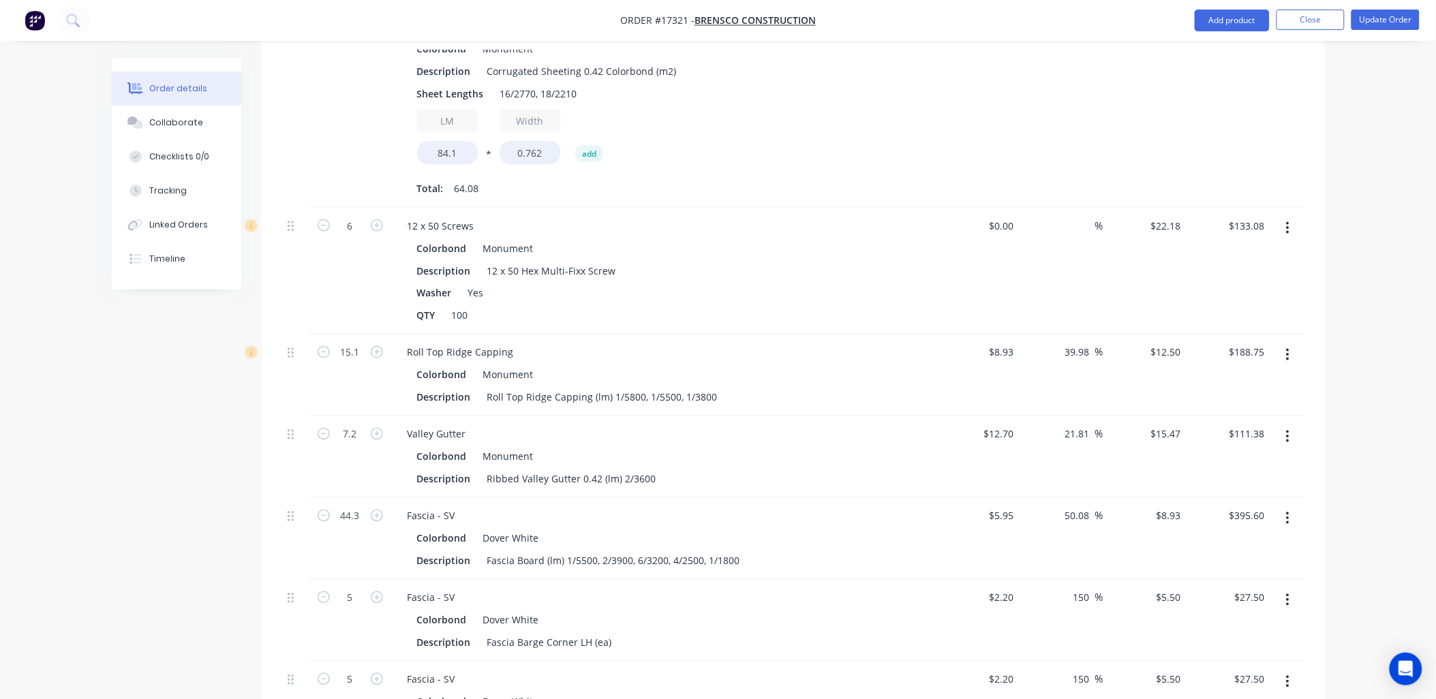
scroll to position [757, 0]
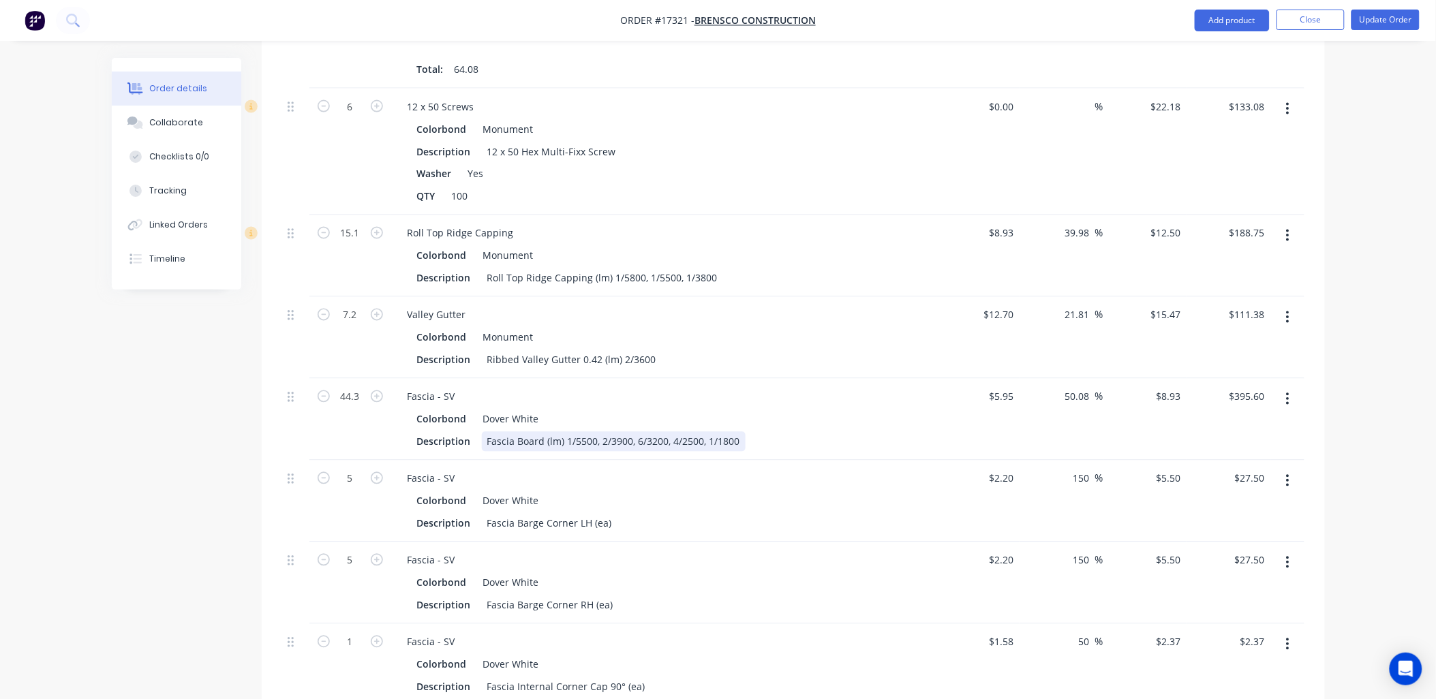
drag, startPoint x: 601, startPoint y: 404, endPoint x: 616, endPoint y: 480, distance: 77.7
click at [603, 432] on div "Fascia Board (lm) 1/5500, 2/3900, 6/3200, 4/2500, 1/1800" at bounding box center [614, 442] width 264 height 20
click at [600, 432] on div "Fascia Board (lm) 1/5500, 2/3900, 6/3200, 4/2500, 1/1800" at bounding box center [614, 442] width 264 height 20
drag, startPoint x: 357, startPoint y: 361, endPoint x: 357, endPoint y: 676, distance: 314.9
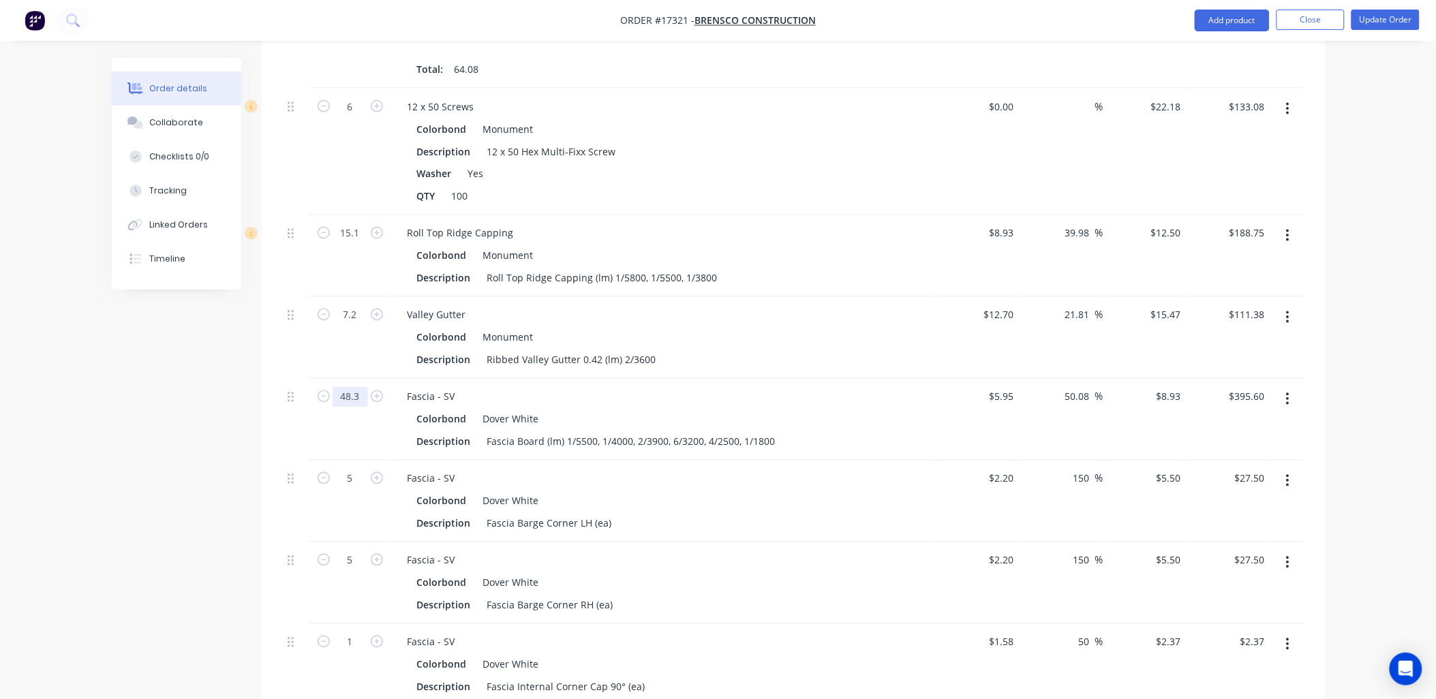
type input "48.3"
type input "$431.32"
click at [569, 514] on div "Fascia Barge Corner LH (ea)" at bounding box center [550, 524] width 136 height 20
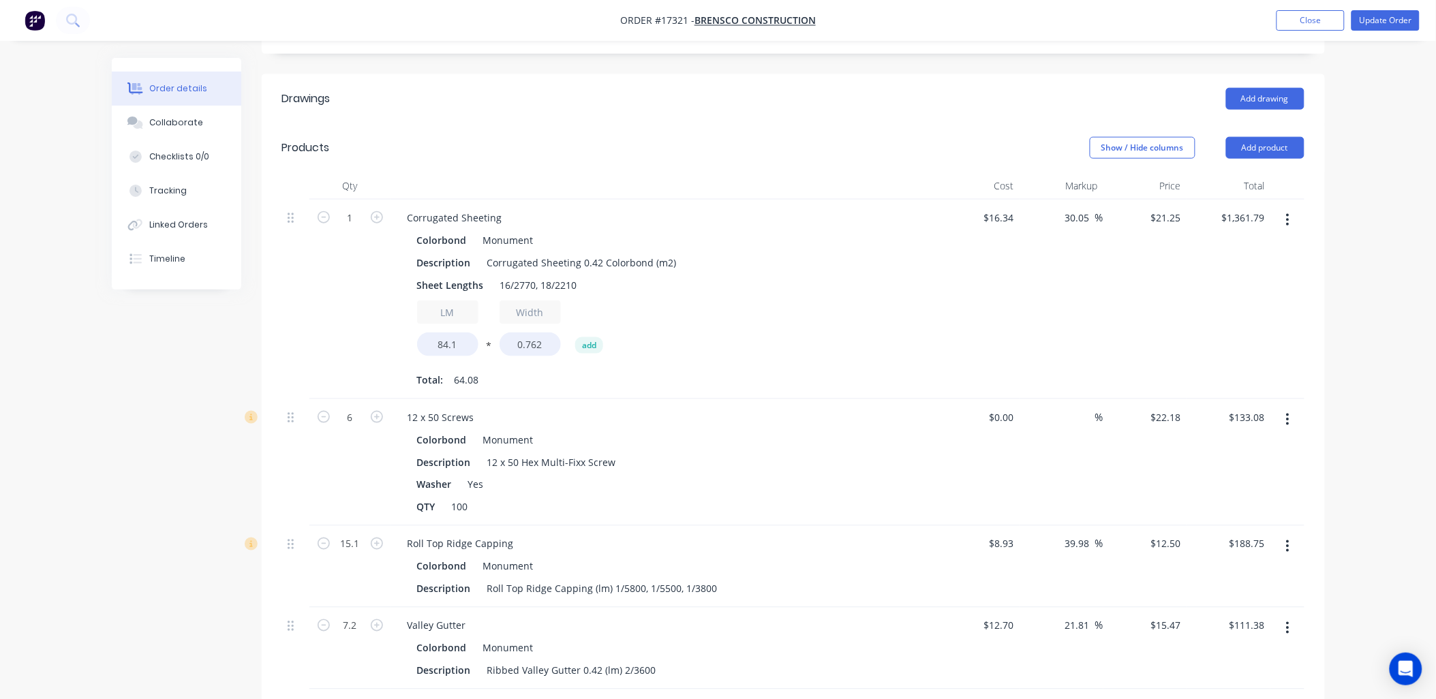
scroll to position [0, 0]
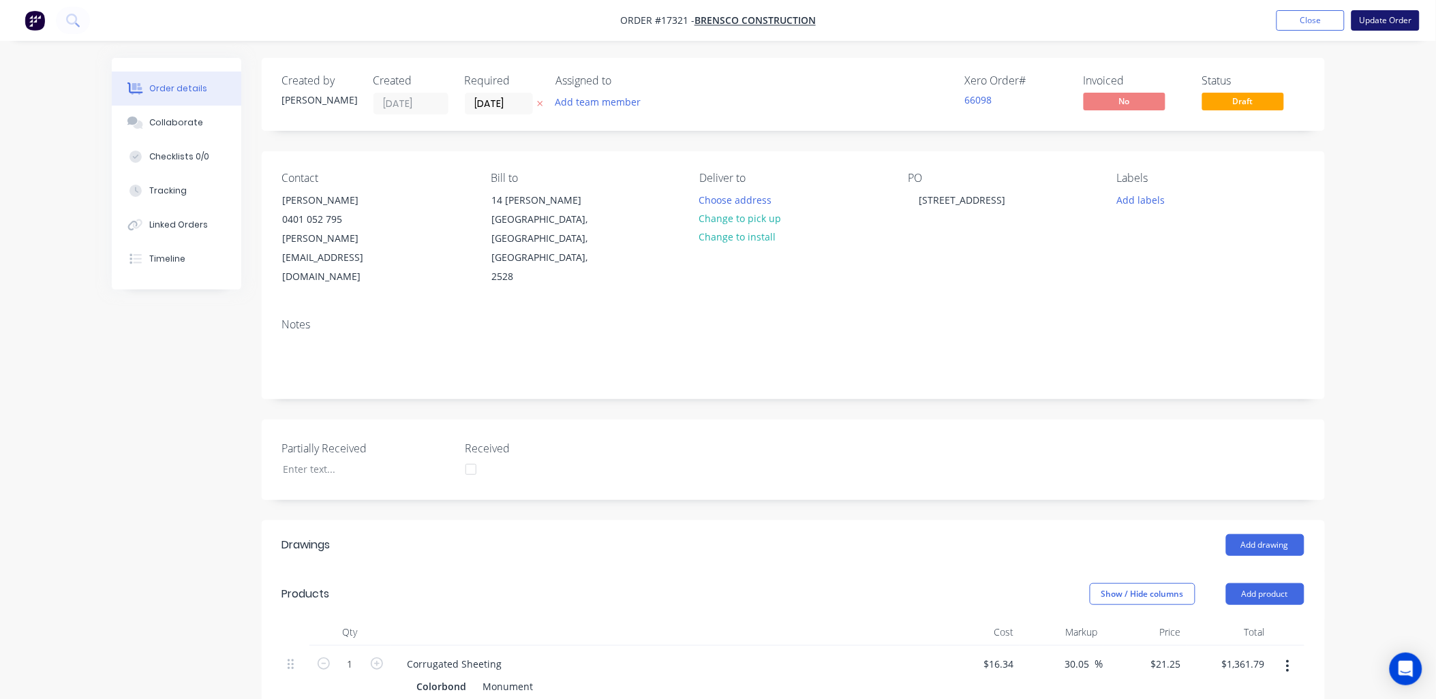
click at [1396, 18] on button "Update Order" at bounding box center [1386, 20] width 68 height 20
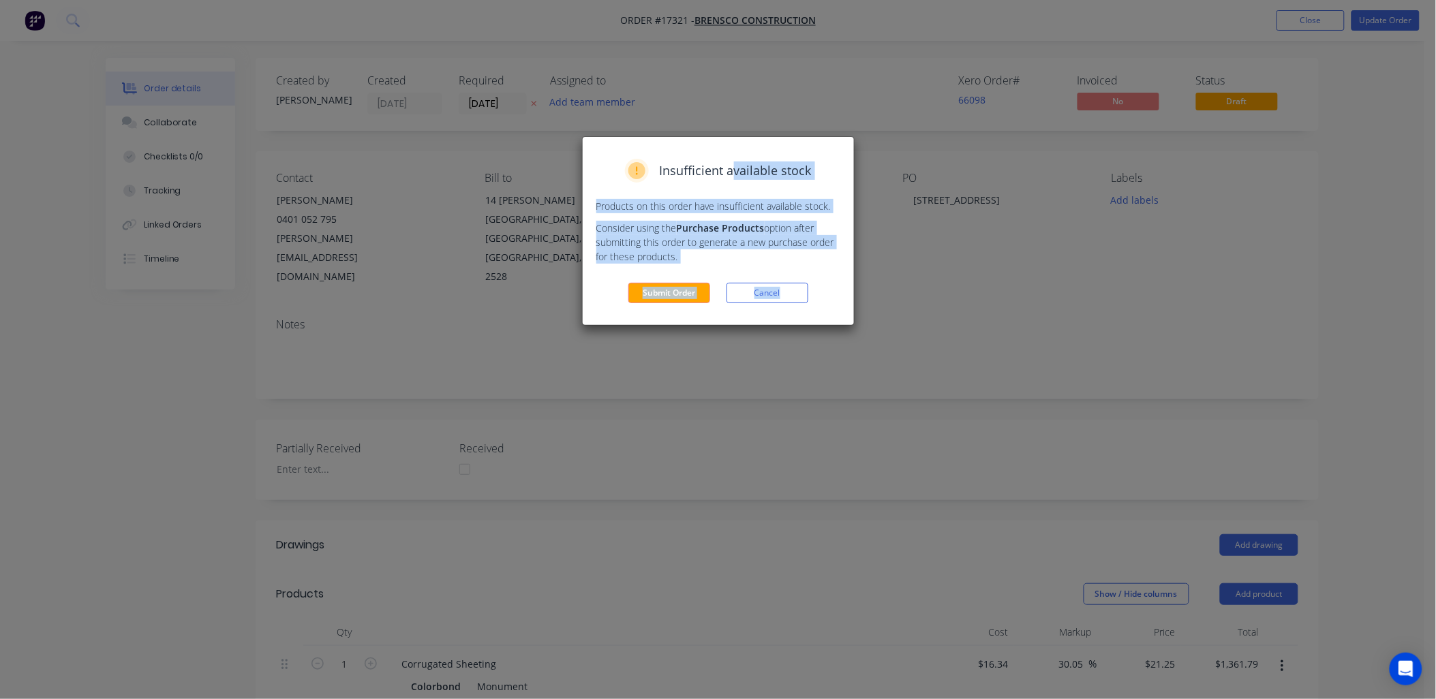
drag, startPoint x: 735, startPoint y: 143, endPoint x: 793, endPoint y: 339, distance: 204.9
click at [793, 339] on div "Insufficient available stock Products on this order have insufficient available…" at bounding box center [718, 349] width 1436 height 699
drag, startPoint x: 793, startPoint y: 339, endPoint x: 778, endPoint y: 295, distance: 46.8
click at [778, 295] on button "Cancel" at bounding box center [768, 293] width 82 height 20
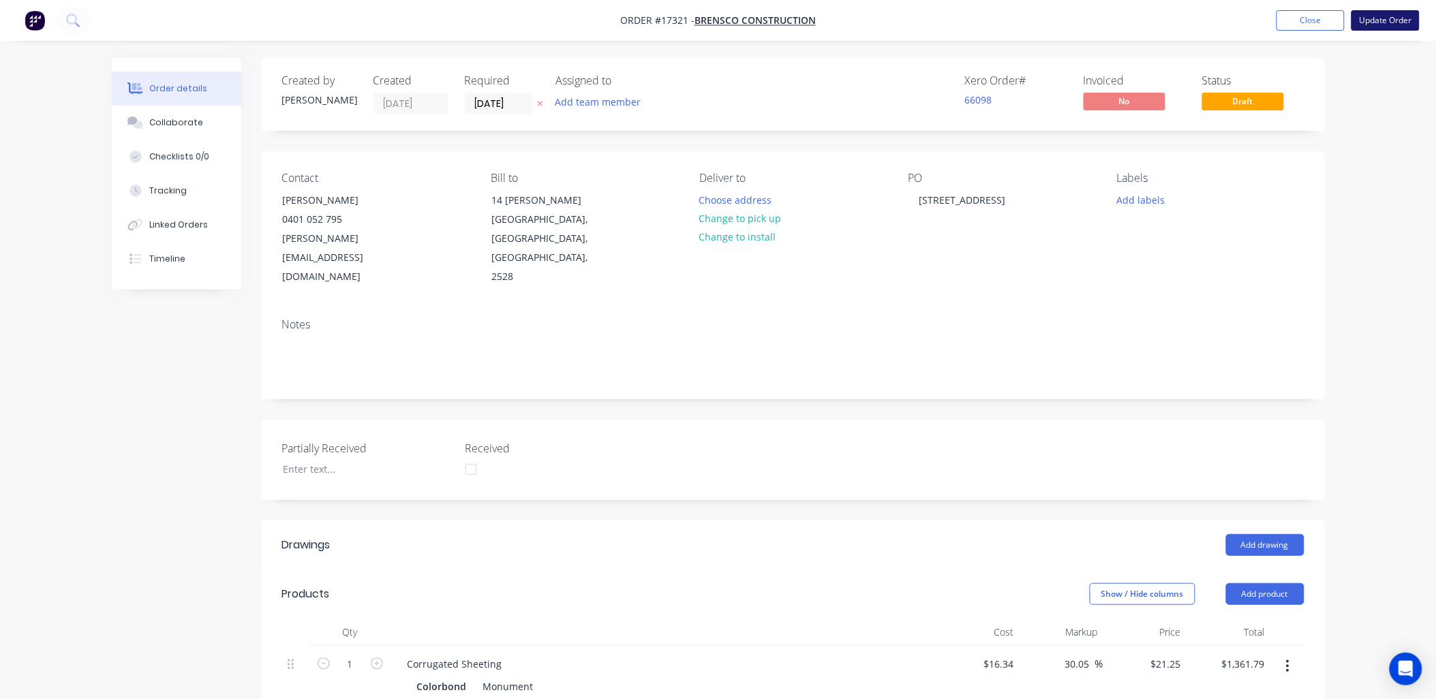
click at [1403, 16] on button "Update Order" at bounding box center [1386, 20] width 68 height 20
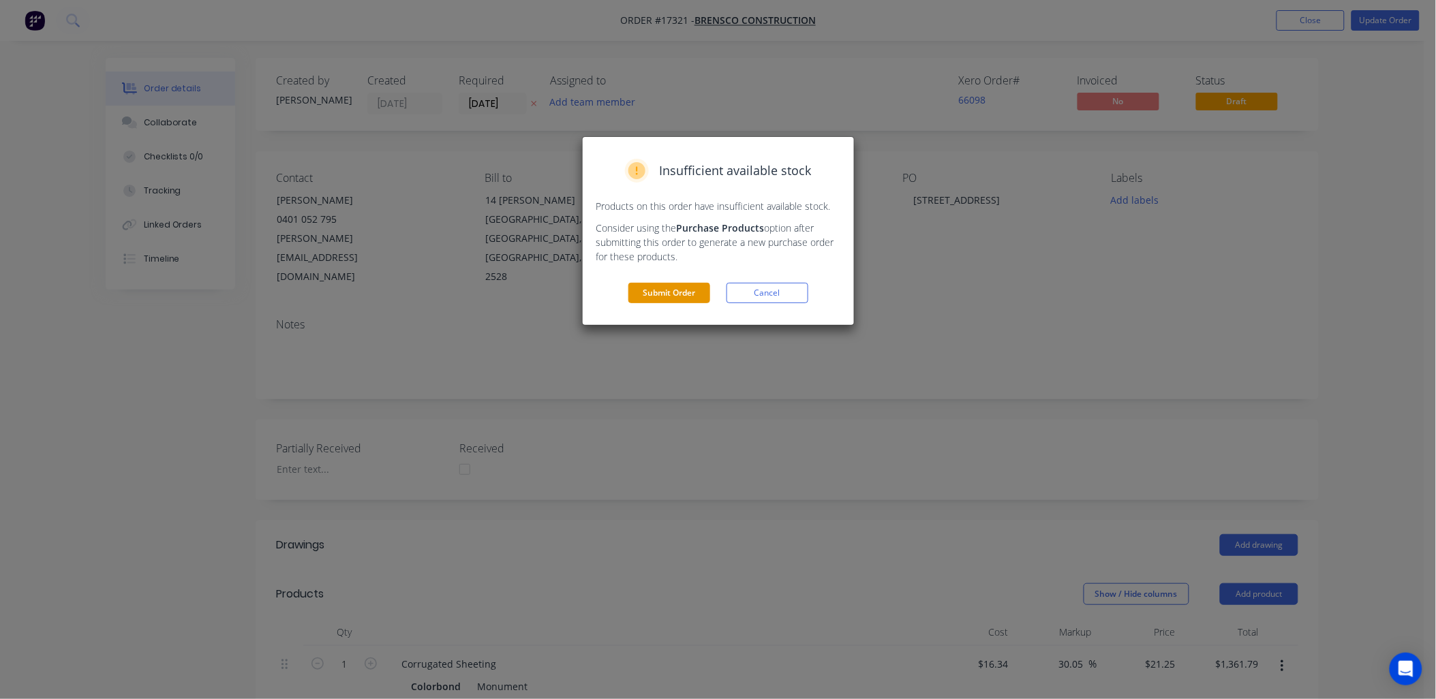
click at [680, 294] on button "Submit Order" at bounding box center [670, 293] width 82 height 20
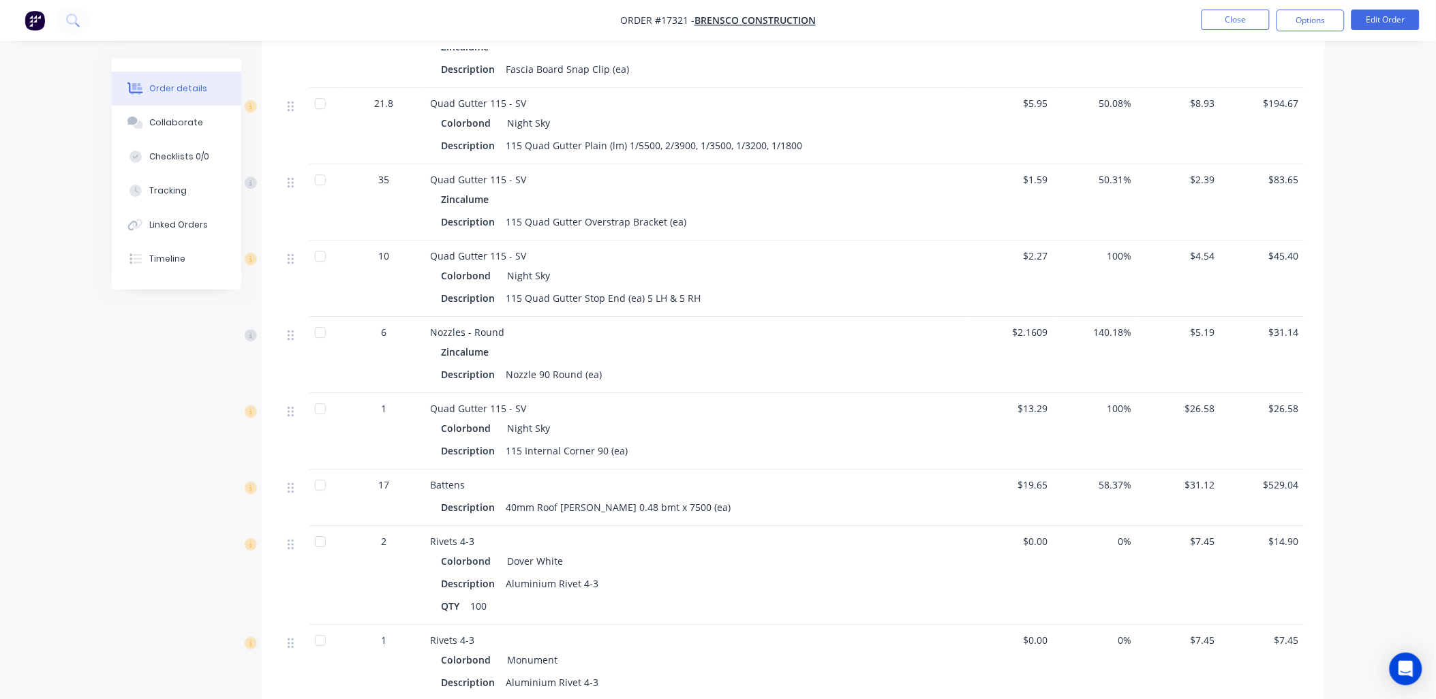
scroll to position [1590, 0]
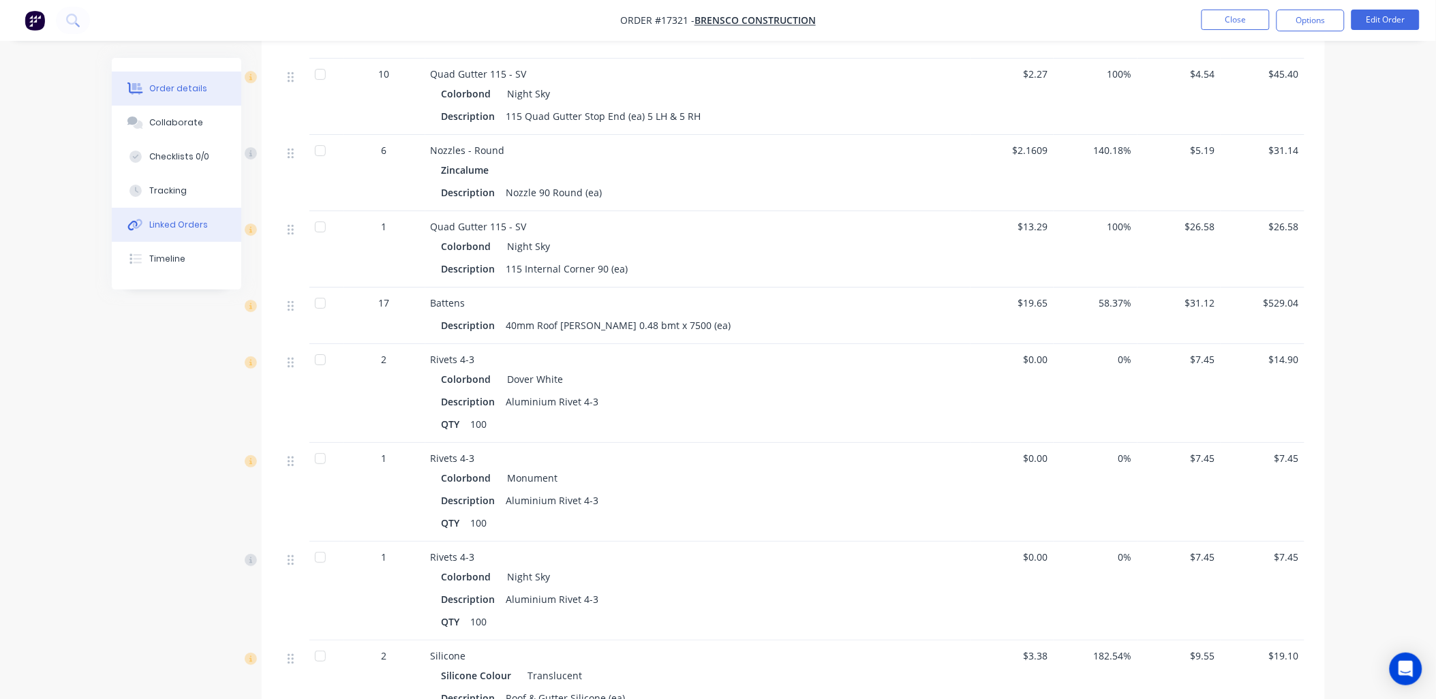
click at [200, 230] on div "Linked Orders" at bounding box center [178, 225] width 59 height 12
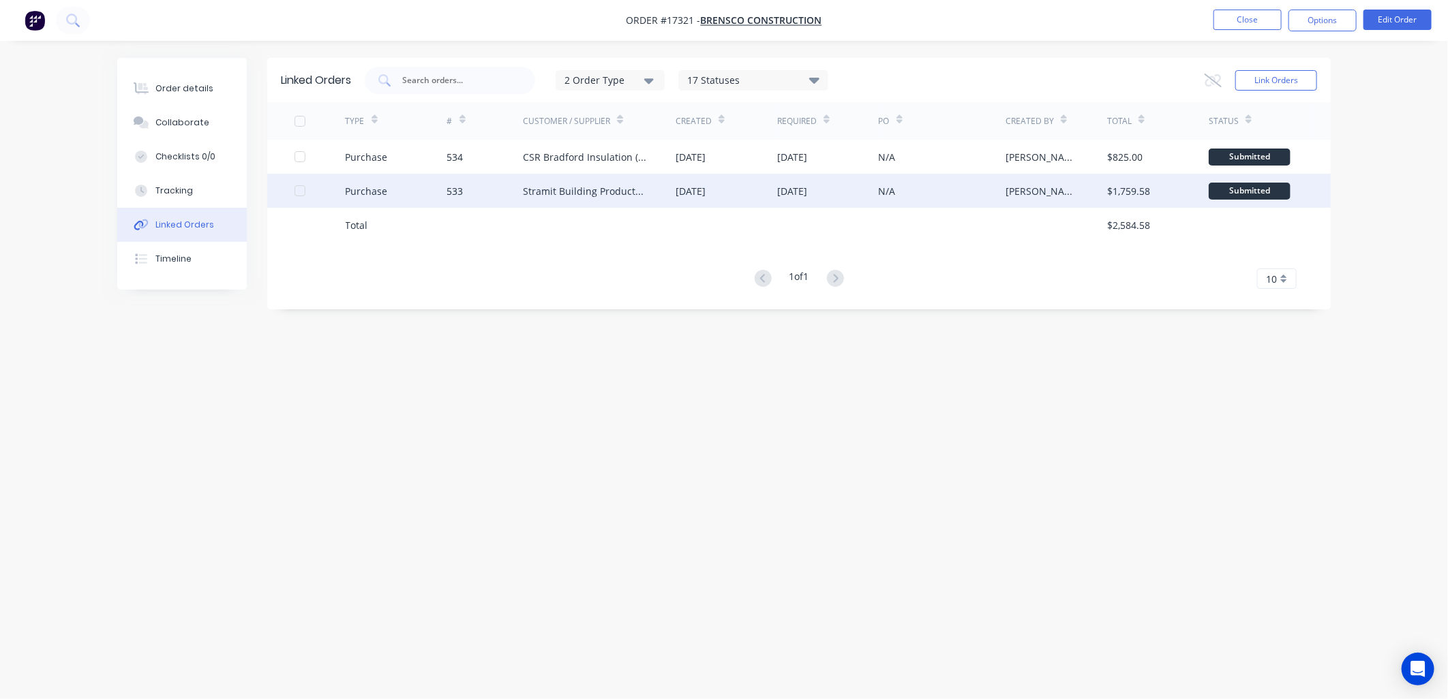
click at [609, 189] on div "Stramit Building Products ([GEOGRAPHIC_DATA])" at bounding box center [585, 191] width 125 height 14
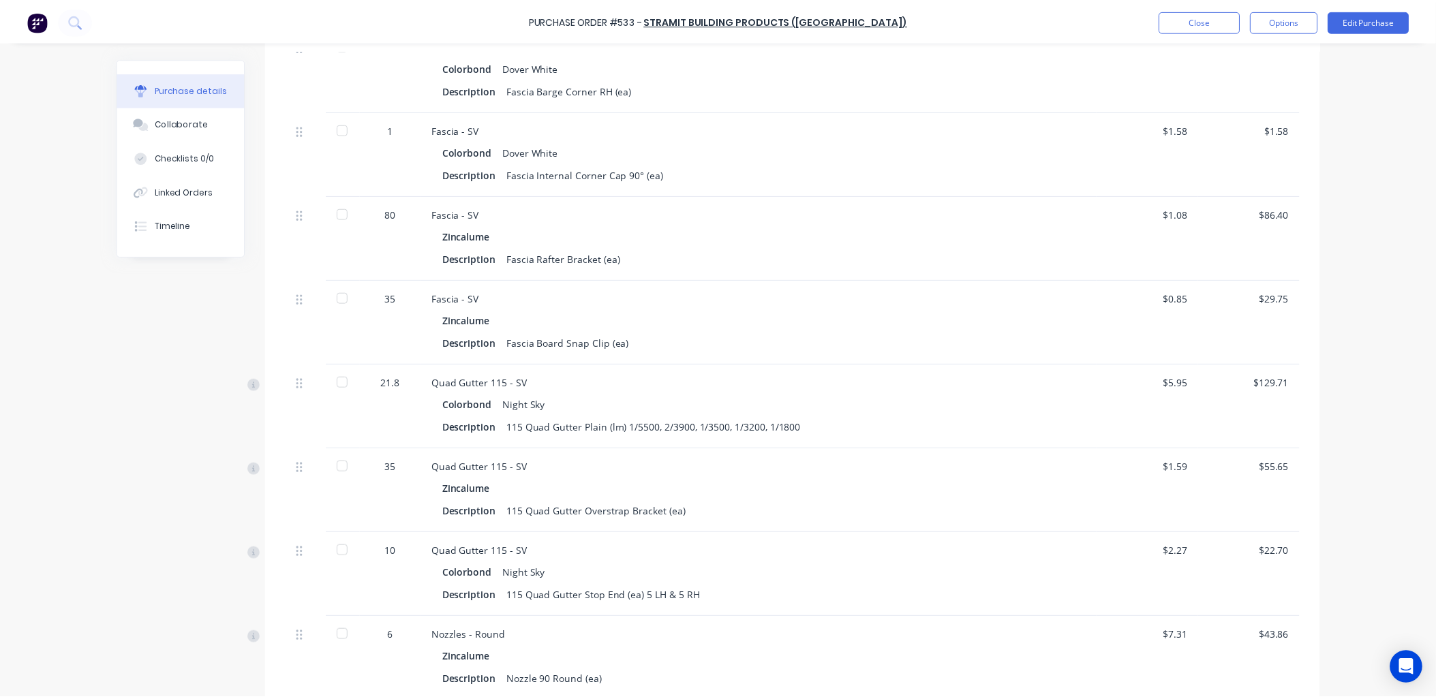
scroll to position [1287, 0]
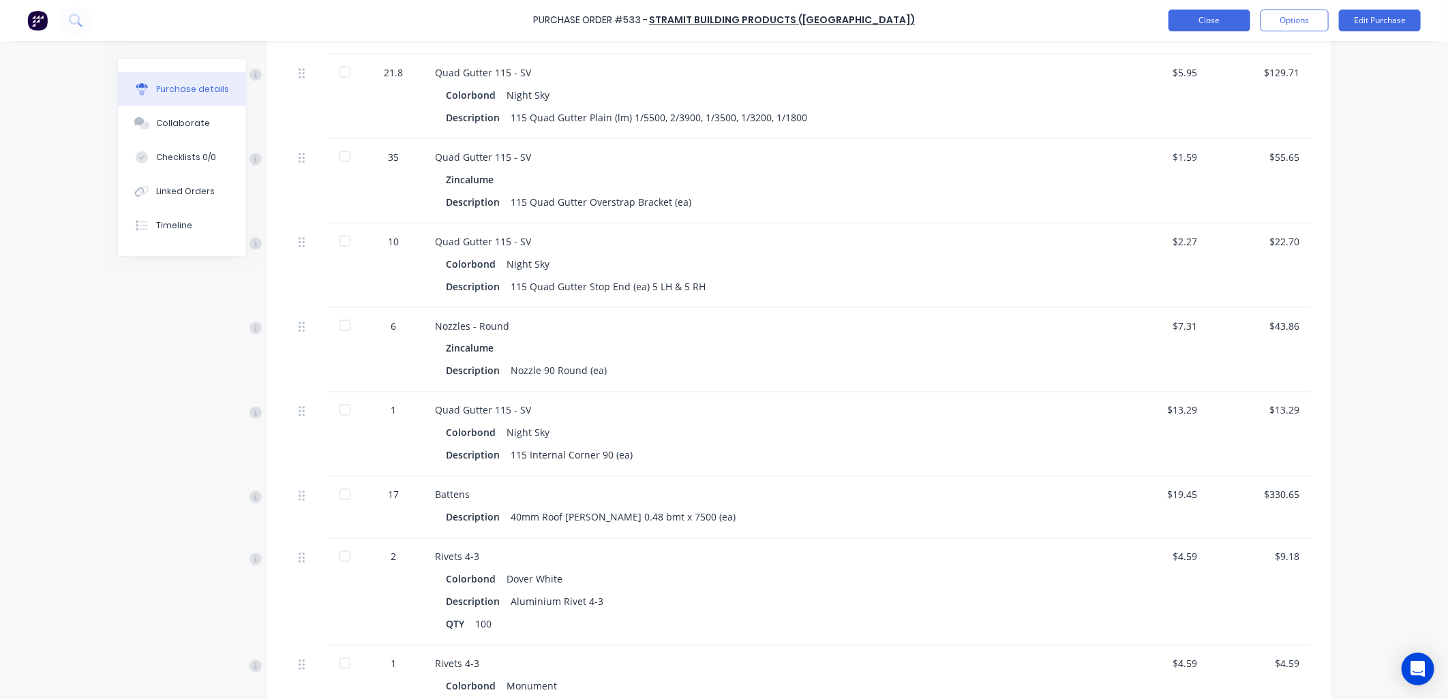
click at [1215, 23] on button "Close" at bounding box center [1209, 21] width 82 height 22
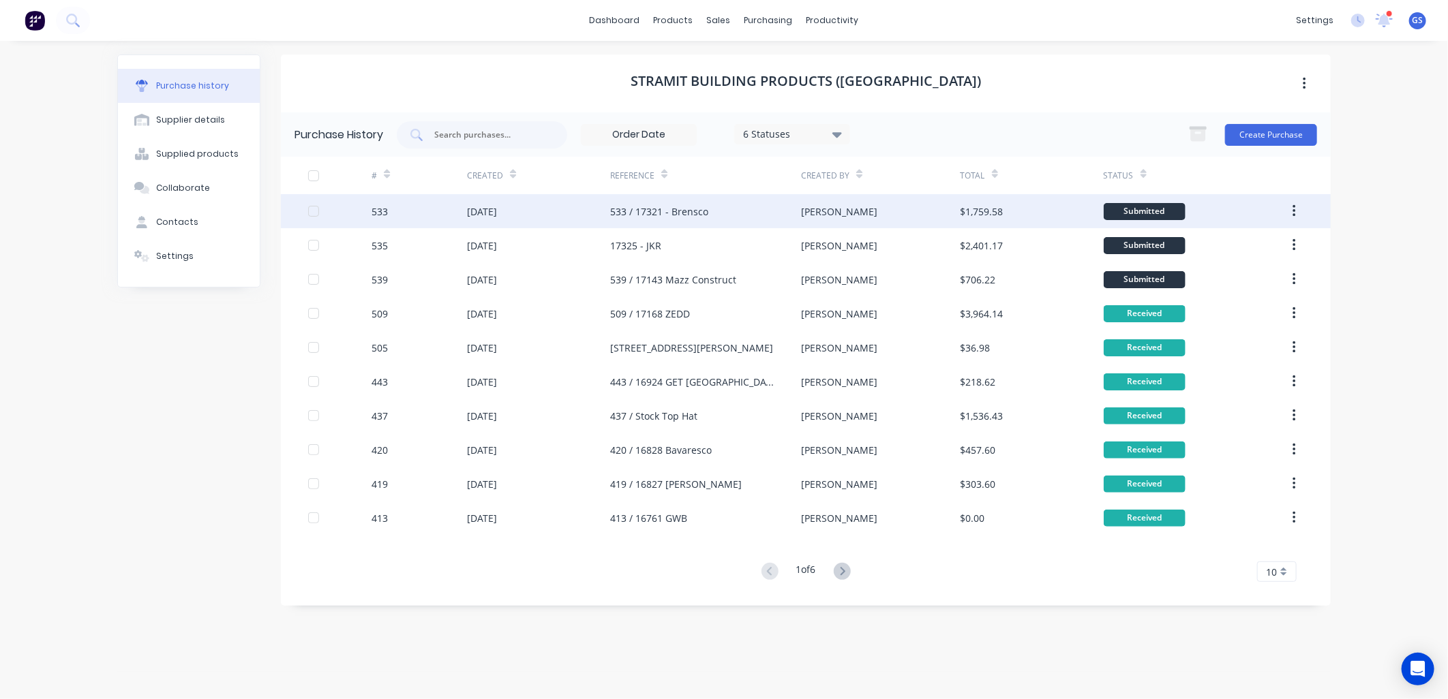
click at [723, 221] on div "533 / 17321 - Brensco" at bounding box center [705, 211] width 191 height 34
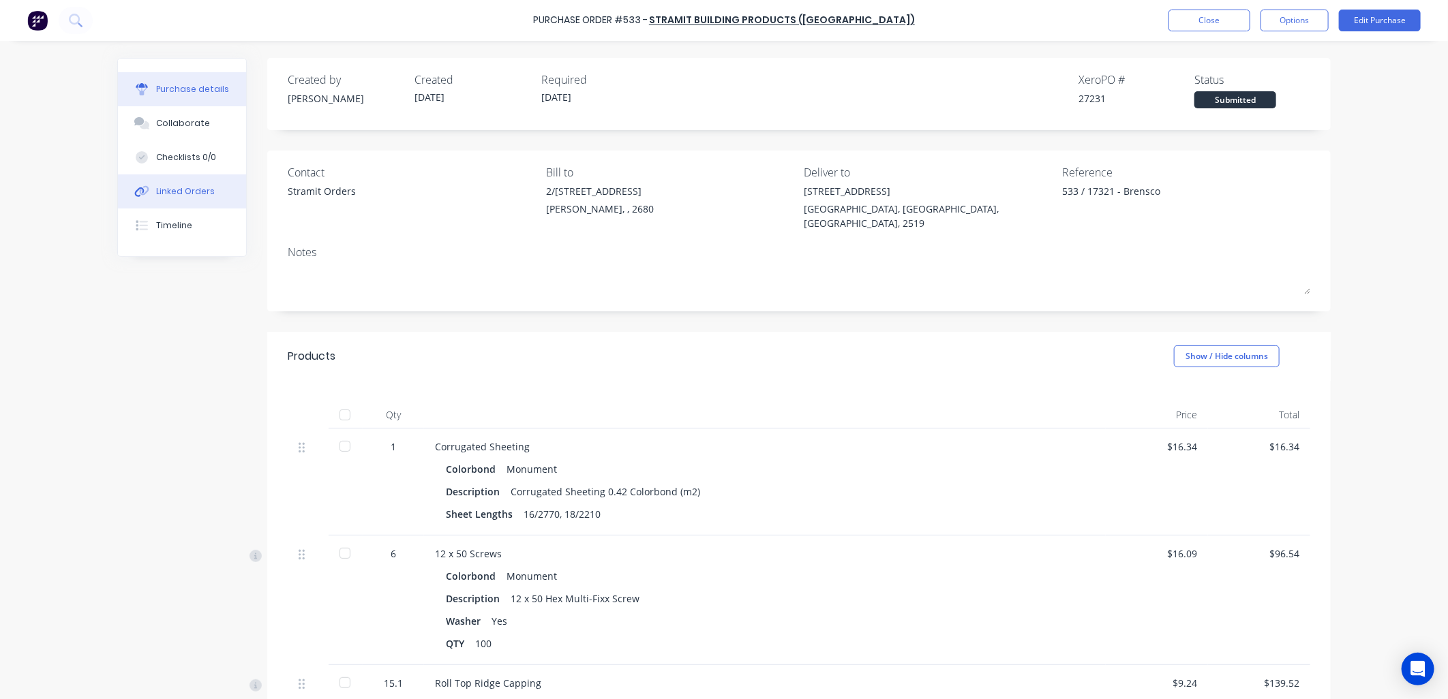
click at [164, 184] on button "Linked Orders" at bounding box center [182, 192] width 128 height 34
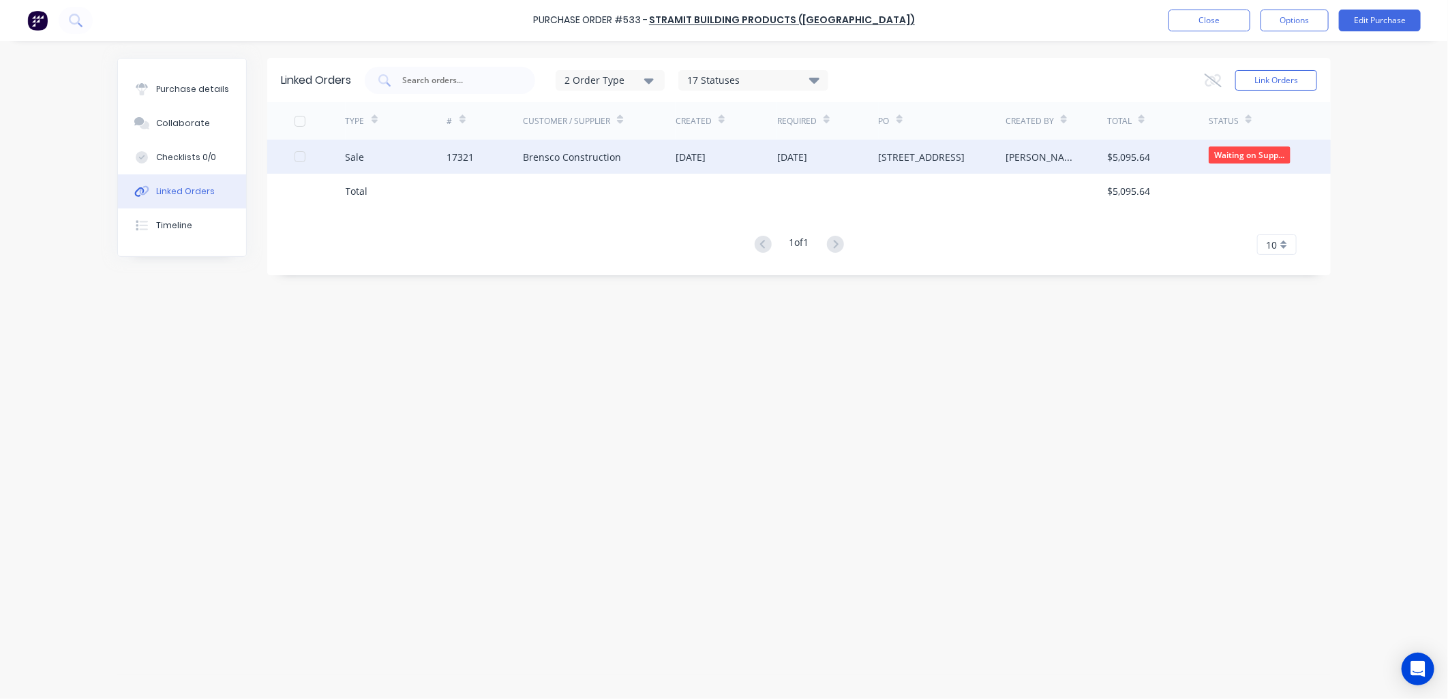
click at [555, 160] on div "Brensco Construction" at bounding box center [572, 157] width 98 height 14
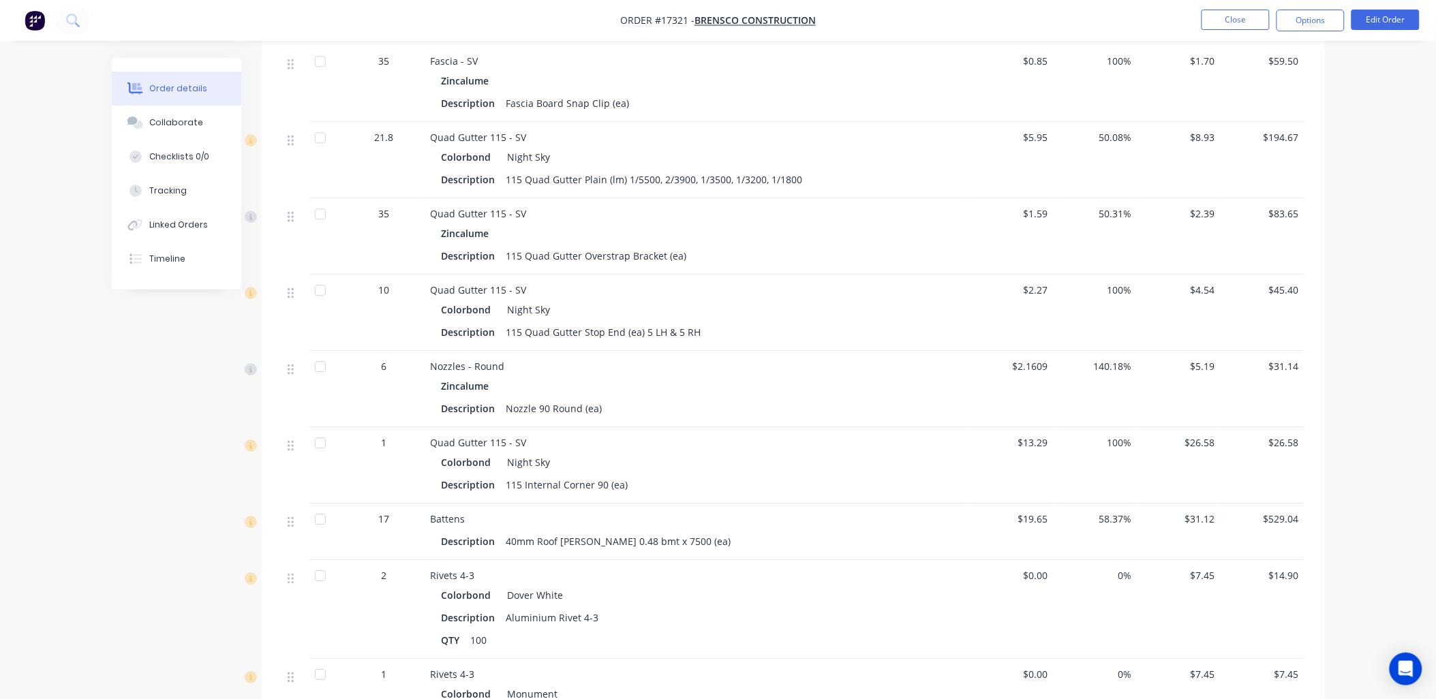
scroll to position [1287, 0]
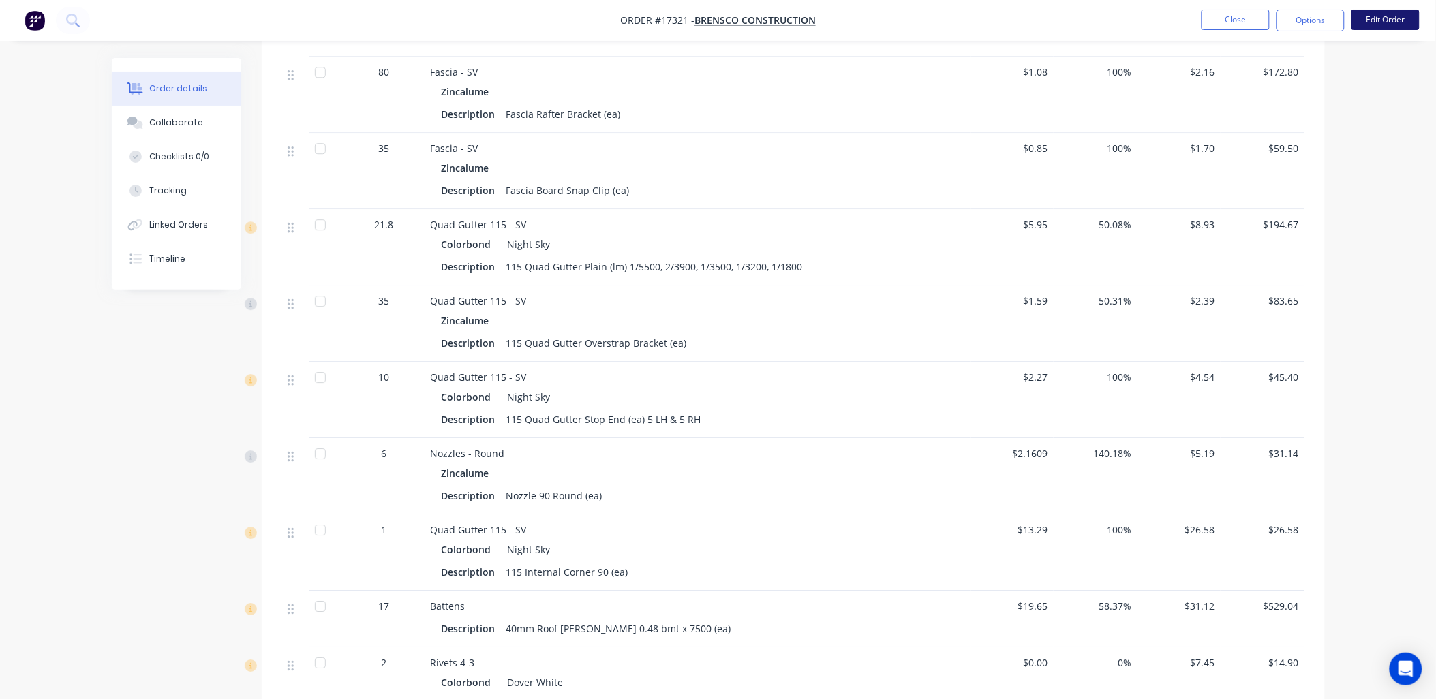
click at [1389, 20] on button "Edit Order" at bounding box center [1386, 20] width 68 height 20
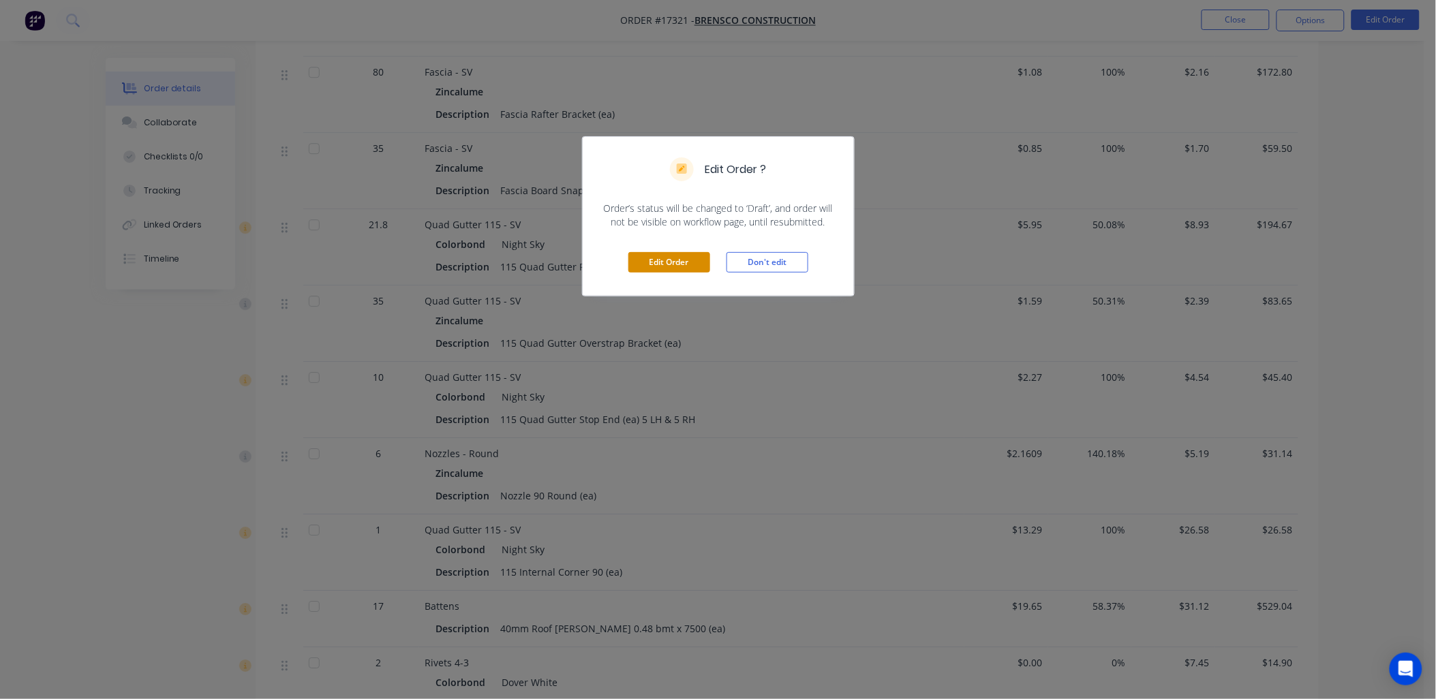
click at [665, 262] on button "Edit Order" at bounding box center [670, 262] width 82 height 20
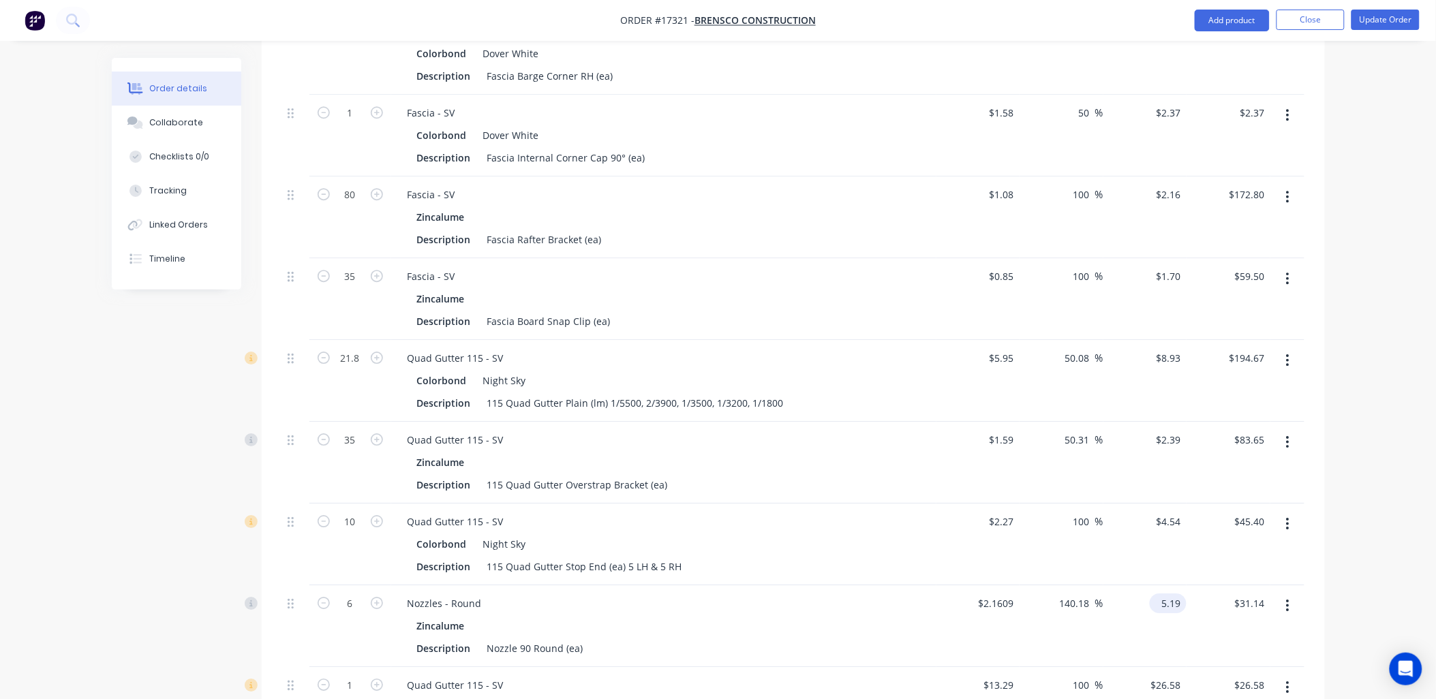
click at [1170, 594] on input "5.19" at bounding box center [1170, 604] width 31 height 20
click at [1170, 594] on input "5.19" at bounding box center [1174, 604] width 26 height 20
type input "7.31"
type input "238.28"
type input "$7.31"
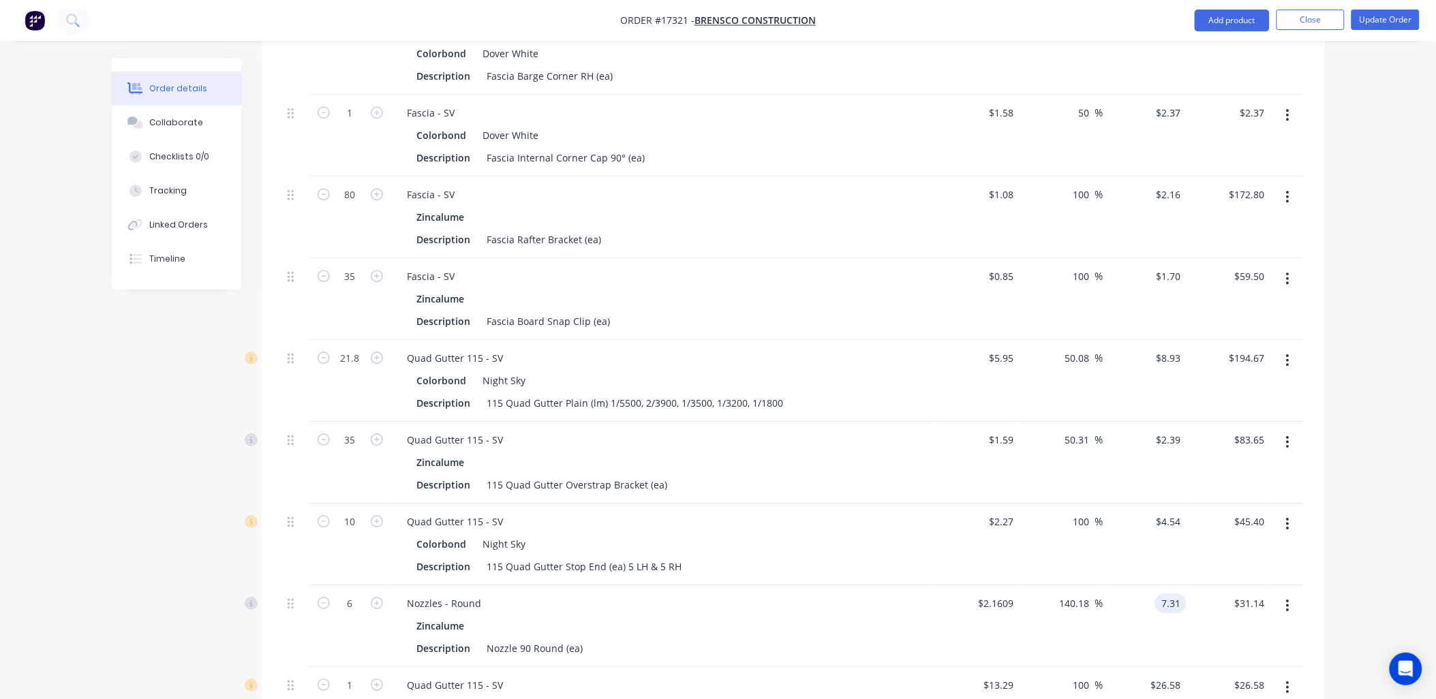
type input "$43.86"
click at [1354, 527] on div "Order details Collaborate Checklists 0/0 Tracking Linked Orders Timeline Order …" at bounding box center [718, 271] width 1436 height 3116
click at [1386, 16] on button "Update Order" at bounding box center [1386, 20] width 68 height 20
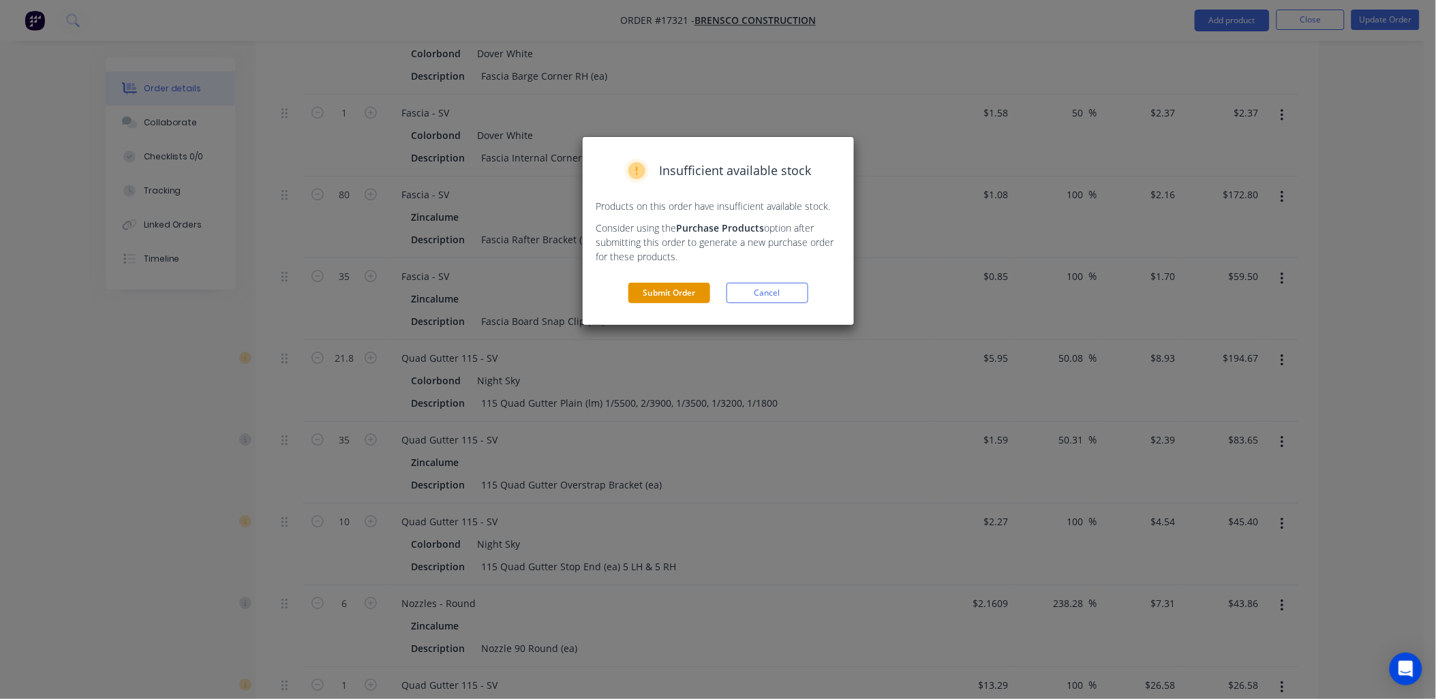
click at [652, 299] on button "Submit Order" at bounding box center [670, 293] width 82 height 20
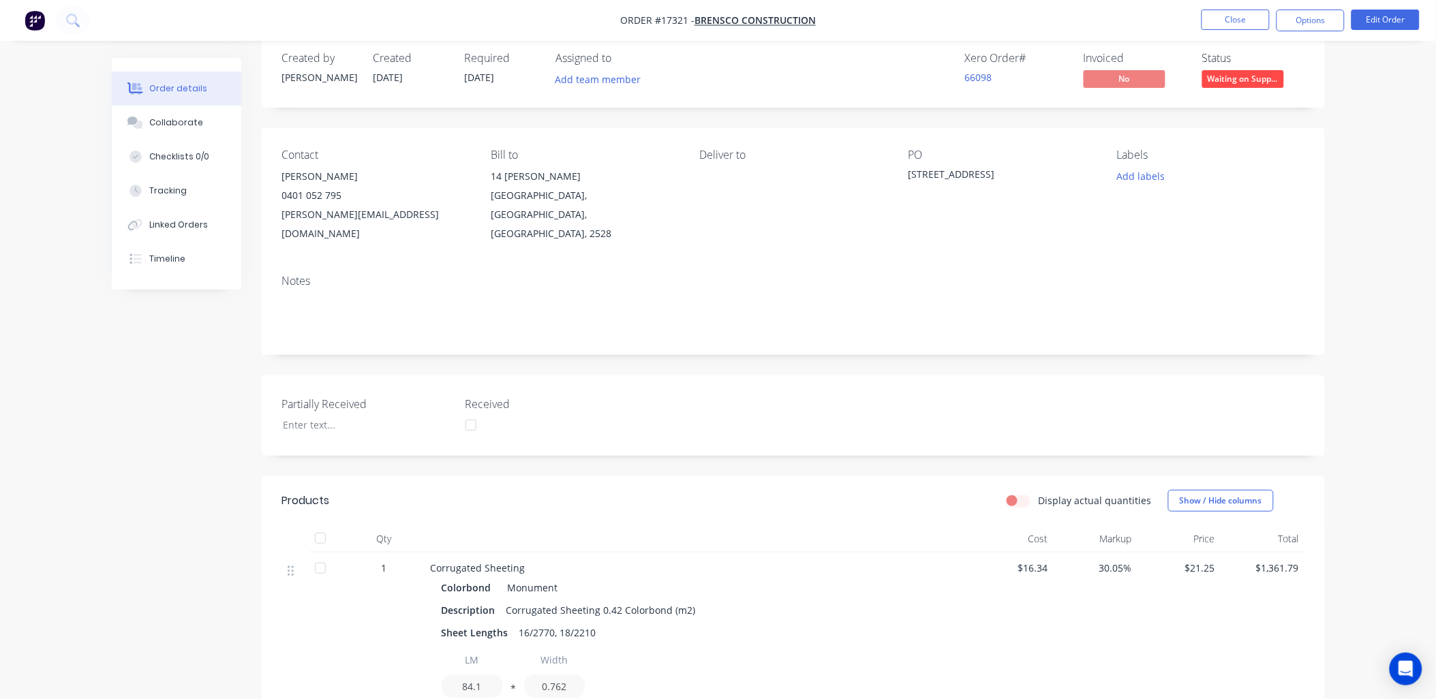
scroll to position [0, 0]
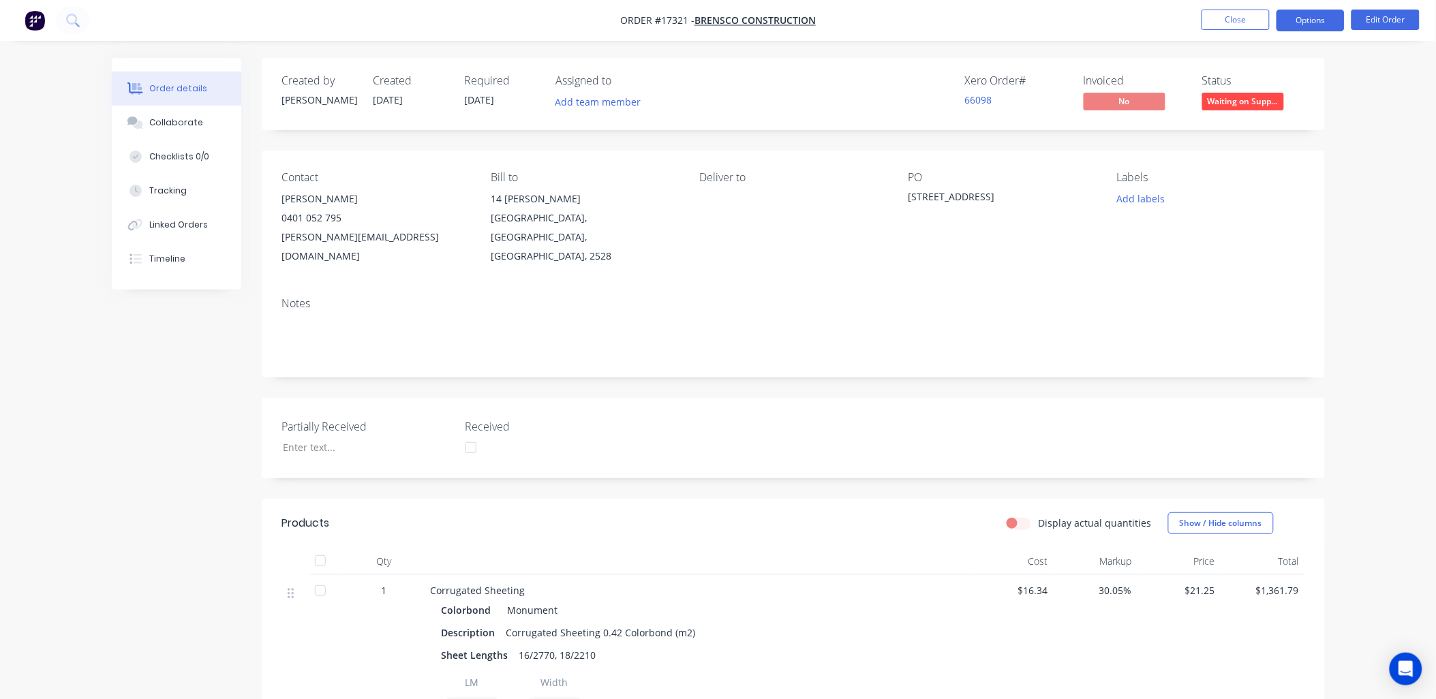
click at [1318, 19] on button "Options" at bounding box center [1311, 21] width 68 height 22
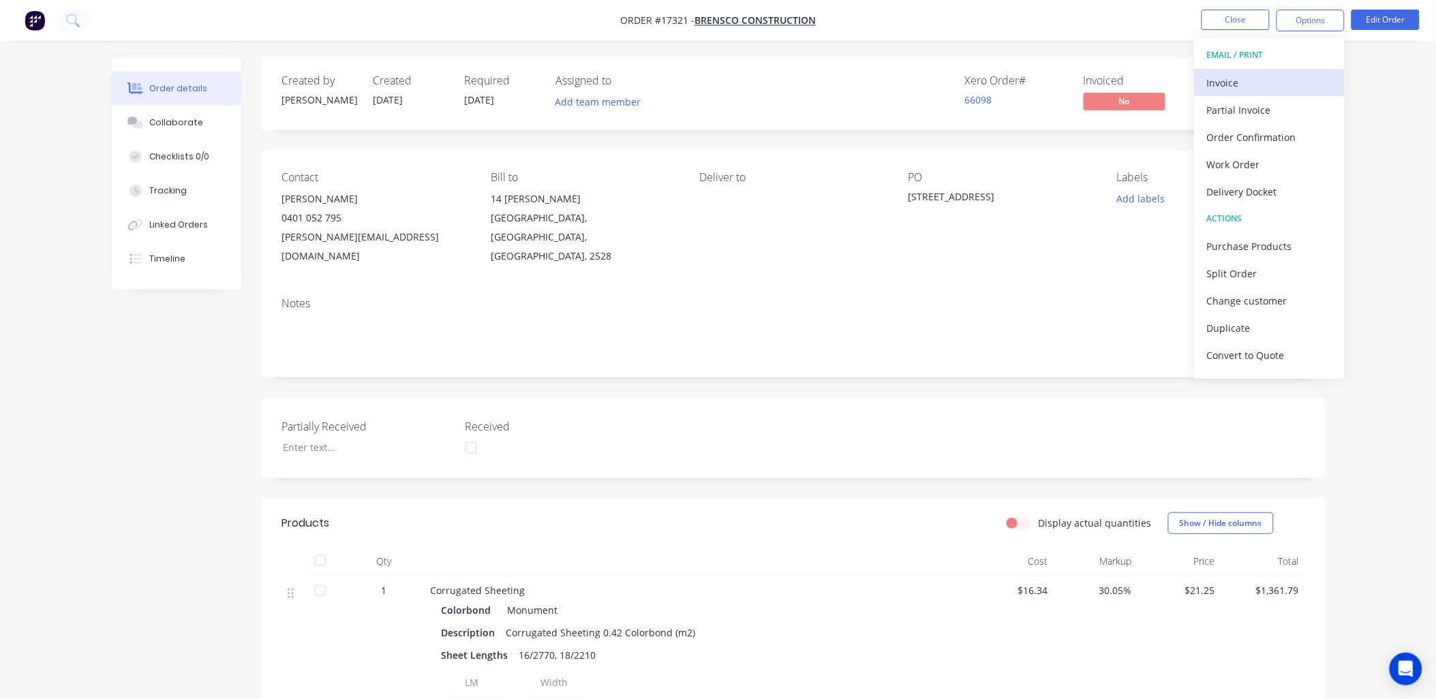
click at [1234, 80] on div "Invoice" at bounding box center [1269, 83] width 125 height 20
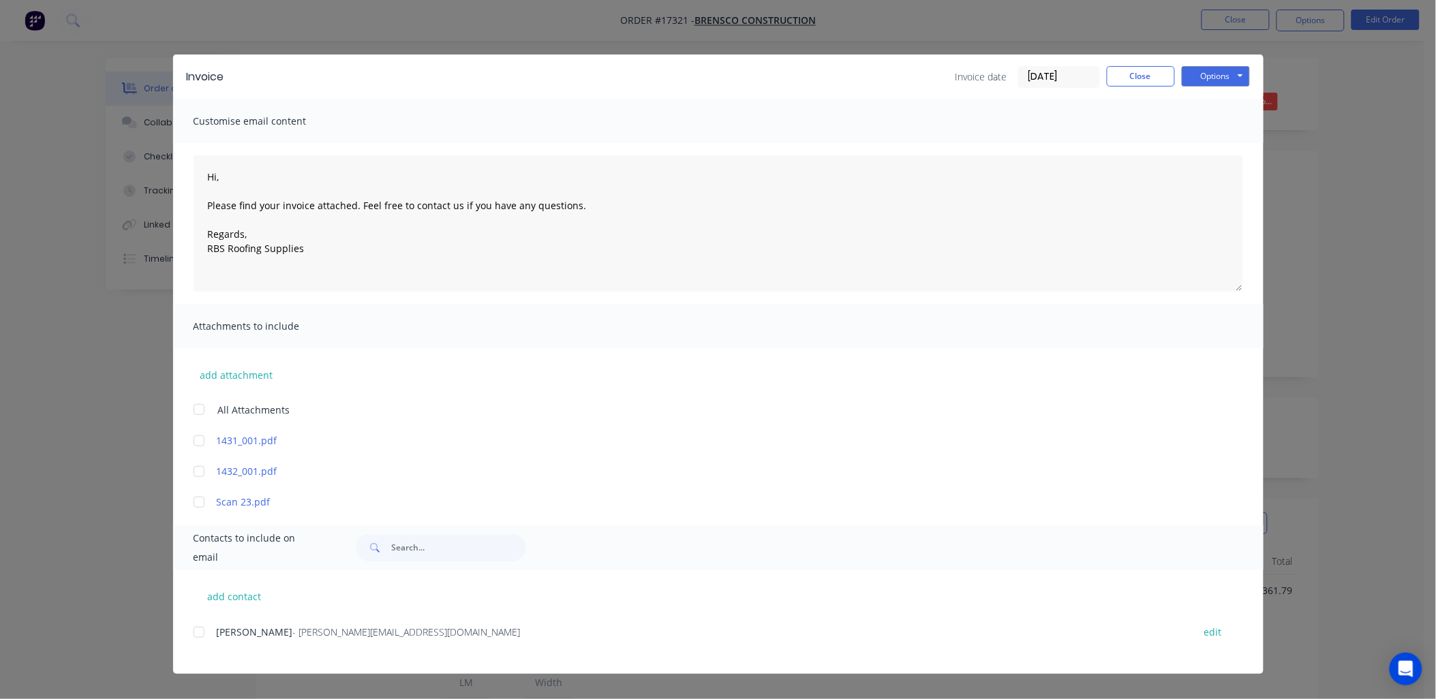
click at [200, 634] on div at bounding box center [198, 632] width 27 height 27
click at [1243, 68] on button "Options" at bounding box center [1216, 76] width 68 height 20
click at [1227, 145] on button "Email" at bounding box center [1225, 145] width 87 height 22
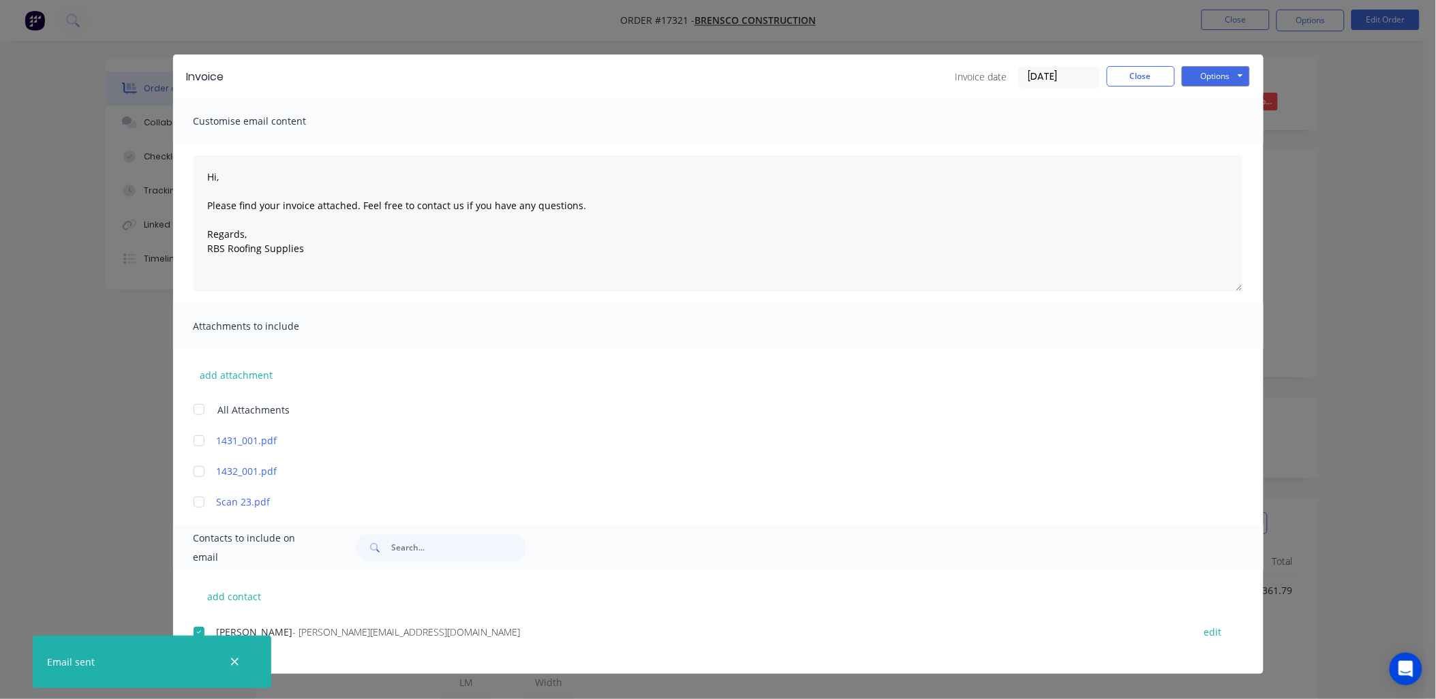
drag, startPoint x: 234, startPoint y: 659, endPoint x: 255, endPoint y: 641, distance: 27.6
click at [234, 659] on icon "button" at bounding box center [234, 662] width 9 height 12
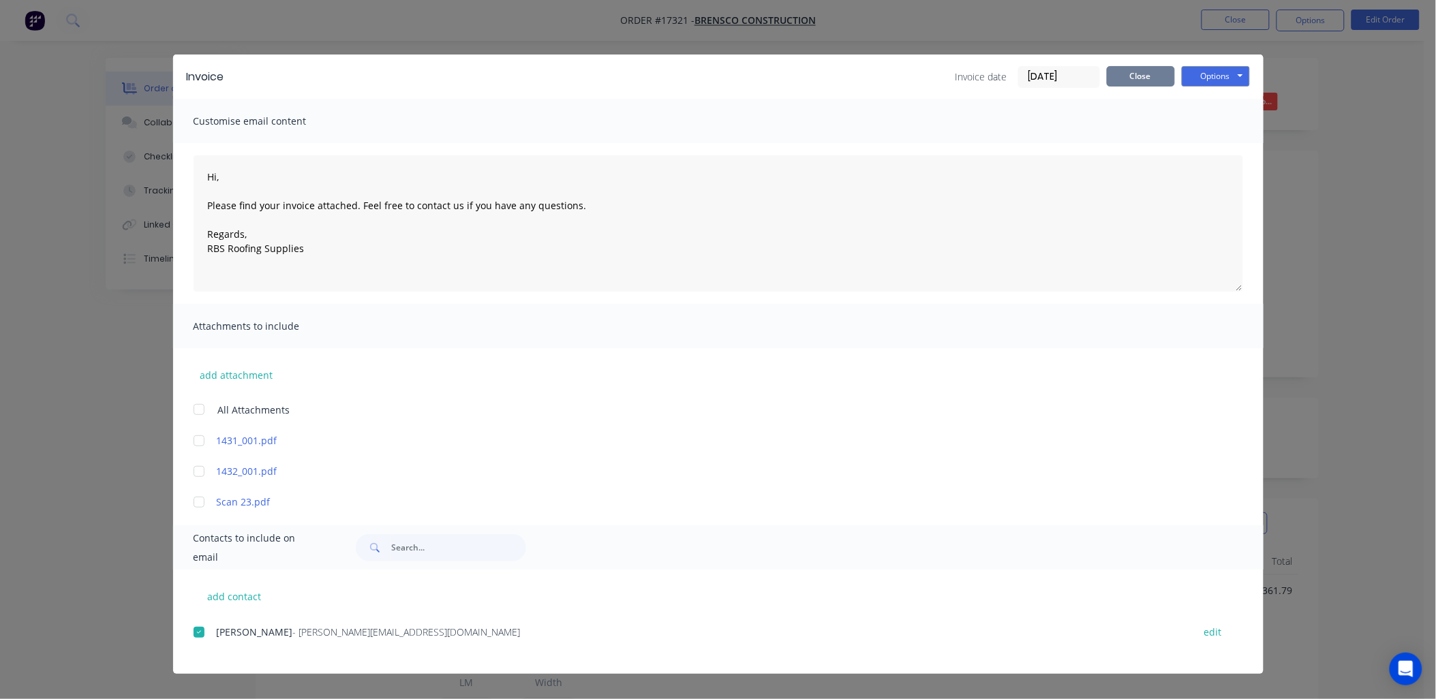
click at [1155, 78] on button "Close" at bounding box center [1141, 76] width 68 height 20
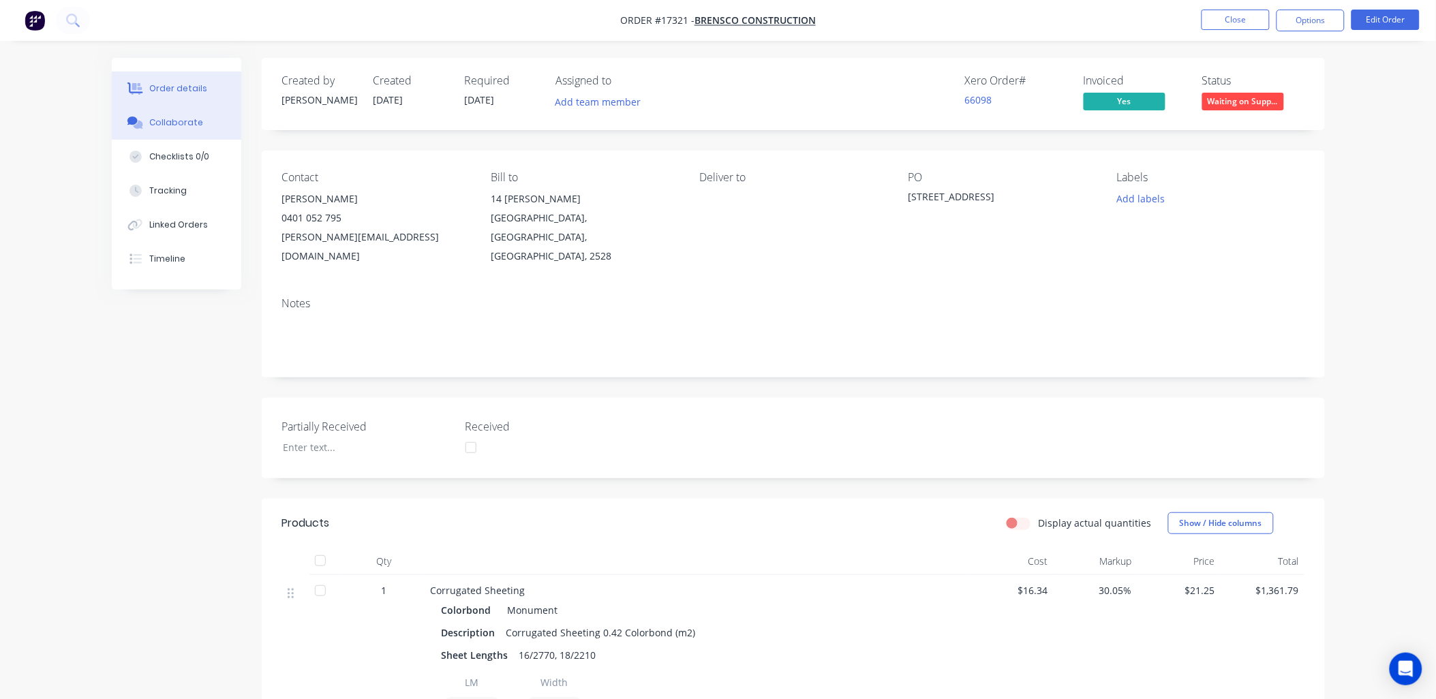
click at [192, 127] on div "Collaborate" at bounding box center [176, 123] width 54 height 12
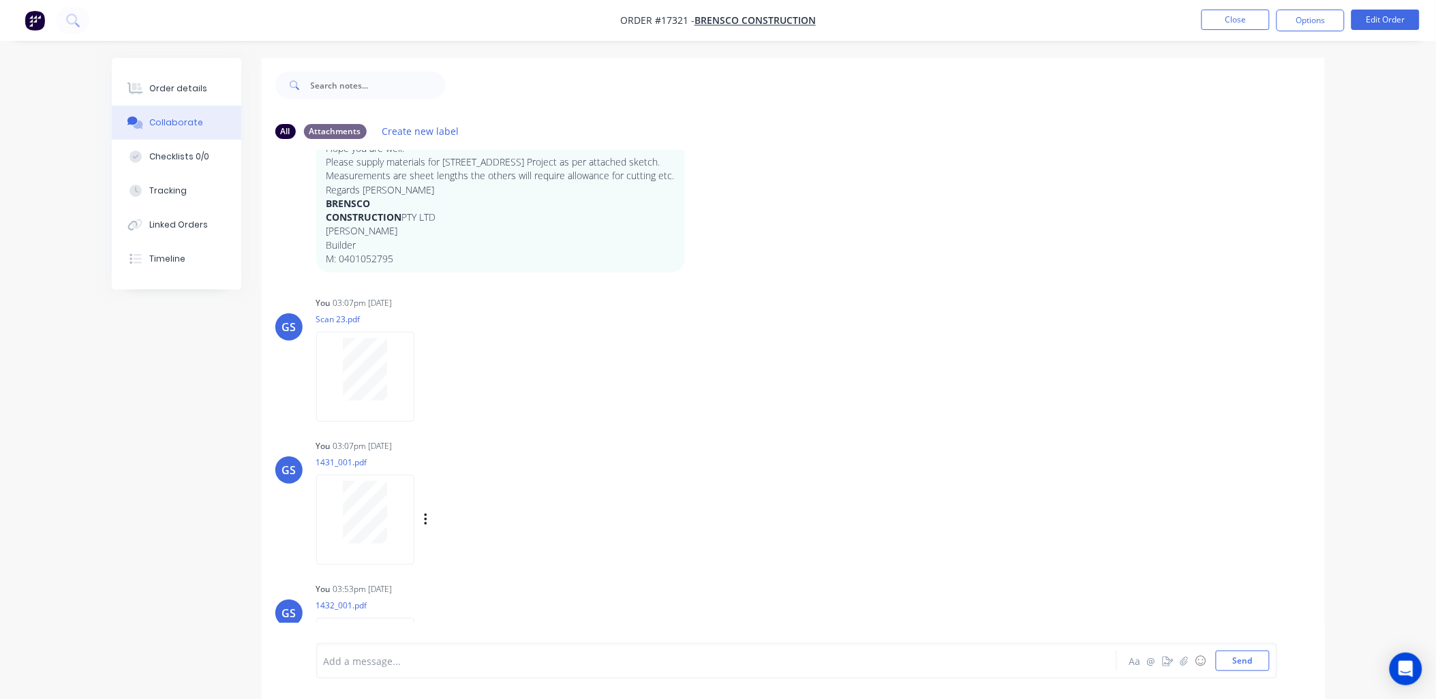
scroll to position [140, 0]
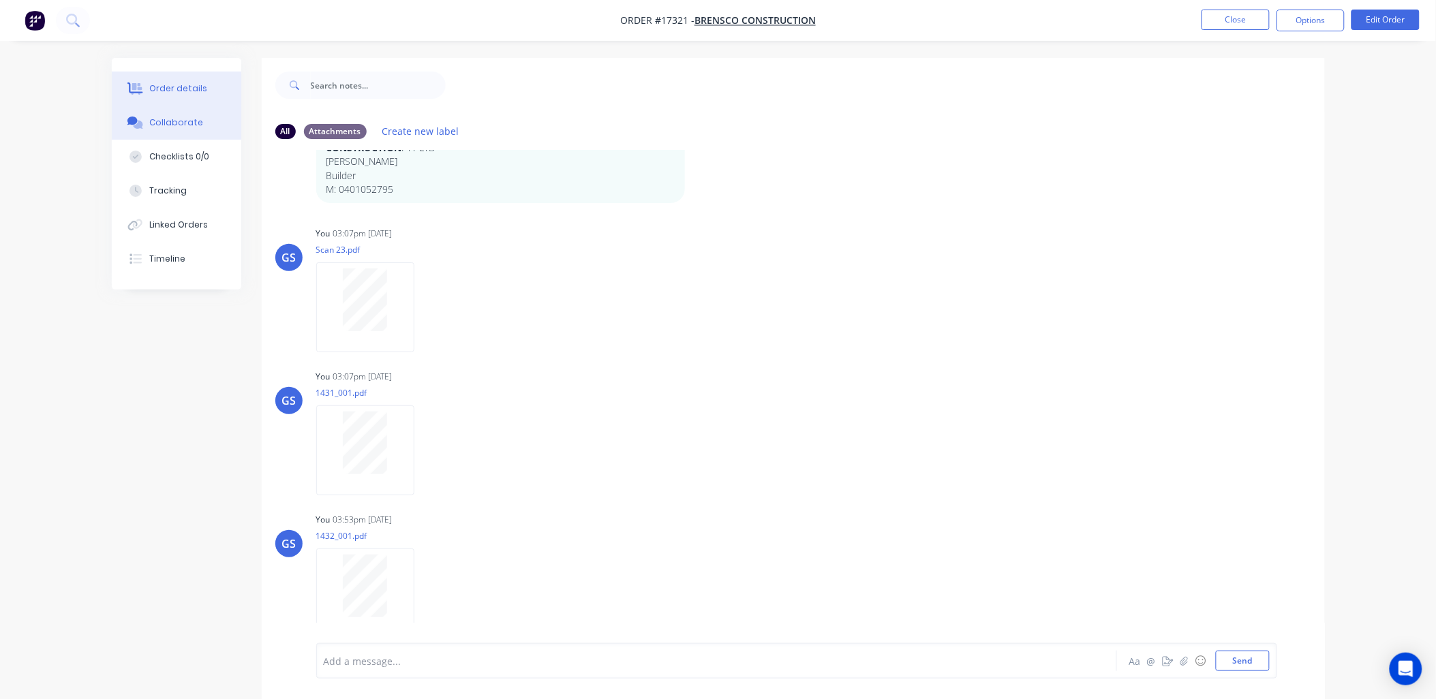
click at [173, 89] on div "Order details" at bounding box center [178, 88] width 58 height 12
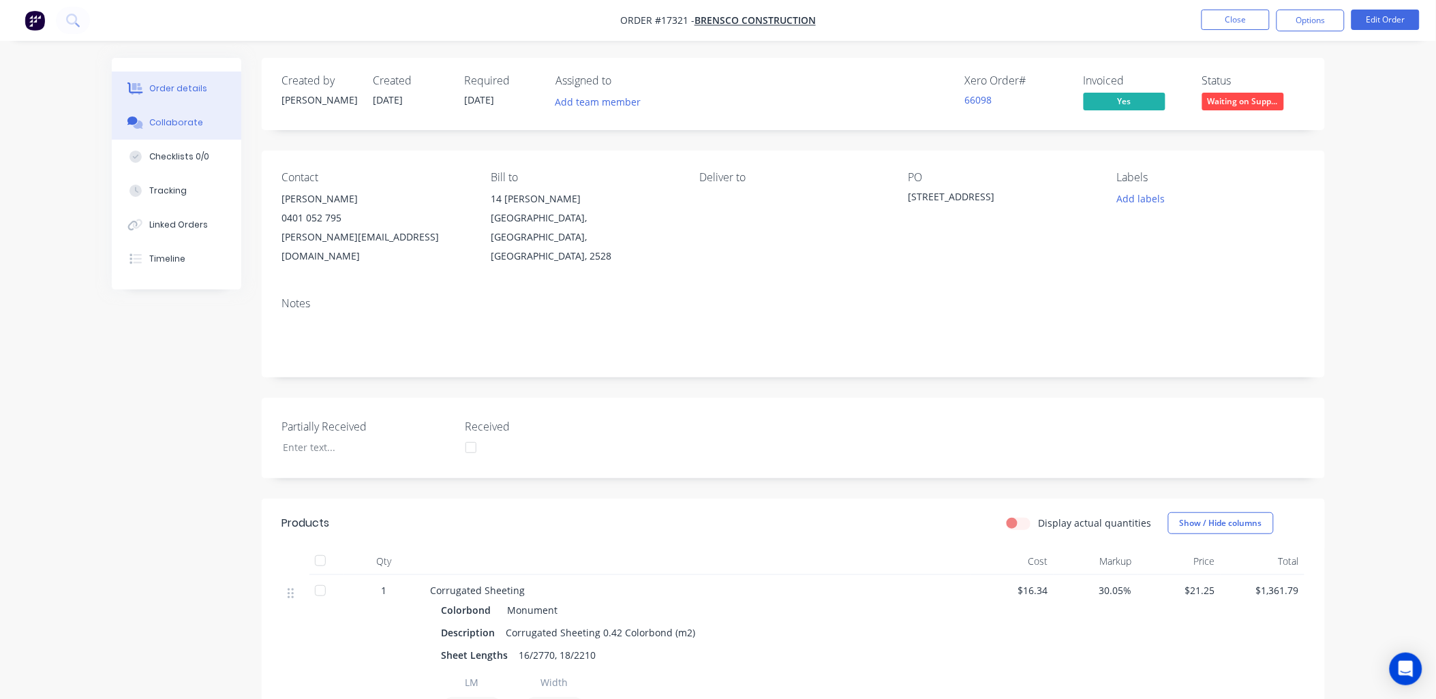
click at [181, 119] on div "Collaborate" at bounding box center [176, 123] width 54 height 12
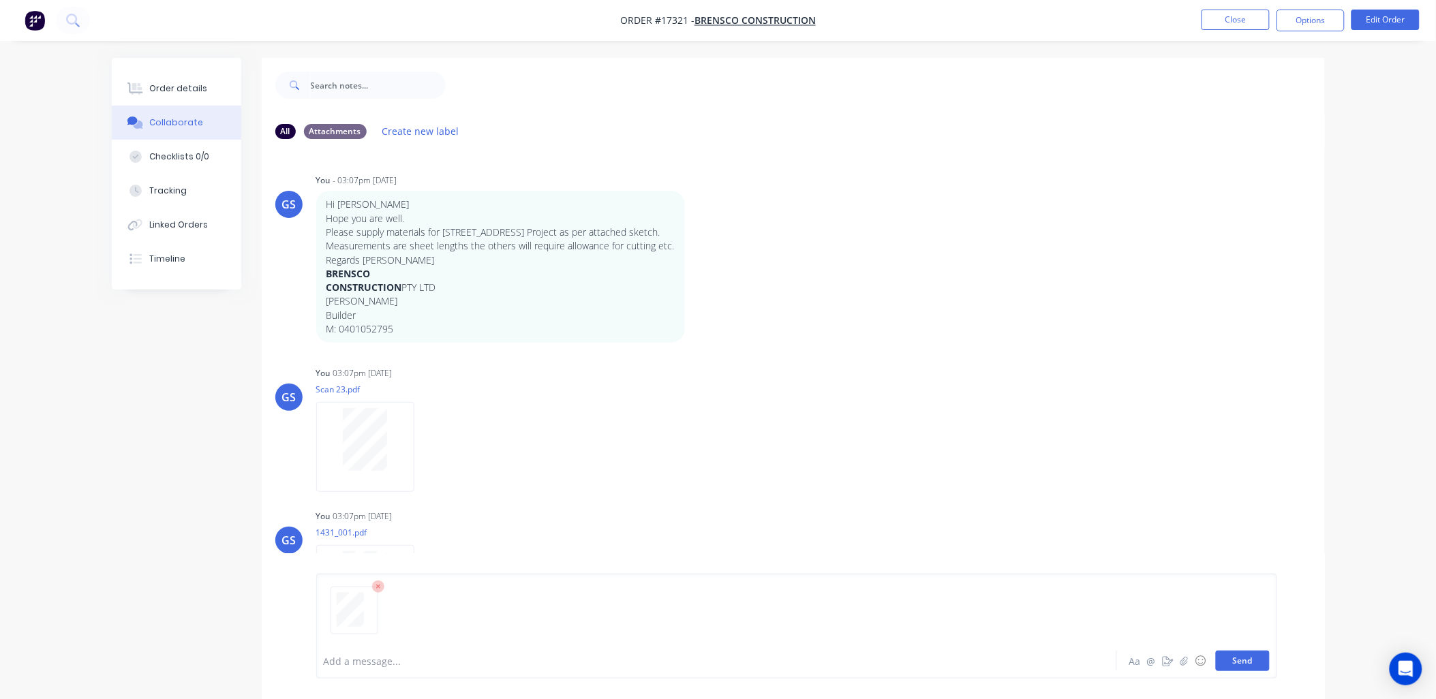
click at [1252, 657] on button "Send" at bounding box center [1243, 661] width 54 height 20
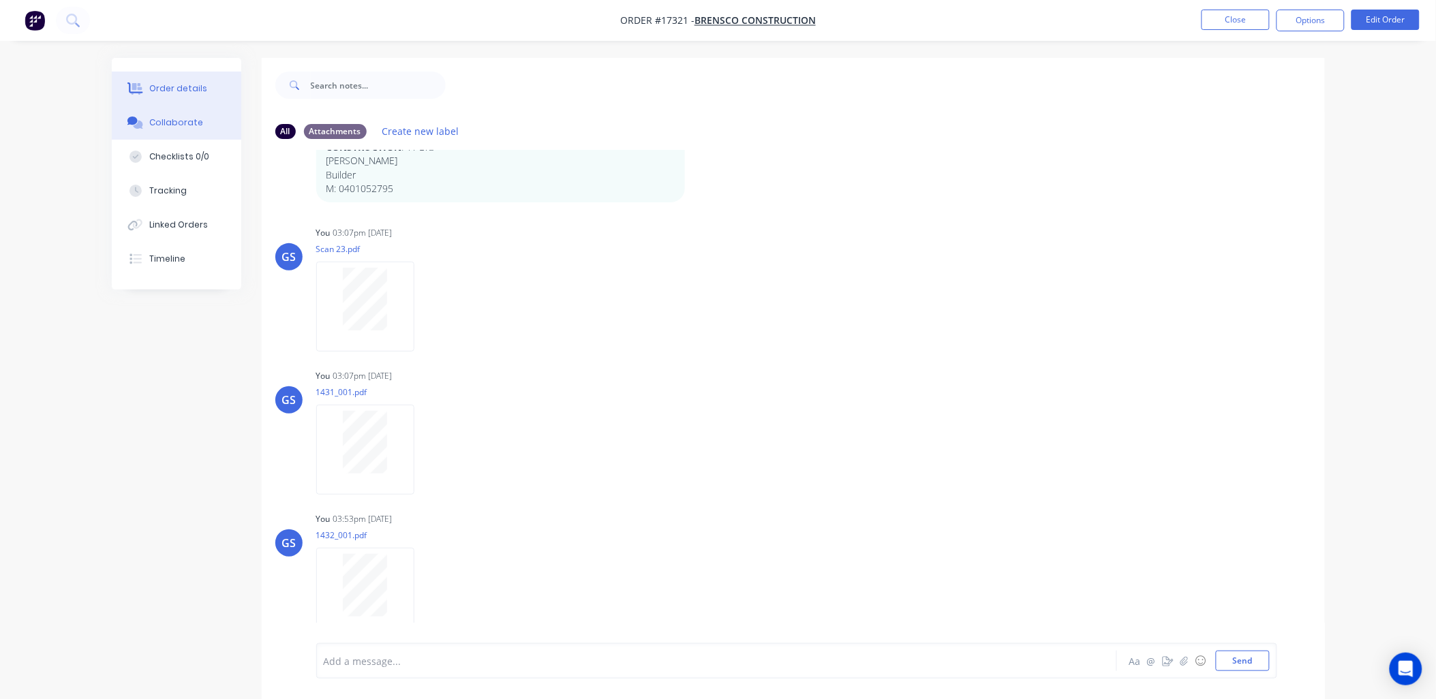
click at [192, 92] on div "Order details" at bounding box center [178, 88] width 58 height 12
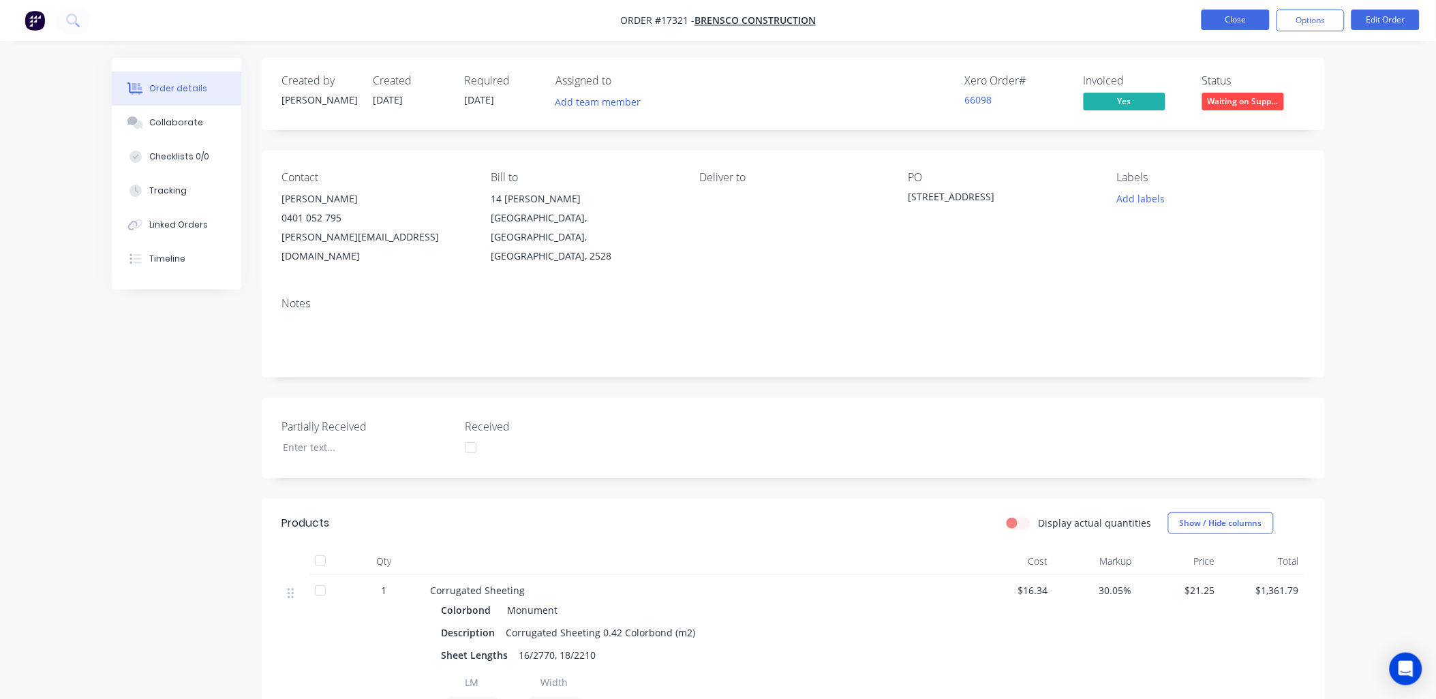
click at [1238, 19] on button "Close" at bounding box center [1236, 20] width 68 height 20
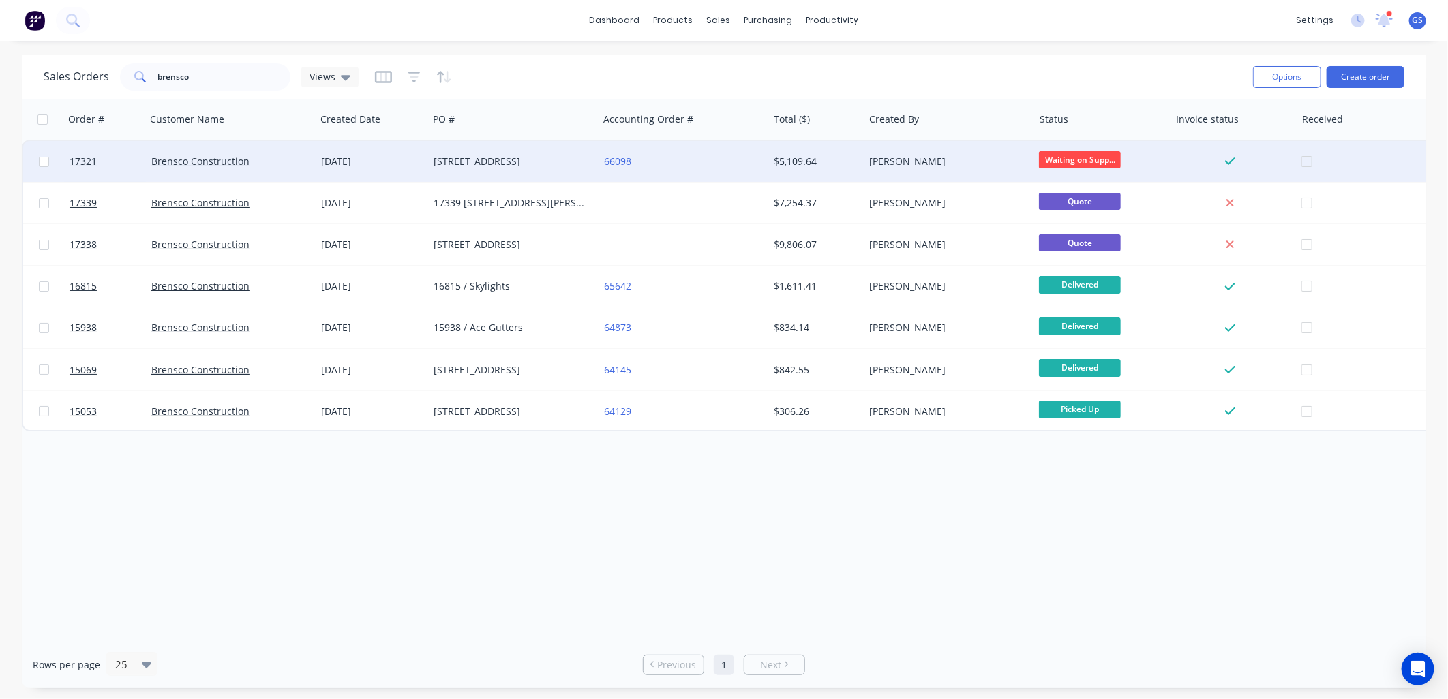
click at [554, 167] on div "[STREET_ADDRESS]" at bounding box center [509, 162] width 151 height 14
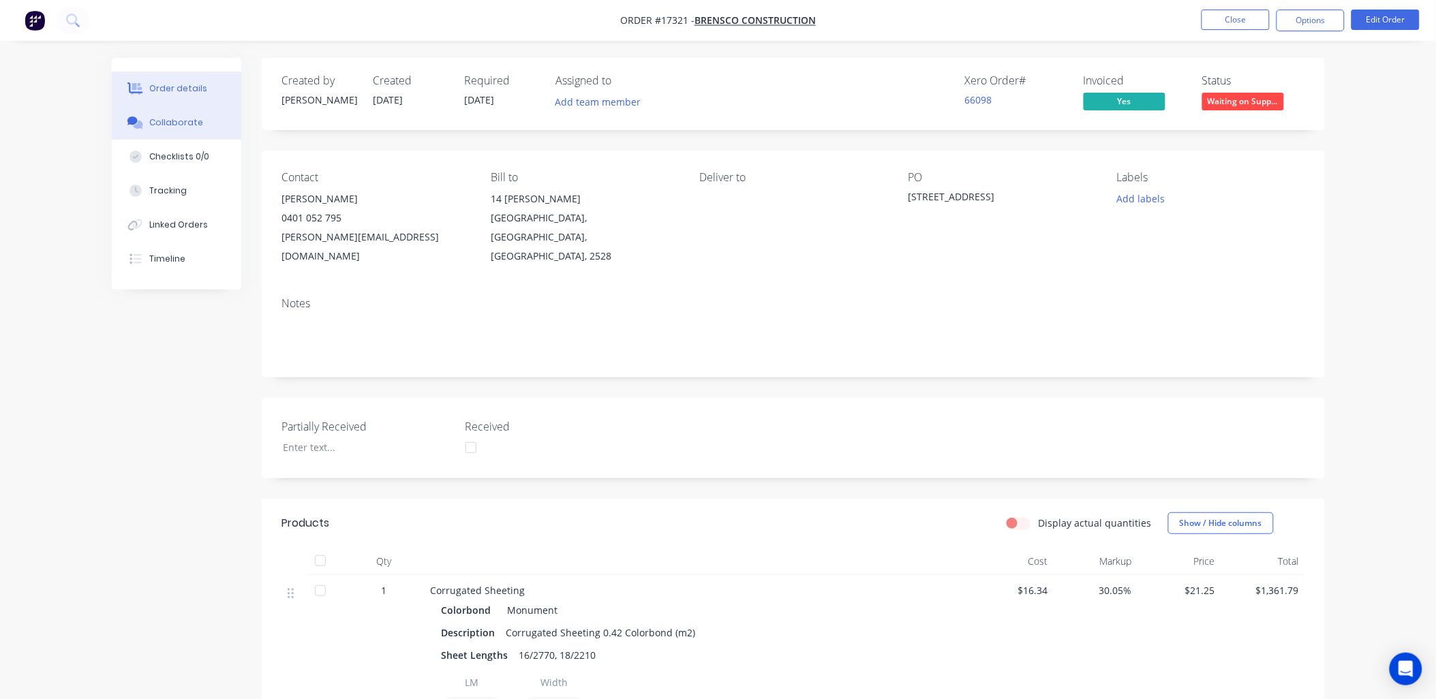
click at [193, 123] on div "Collaborate" at bounding box center [176, 123] width 54 height 12
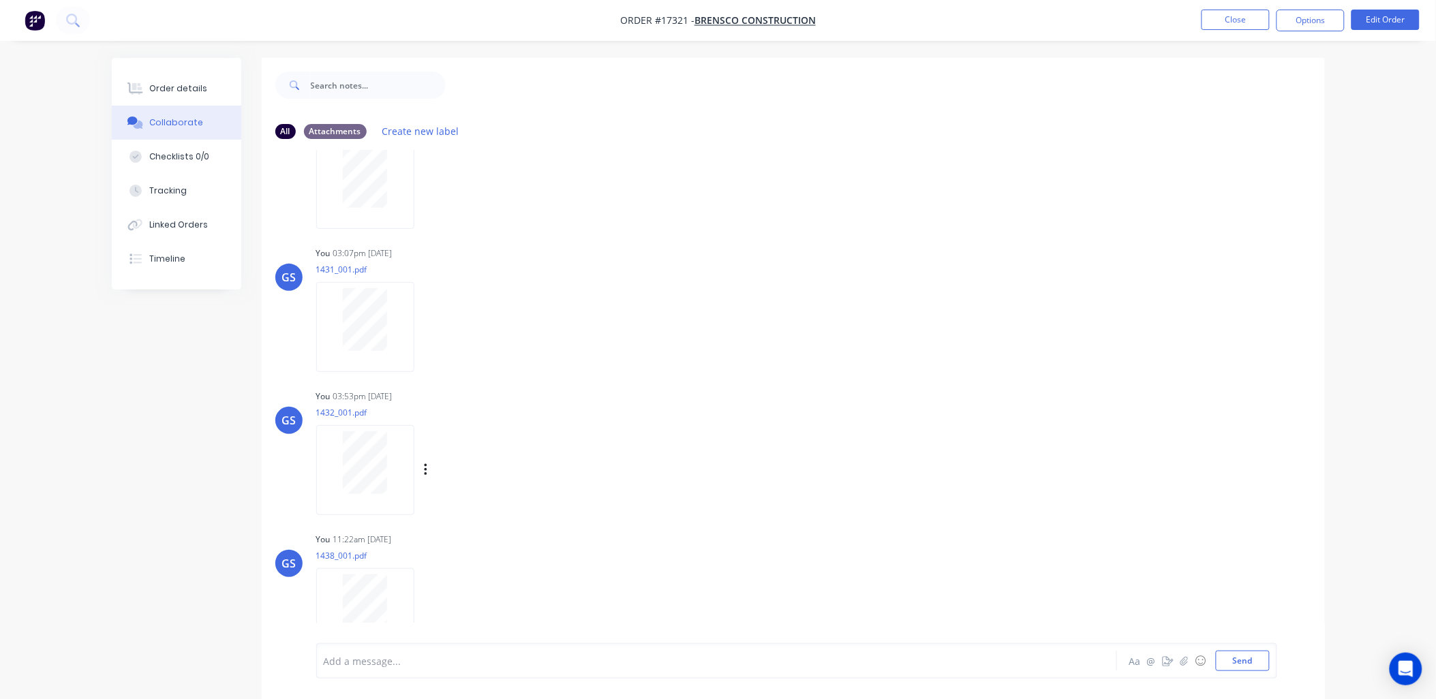
scroll to position [283, 0]
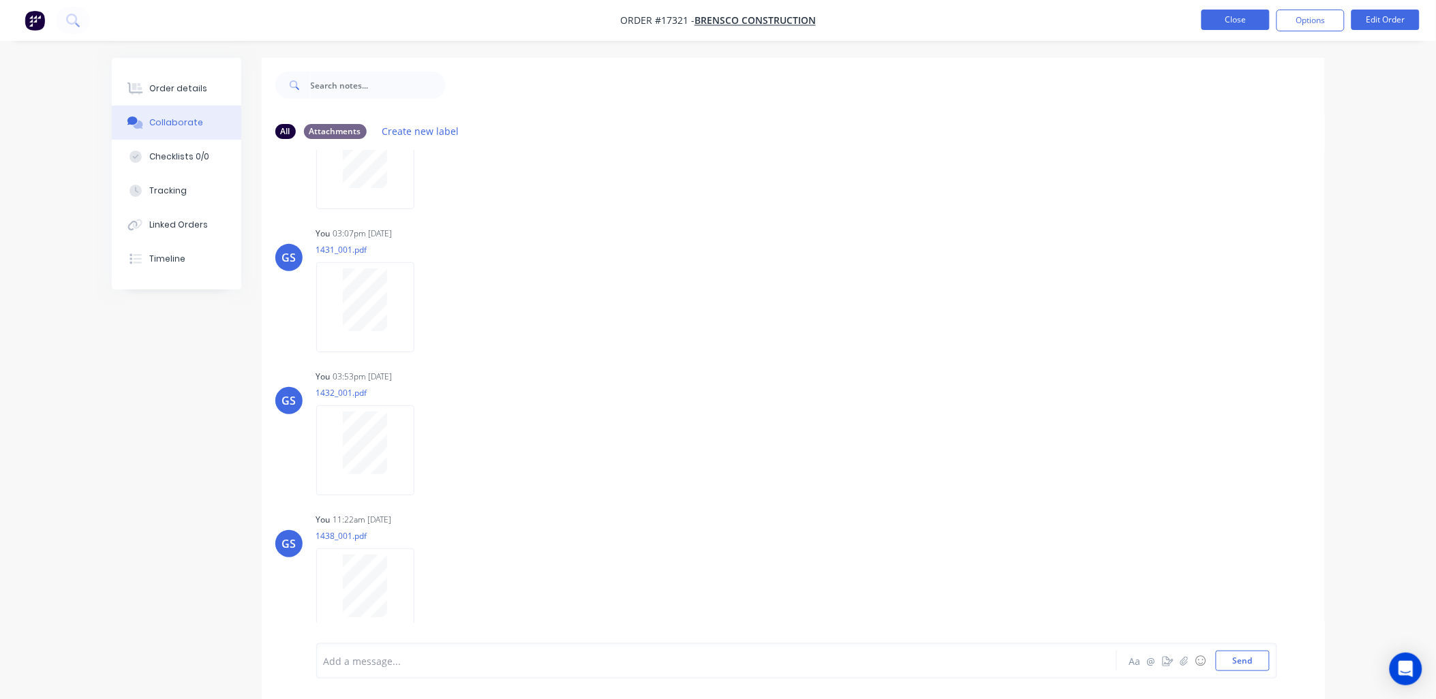
click at [1241, 28] on button "Close" at bounding box center [1236, 20] width 68 height 20
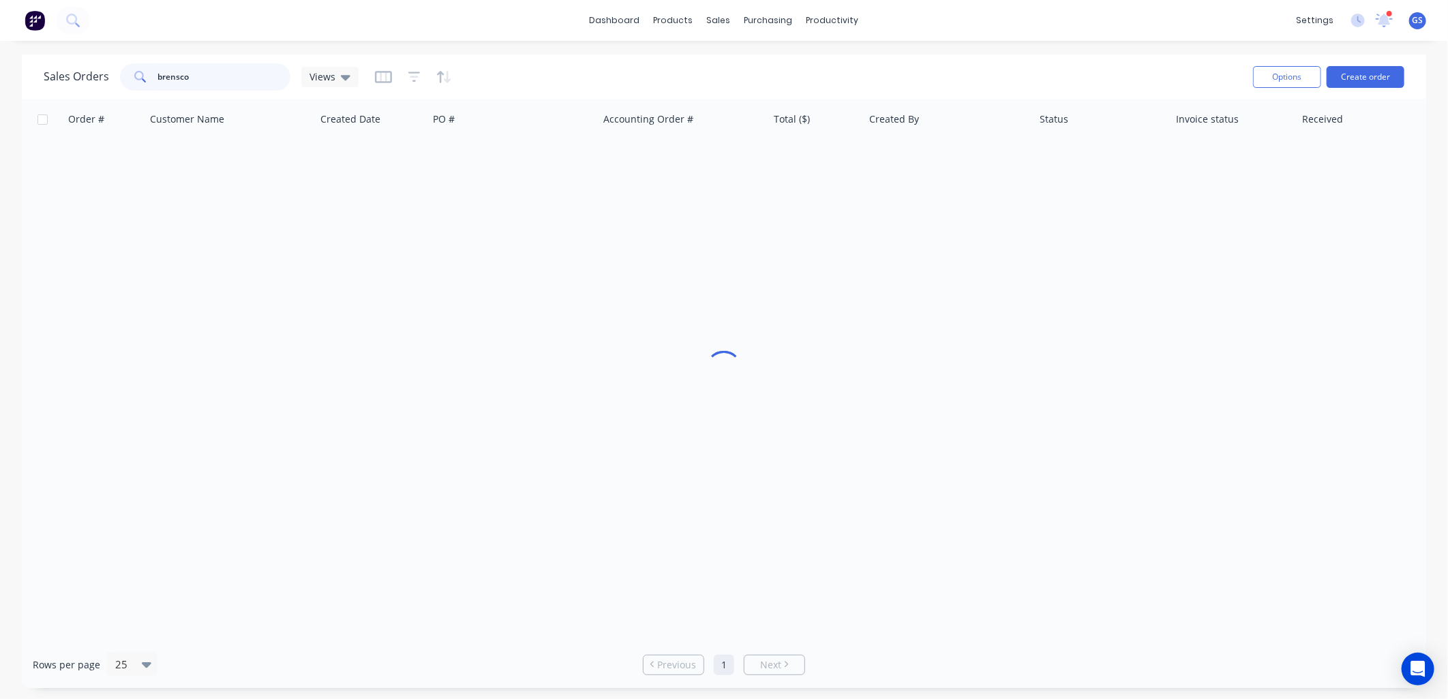
drag, startPoint x: 226, startPoint y: 80, endPoint x: 1, endPoint y: 74, distance: 225.1
click at [1, 74] on div "Sales Orders brensco Views Options Create order Order # Customer Name Created D…" at bounding box center [724, 372] width 1448 height 634
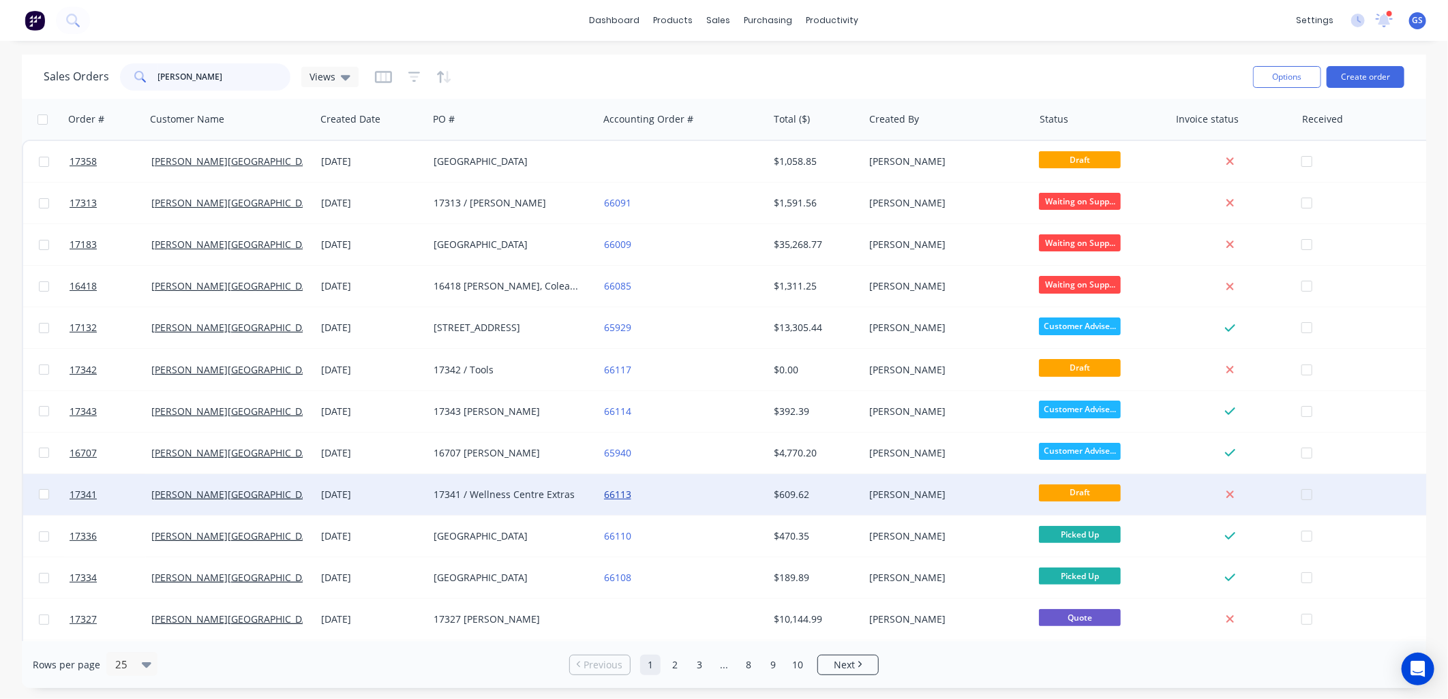
type input "[PERSON_NAME]"
click at [611, 489] on link "66113" at bounding box center [617, 494] width 27 height 13
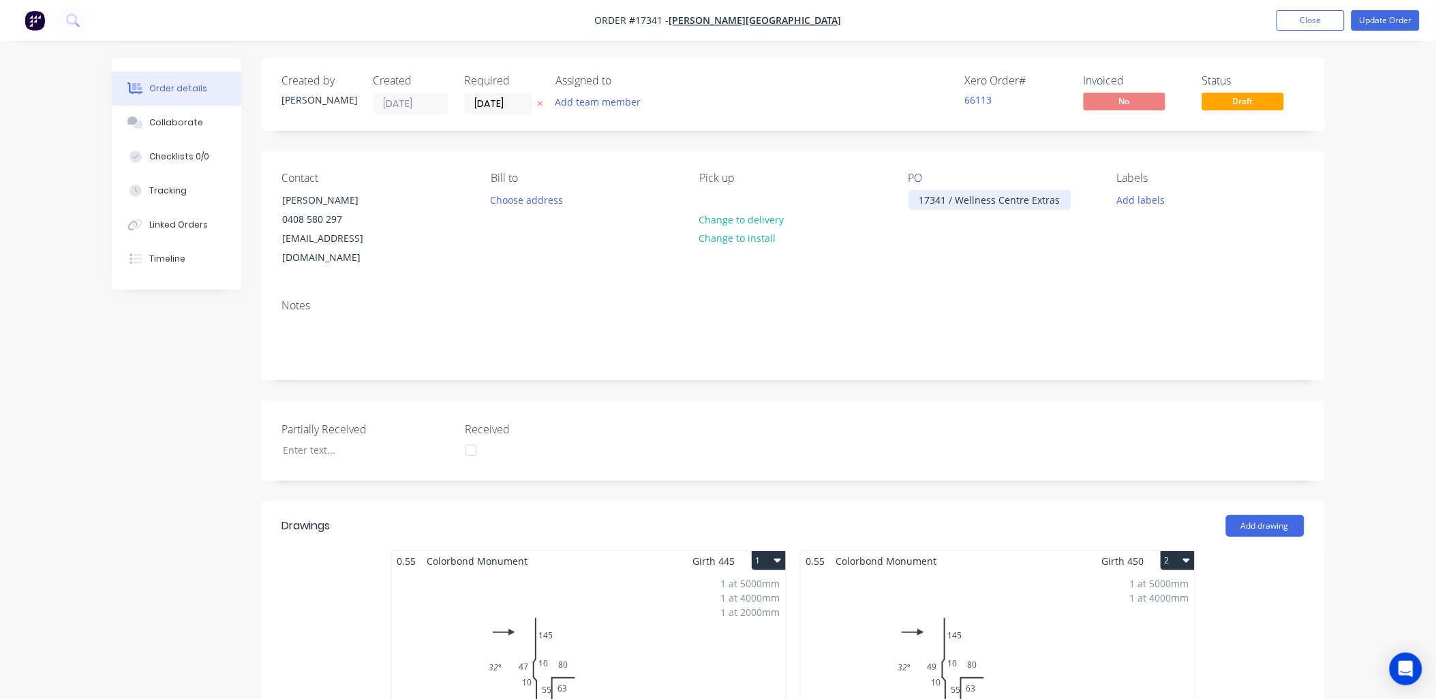
click at [1061, 194] on div "17341 / Wellness Centre Extras" at bounding box center [990, 200] width 163 height 20
click at [1044, 200] on div "17341 / Wellness Centre Extras" at bounding box center [990, 200] width 163 height 20
click at [1044, 201] on div "17341 / Wellness Centre Extras" at bounding box center [990, 200] width 163 height 20
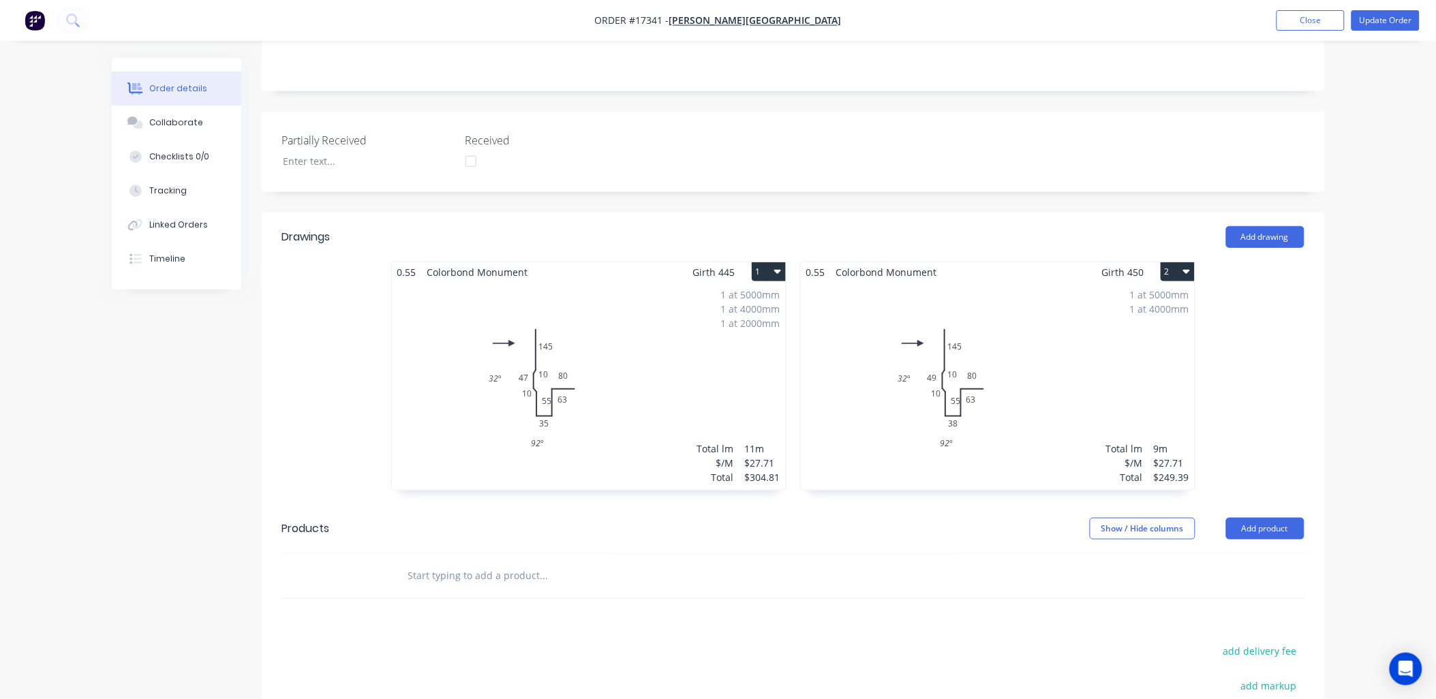
scroll to position [303, 0]
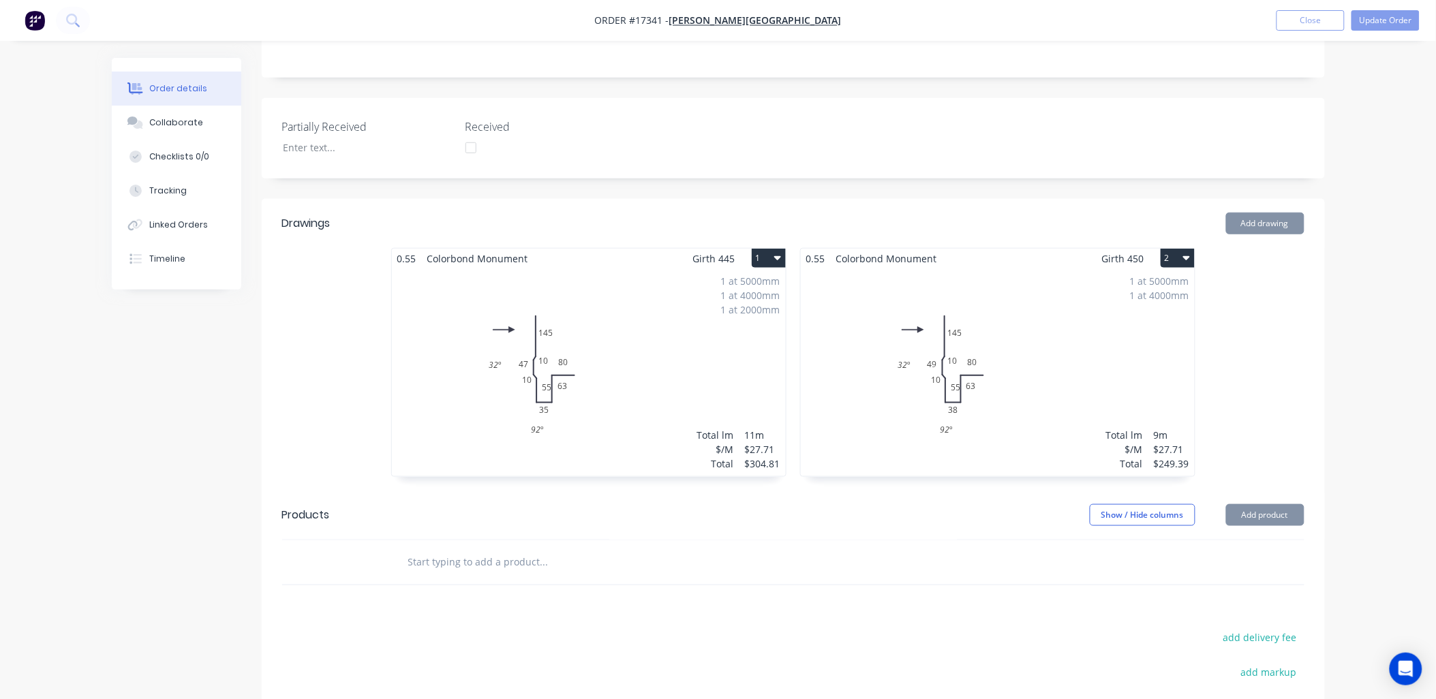
click at [617, 323] on div "1 at 5000mm 1 at 4000mm 1 at 2000mm Total lm $/M Total 11m $27.71 $304.81" at bounding box center [589, 373] width 394 height 208
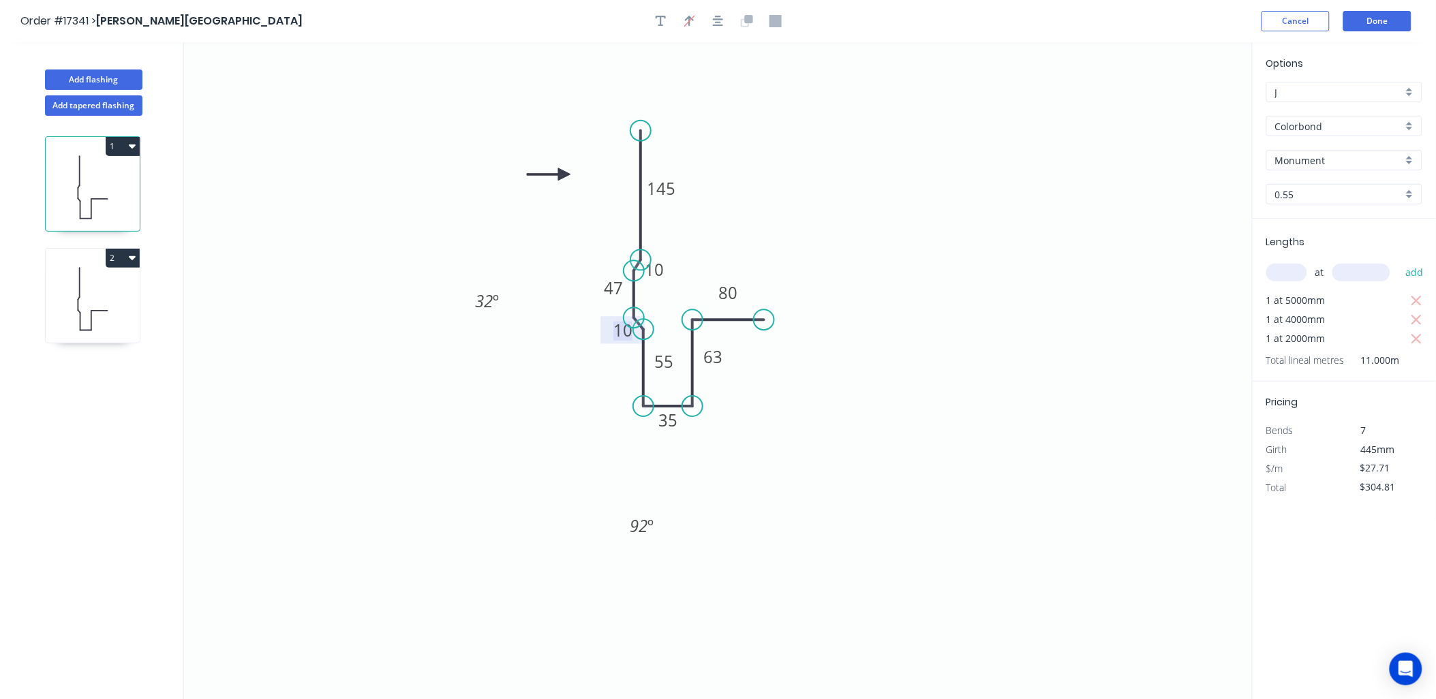
click at [629, 328] on tspan "10" at bounding box center [623, 330] width 19 height 22
